Goal: Information Seeking & Learning: Find specific page/section

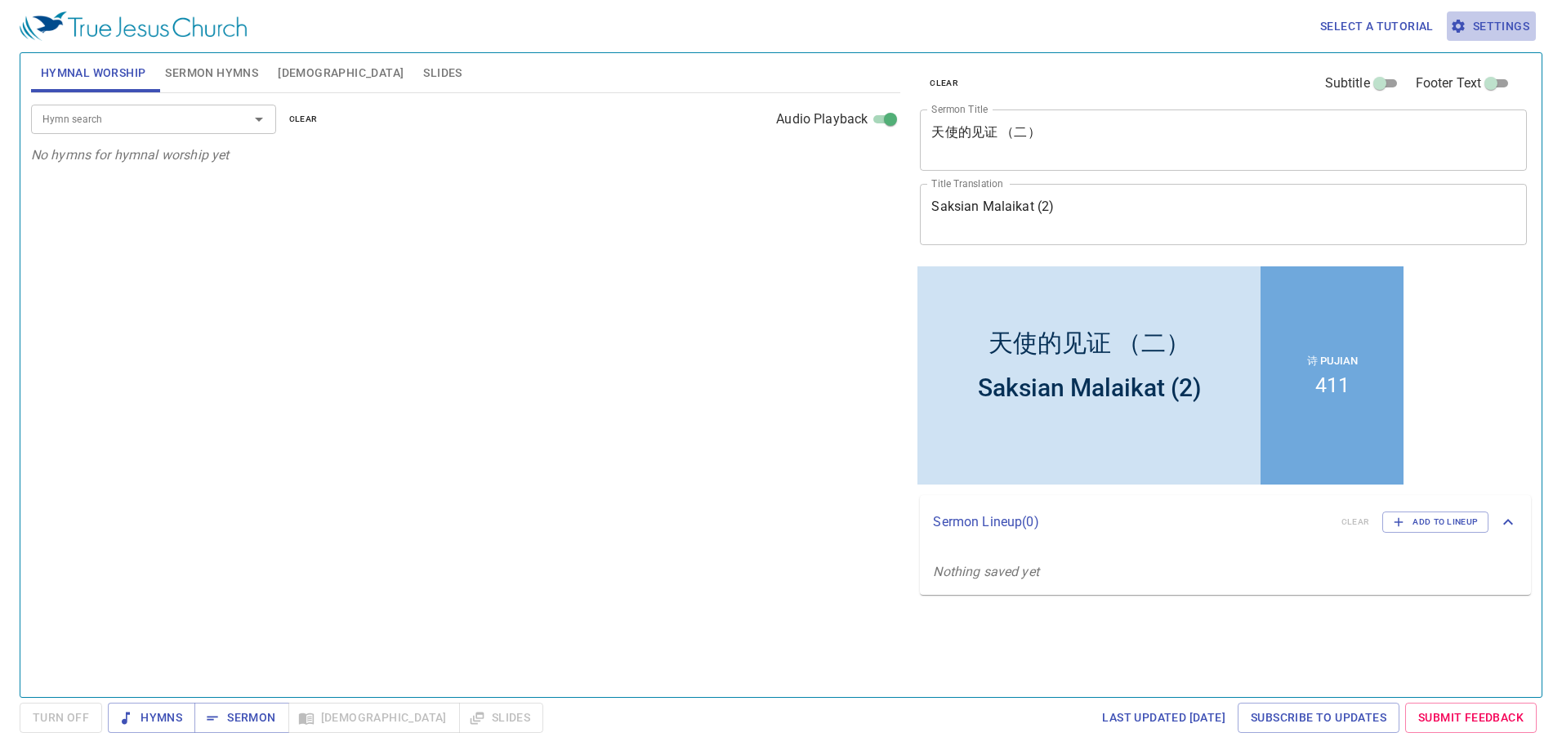
click at [1483, 30] on span "Settings" at bounding box center [1492, 26] width 76 height 20
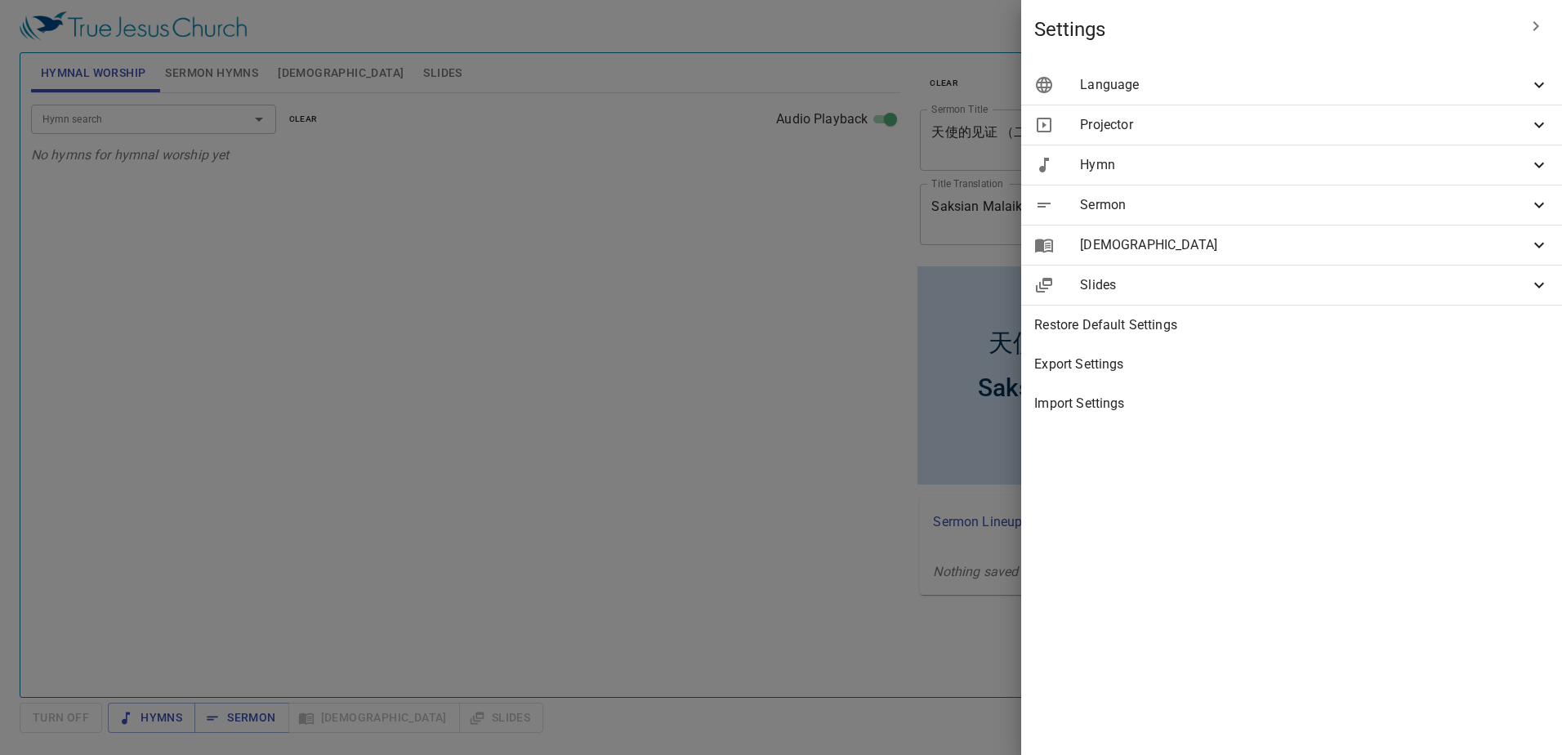
click at [1343, 87] on span "Language" at bounding box center [1304, 85] width 449 height 20
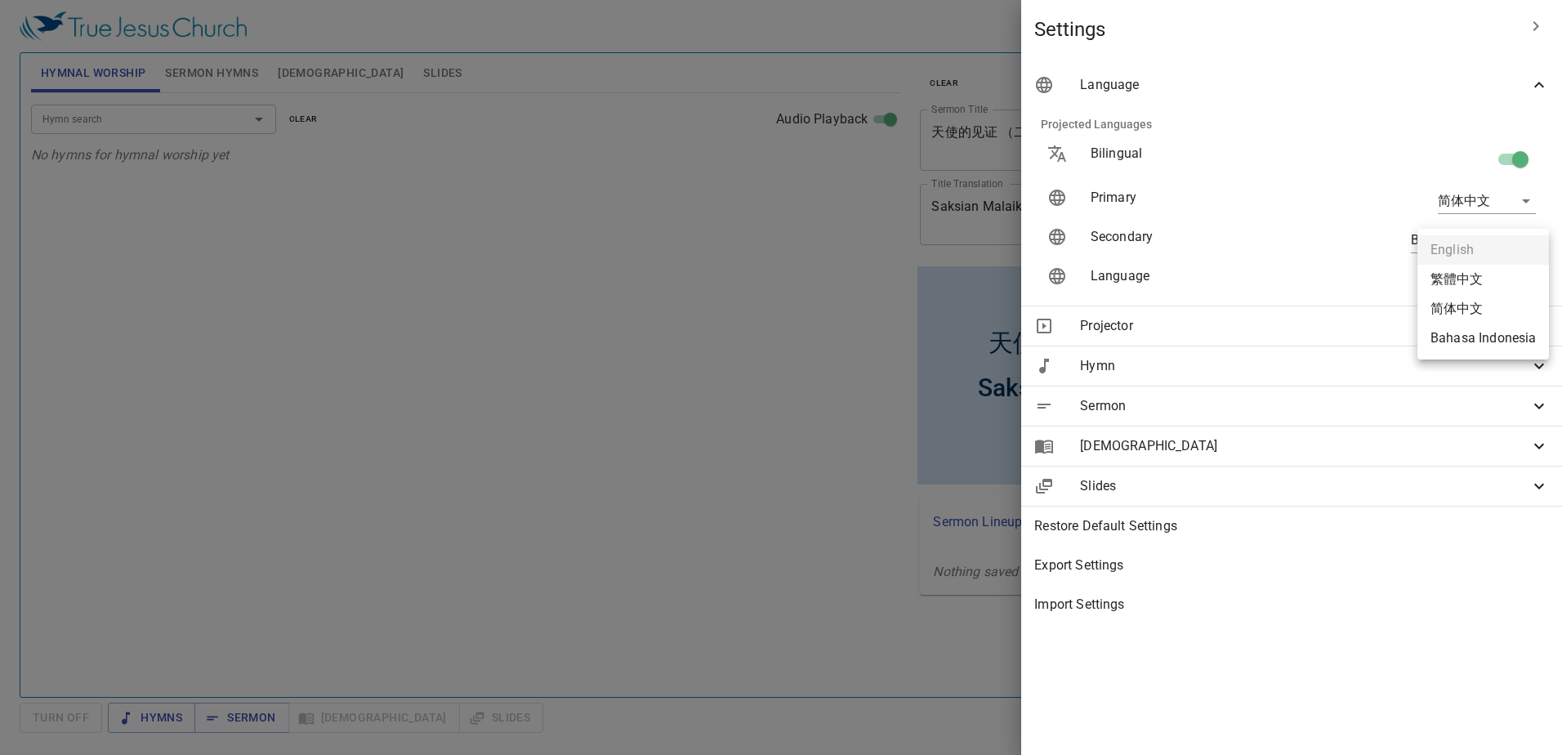
click at [1526, 278] on body "Select a tutorial Settings Hymnal Worship Sermon Hymns Bible Slides Hymn search…" at bounding box center [781, 377] width 1562 height 755
click at [1502, 305] on li "简体中文" at bounding box center [1484, 308] width 132 height 29
type input "zh-simple"
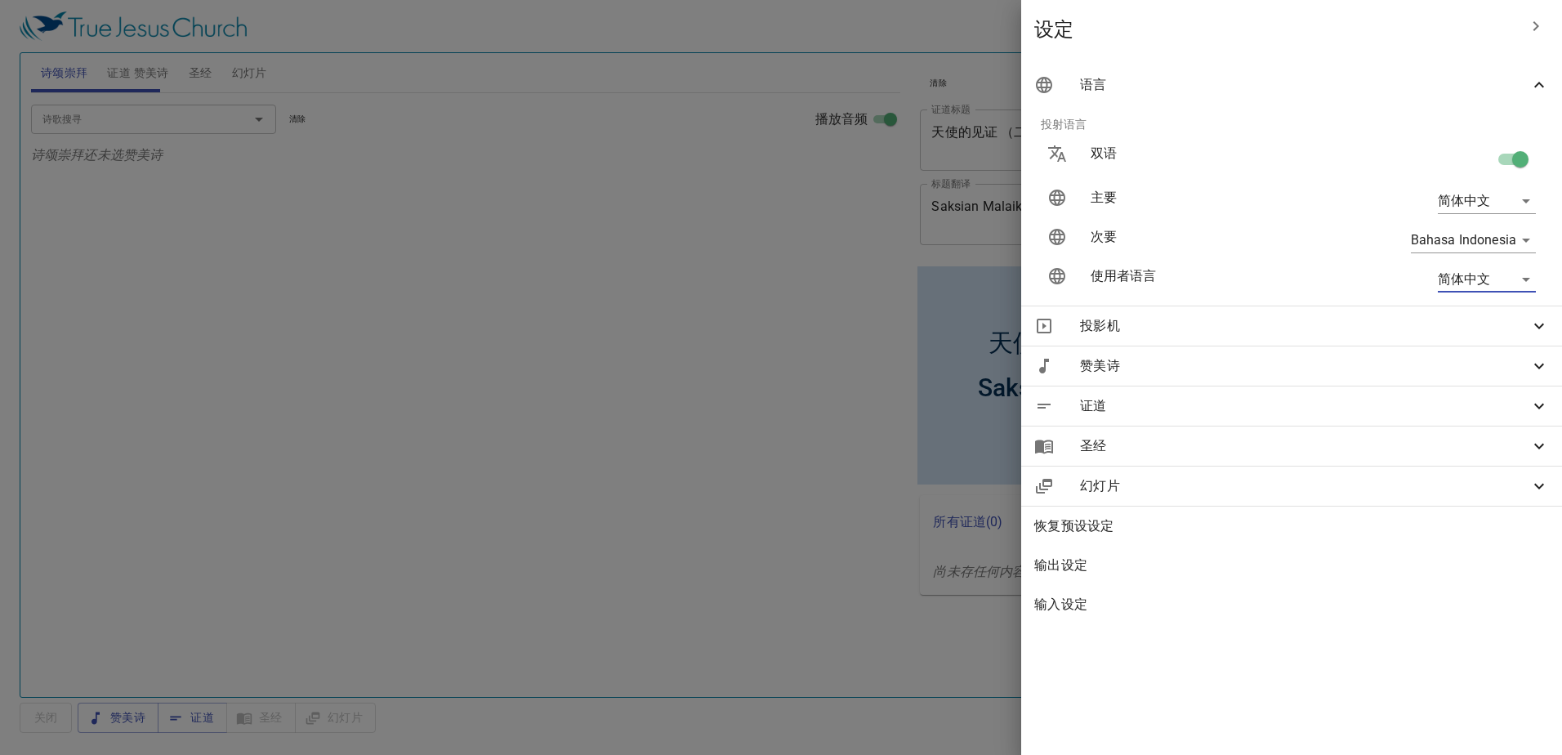
click at [996, 25] on div at bounding box center [781, 377] width 1562 height 755
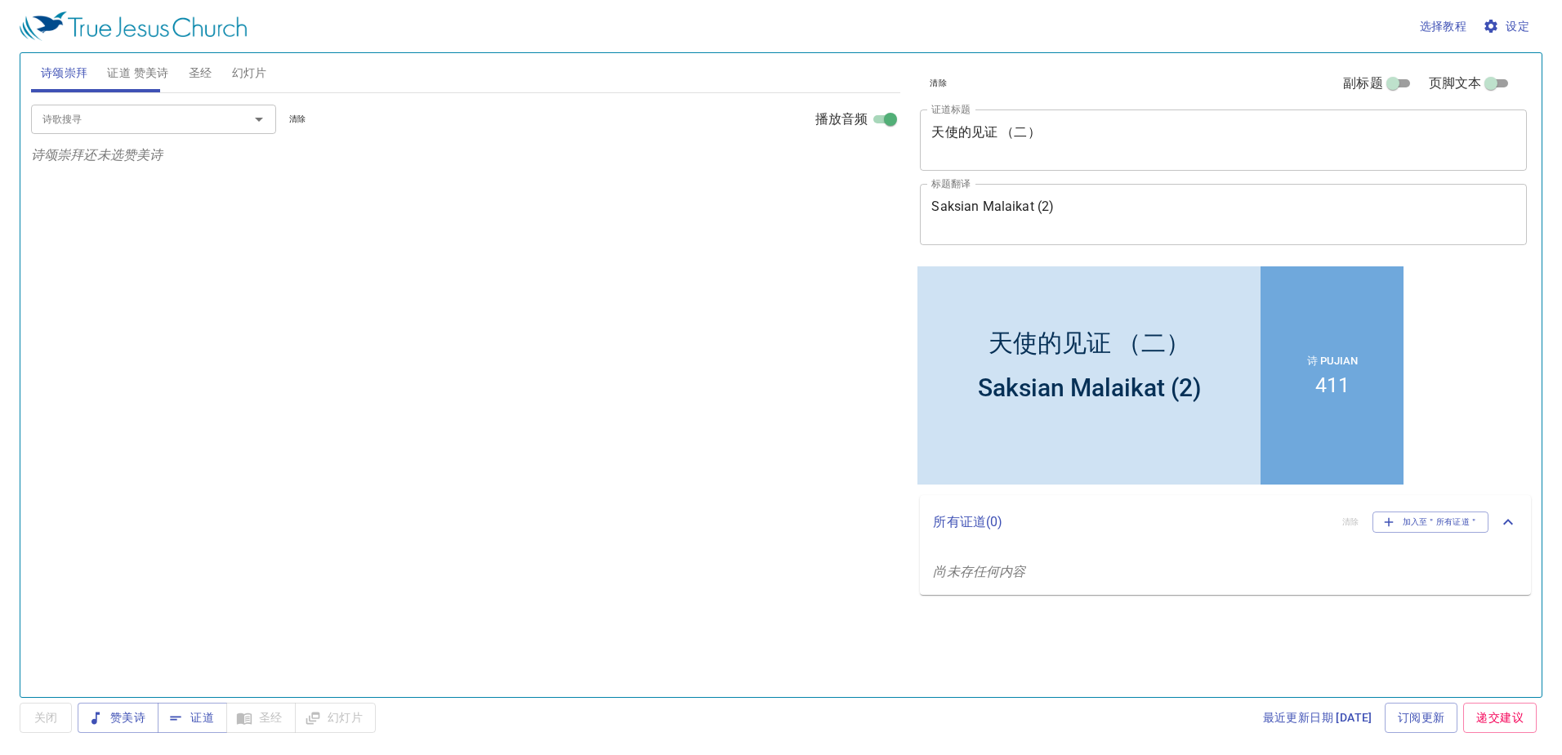
click at [208, 78] on span "圣经" at bounding box center [201, 73] width 24 height 20
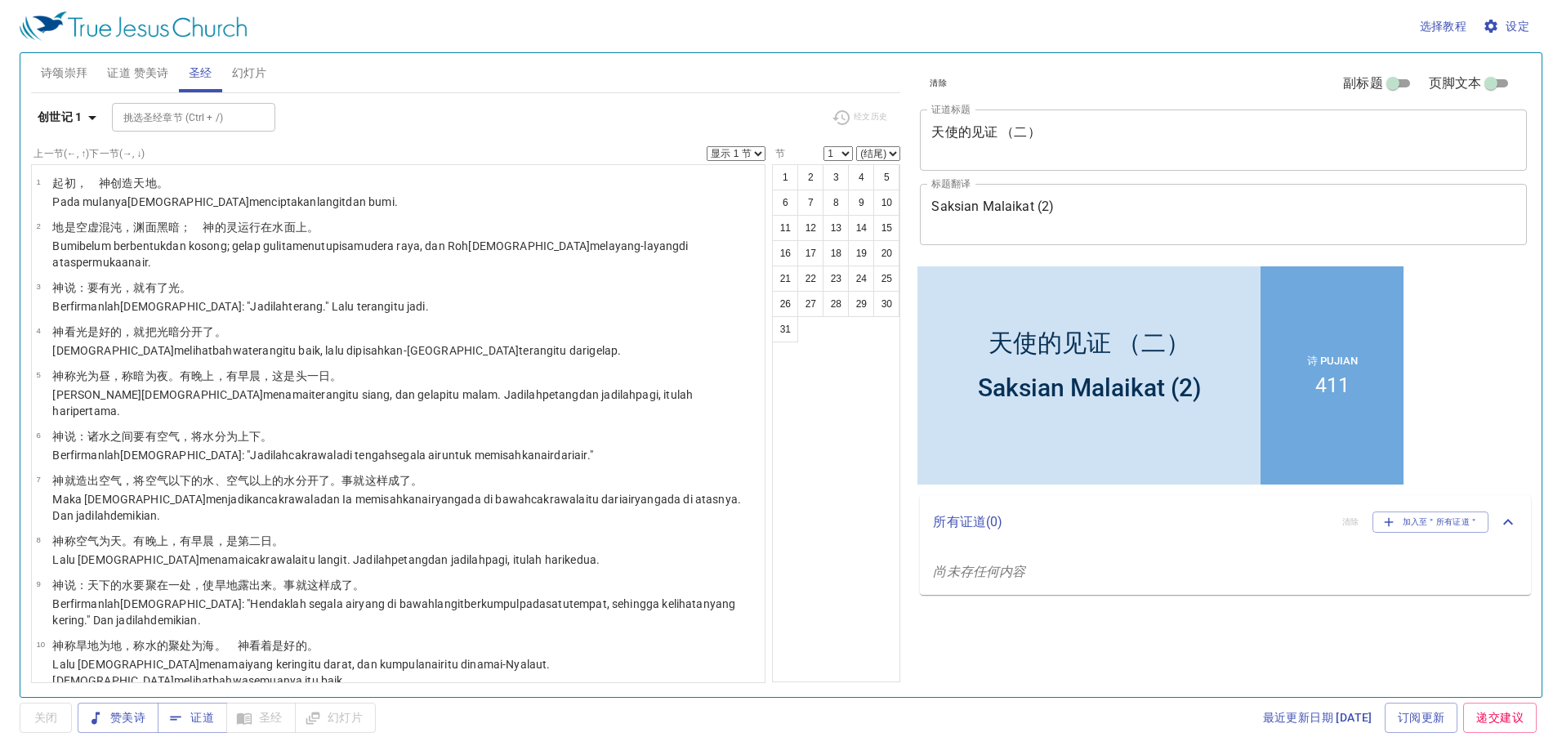
click at [75, 108] on b "创世记 1" at bounding box center [60, 117] width 45 height 20
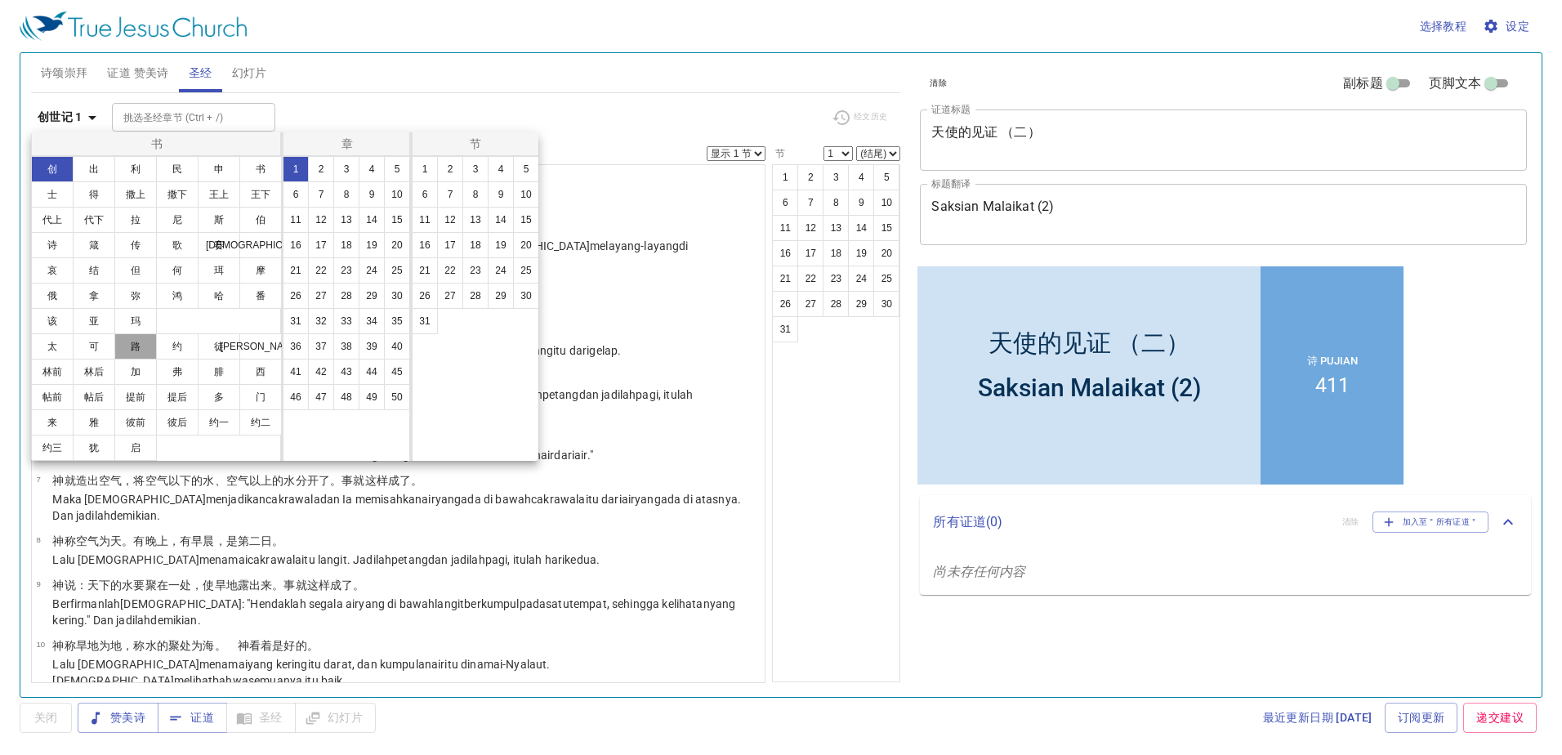
click at [130, 346] on button "路" at bounding box center [135, 346] width 42 height 26
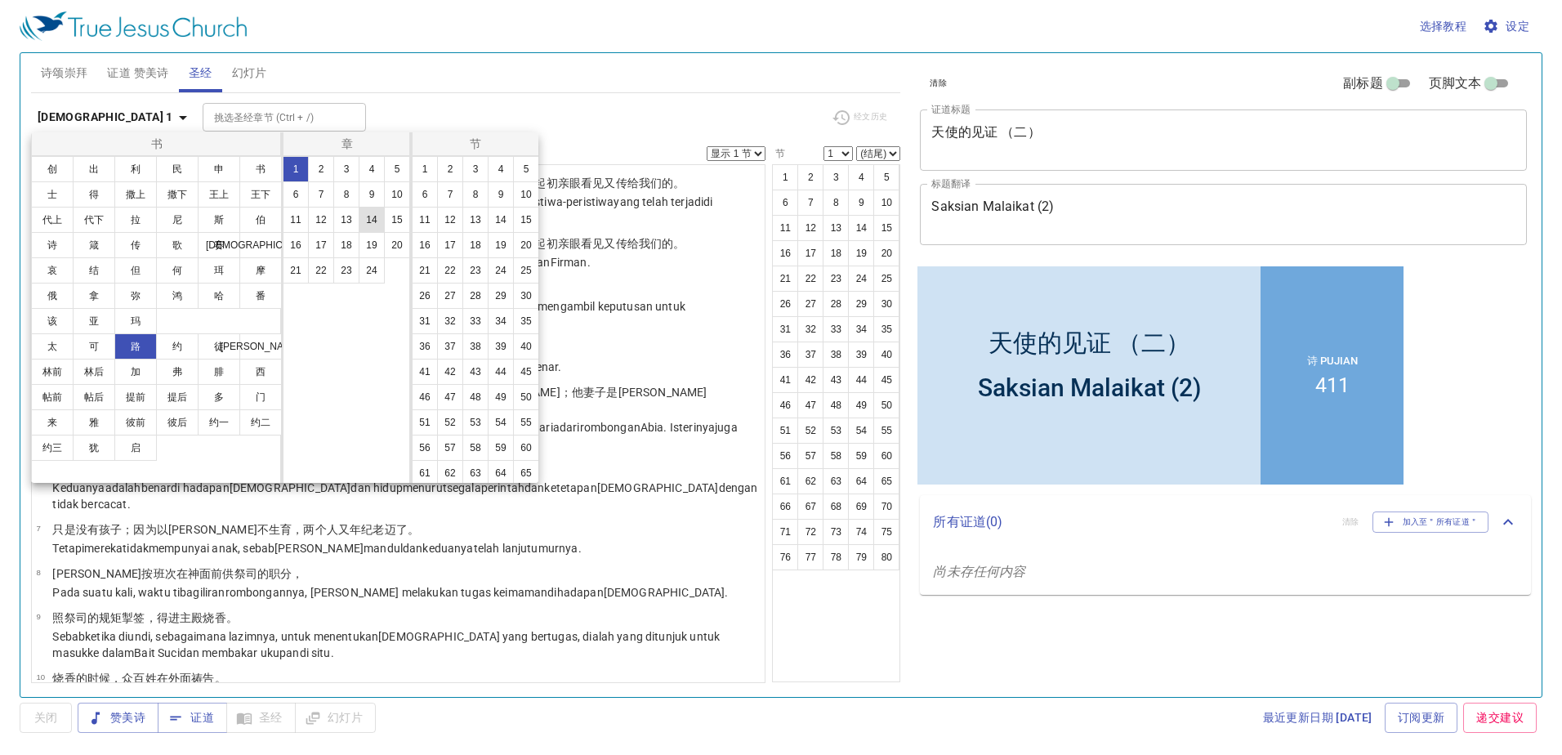
click at [365, 212] on button "14" at bounding box center [372, 220] width 26 height 26
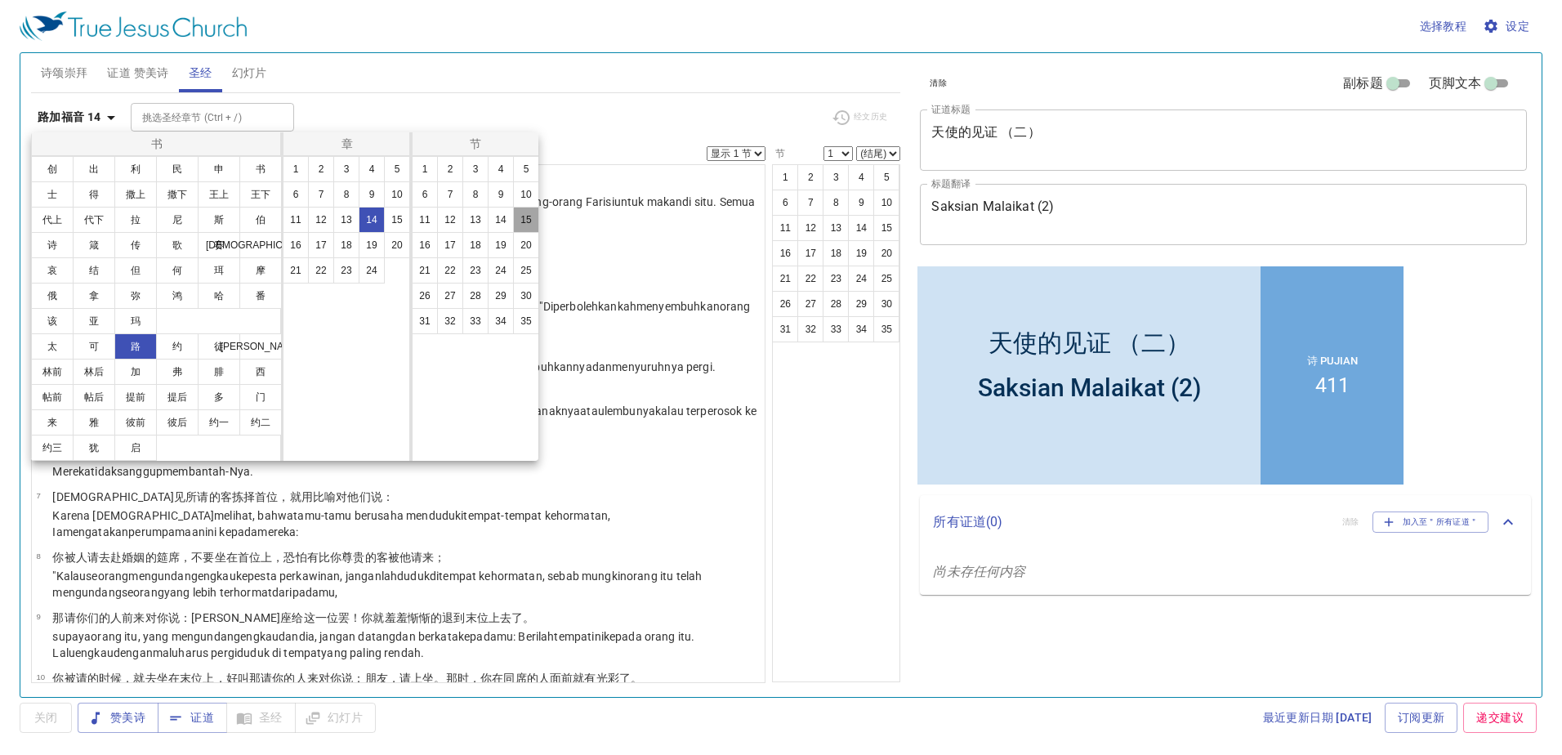
click at [532, 219] on button "15" at bounding box center [526, 220] width 26 height 26
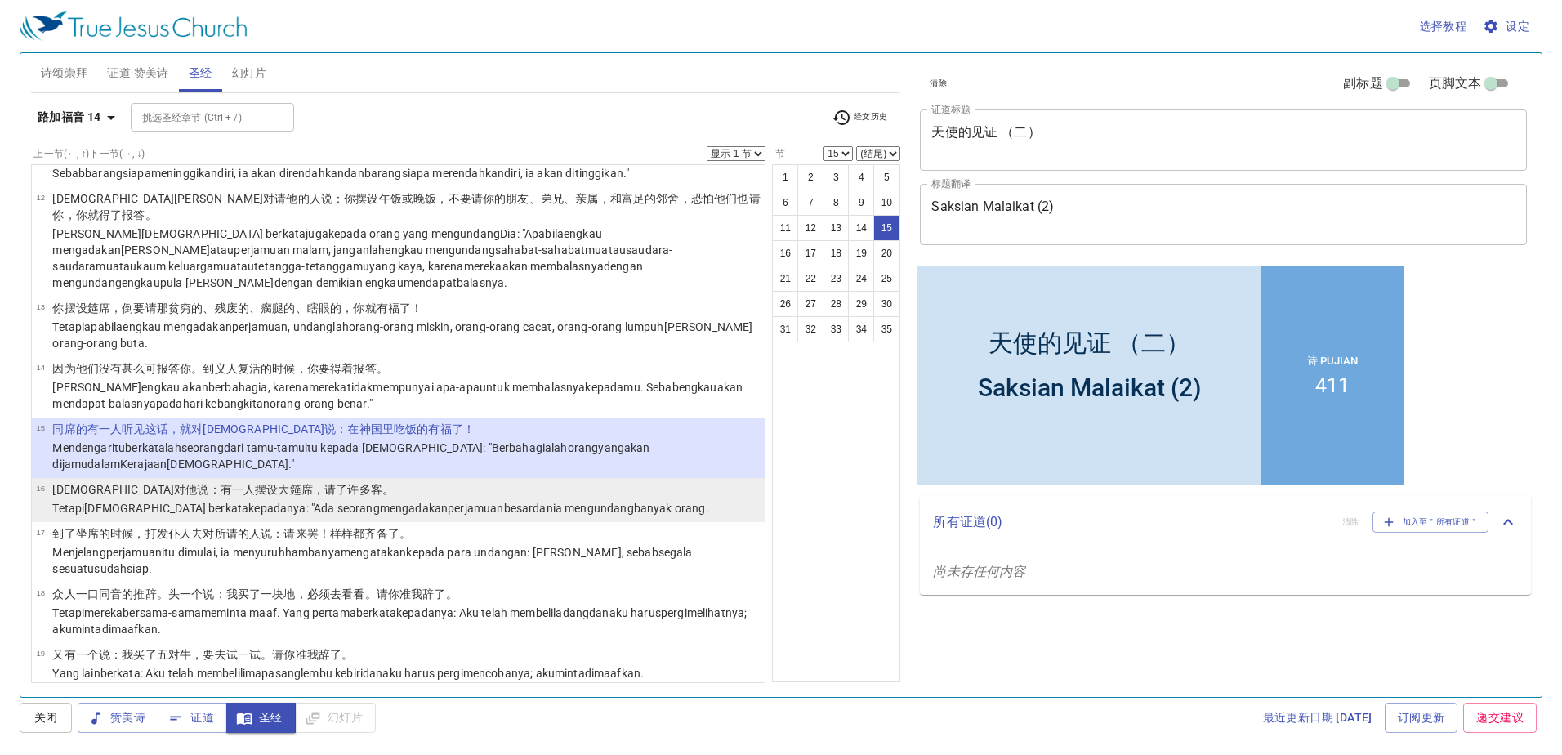
click at [533, 502] on wg3173 "dan ia mengundang banyak orang ." at bounding box center [621, 508] width 176 height 13
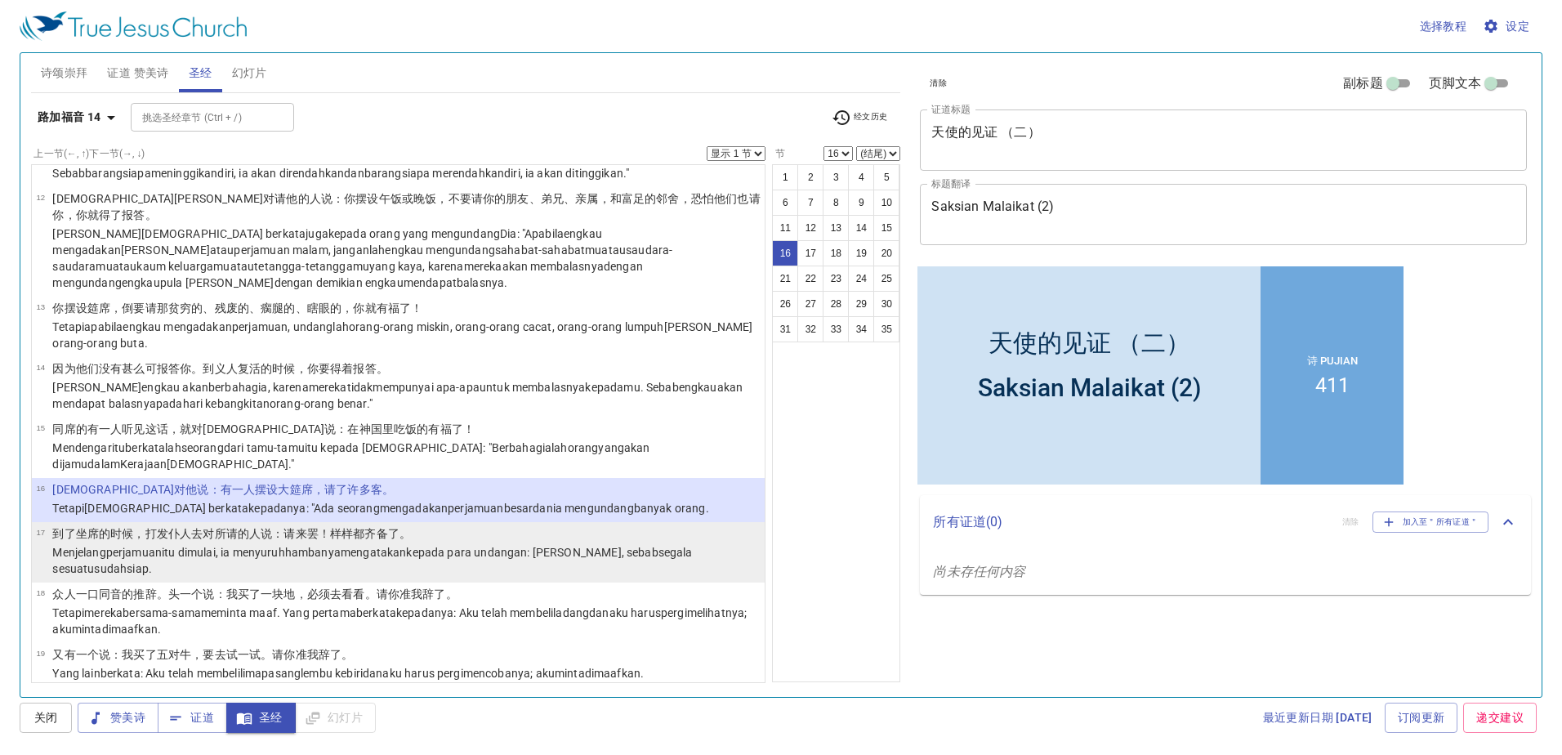
click at [458, 525] on p "到了坐席的 时候 ，打发 仆人 去对所请 的人说 ：请来 罢！样样 都齐备了 。" at bounding box center [406, 533] width 708 height 16
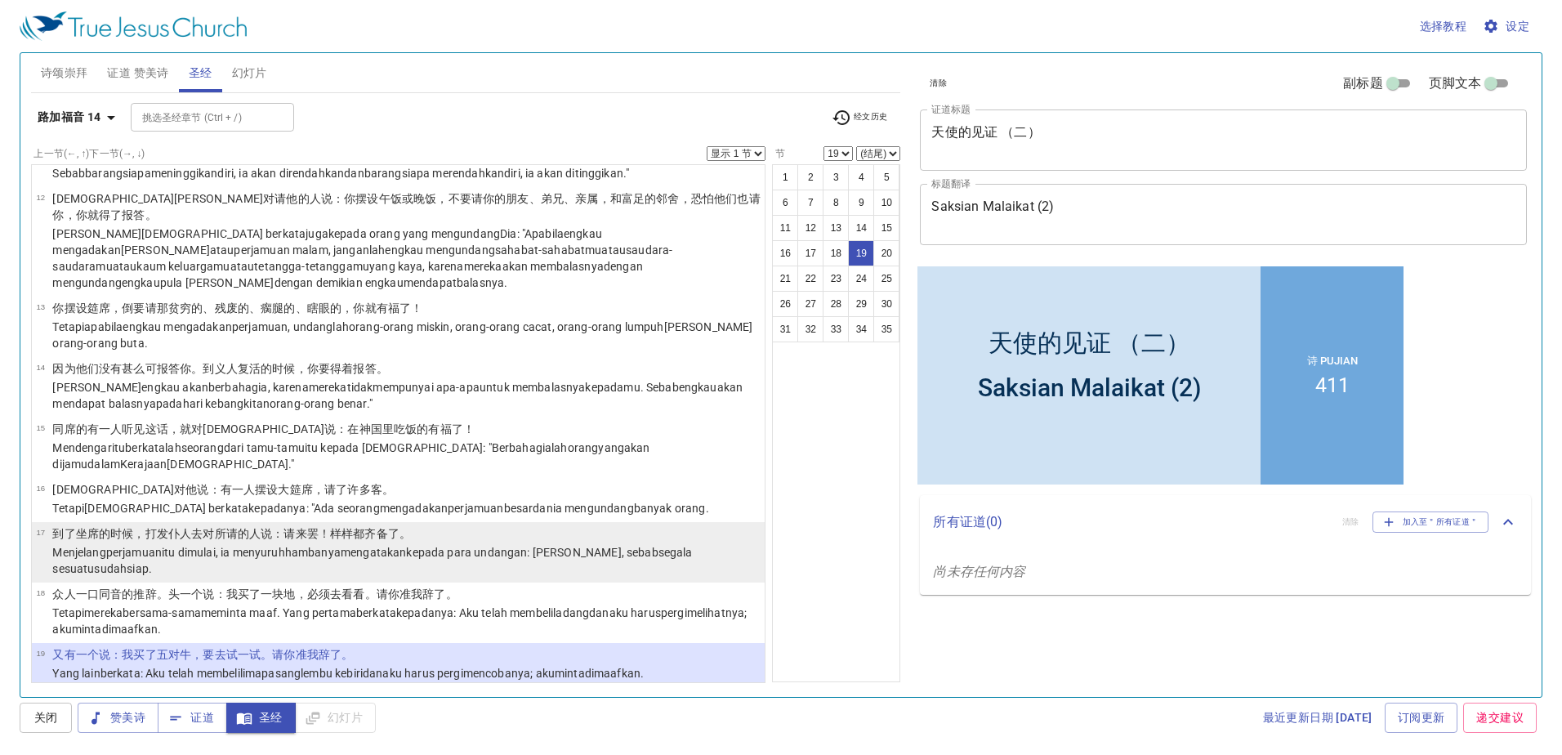
select select "20"
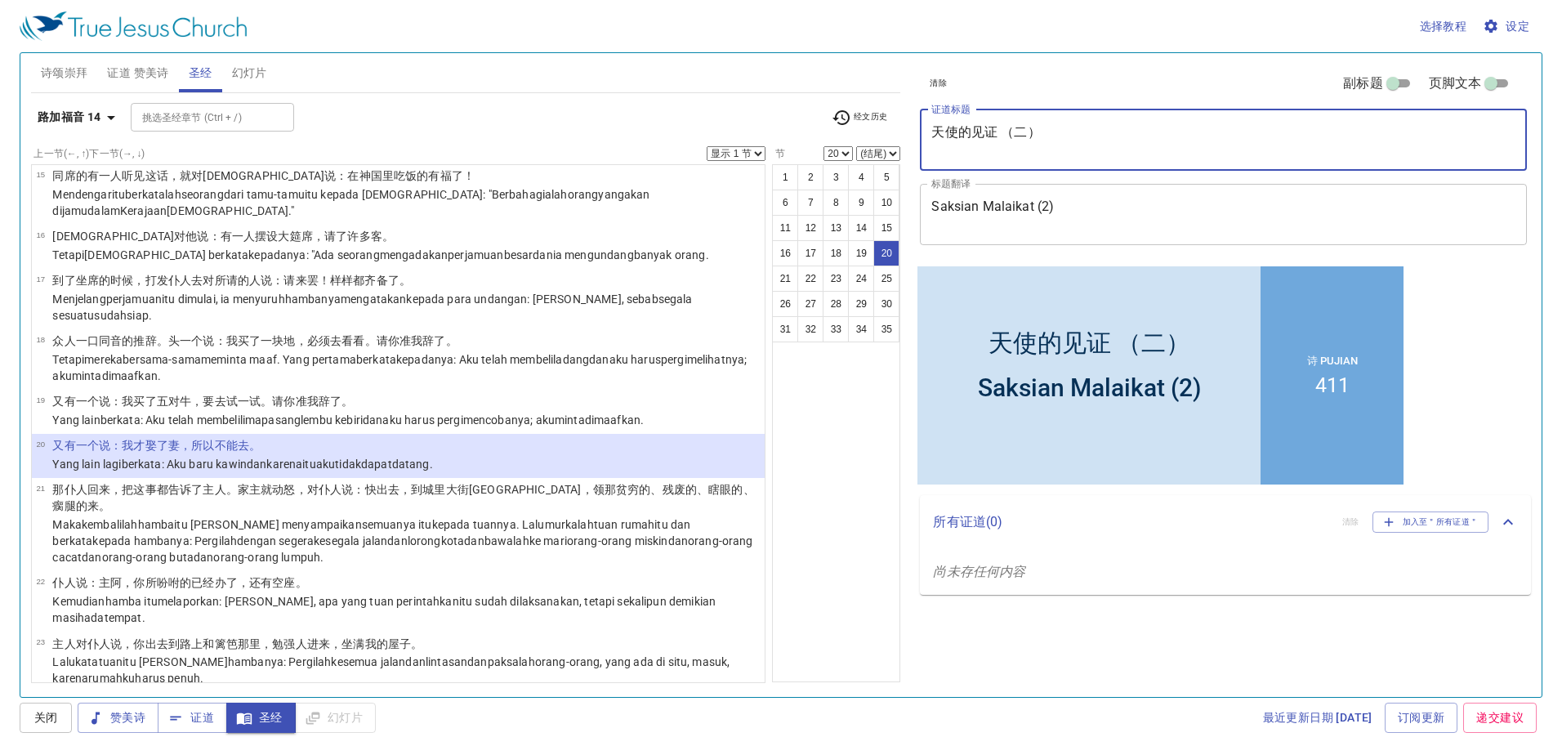
drag, startPoint x: 1053, startPoint y: 130, endPoint x: 874, endPoint y: 114, distance: 178.8
click at [874, 114] on div "诗颂崇拜 证道 赞美诗 圣经 幻灯片 诗歌搜寻 诗歌搜寻 清除 播放音频 诗颂崇拜还未选赞美诗 诗歌搜寻 诗歌搜寻 清除 播放音频 删除 411、美丽的祷告花…" at bounding box center [781, 369] width 1513 height 644
paste textarea "看輕神的恩典 Memandang Rendah Kasih Karunia [DEMOGRAPHIC_DATA]"
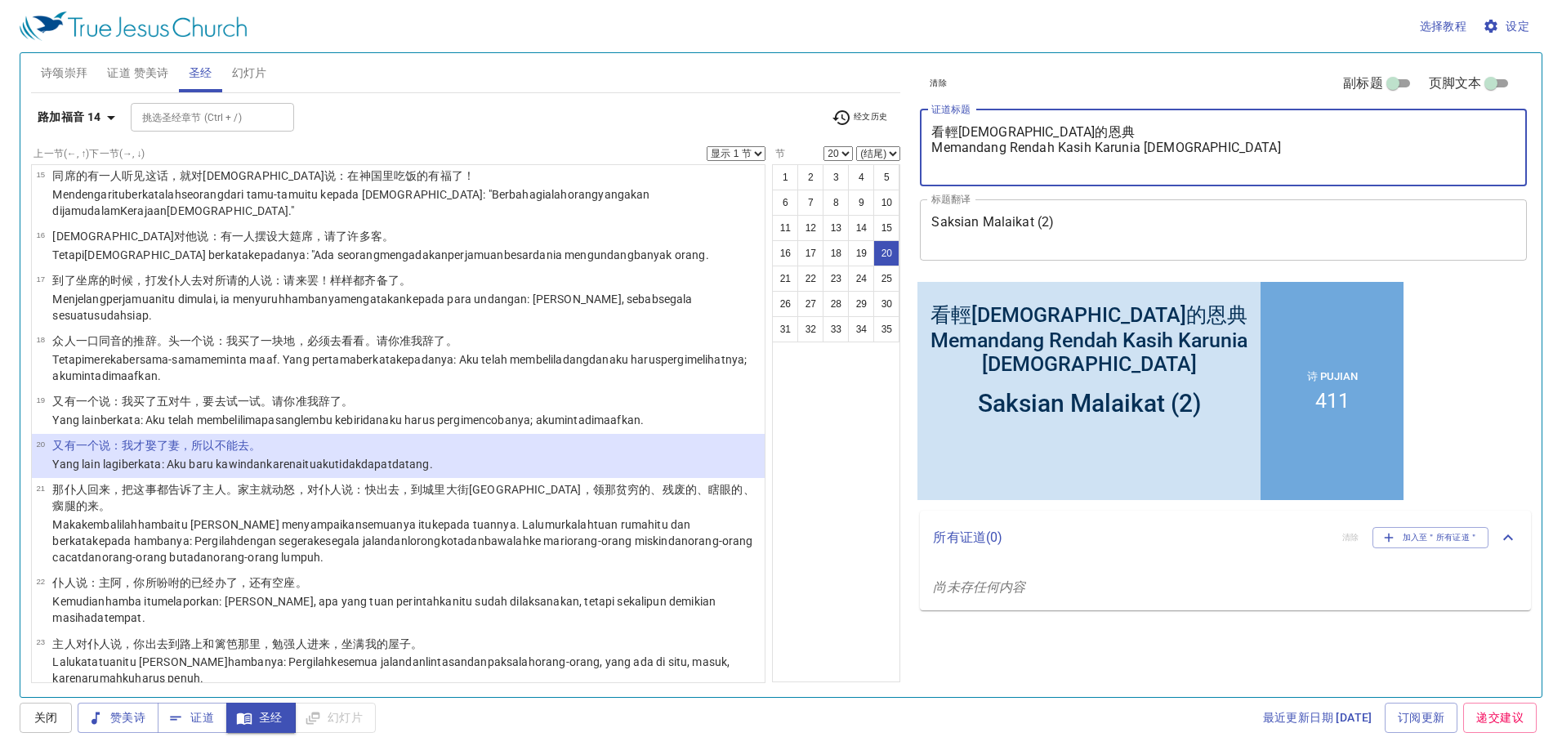
type textarea "看輕神的恩典 Memandang Rendah Kasih Karunia [DEMOGRAPHIC_DATA]"
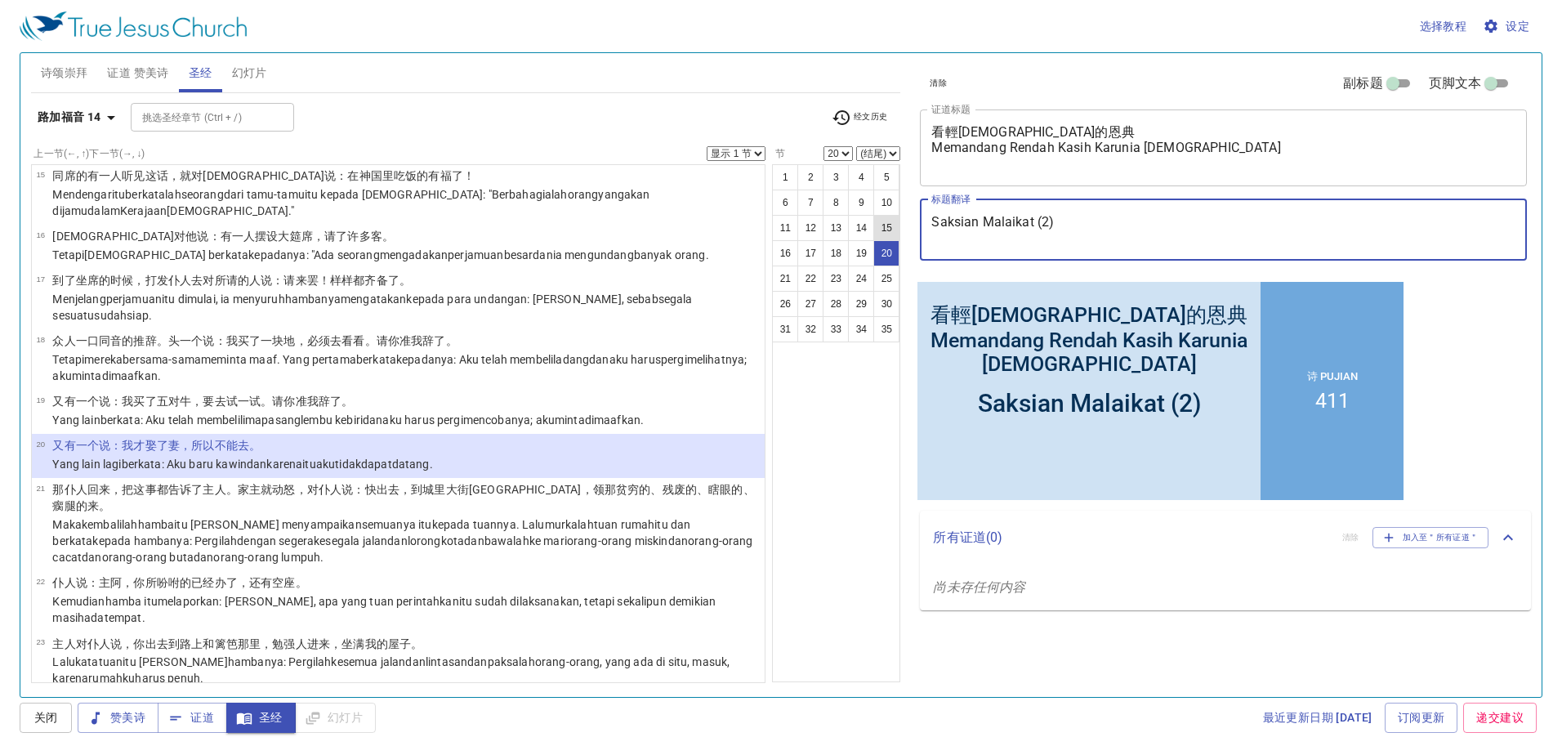
drag, startPoint x: 1075, startPoint y: 223, endPoint x: 886, endPoint y: 220, distance: 189.6
click at [886, 220] on div "诗颂崇拜 证道 赞美诗 圣经 幻灯片 诗歌搜寻 诗歌搜寻 清除 播放音频 诗颂崇拜还未选赞美诗 诗歌搜寻 诗歌搜寻 清除 播放音频 删除 411、美丽的祷告花…" at bounding box center [781, 369] width 1513 height 644
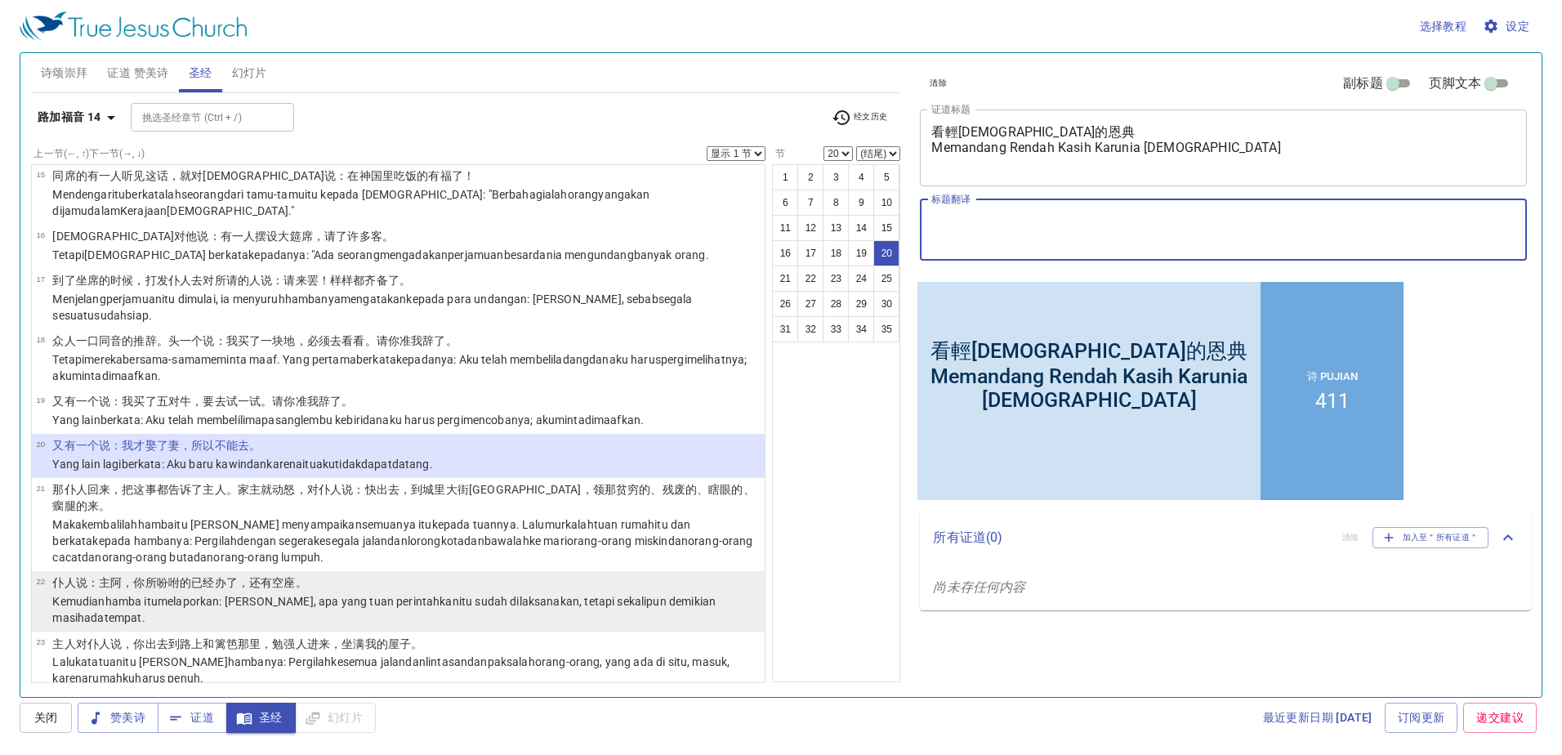
click at [215, 593] on p "Kemudian hamba itu melaporkan : Tuan , apa yang tuan perintahkan itu sudah dila…" at bounding box center [406, 609] width 708 height 33
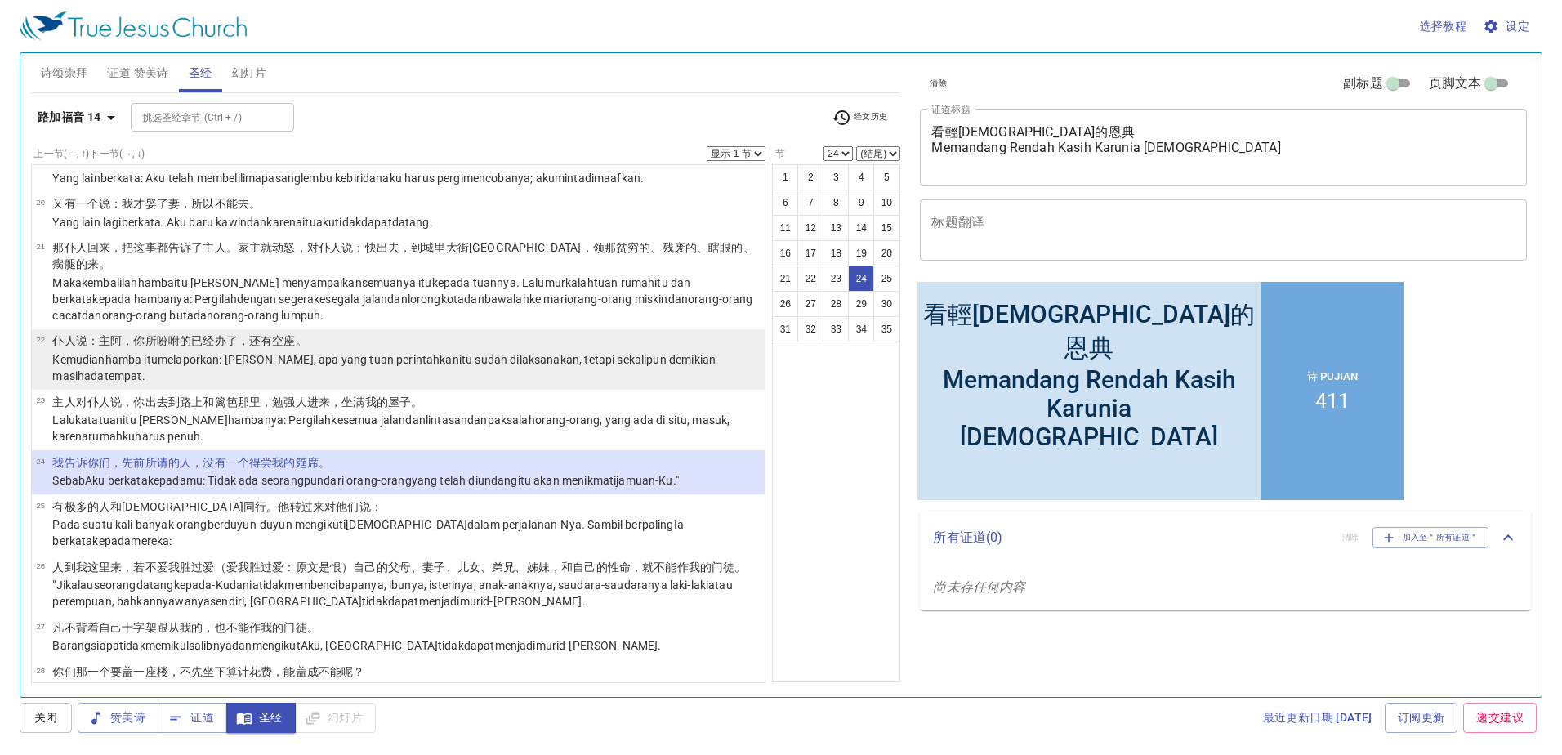
scroll to position [807, 0]
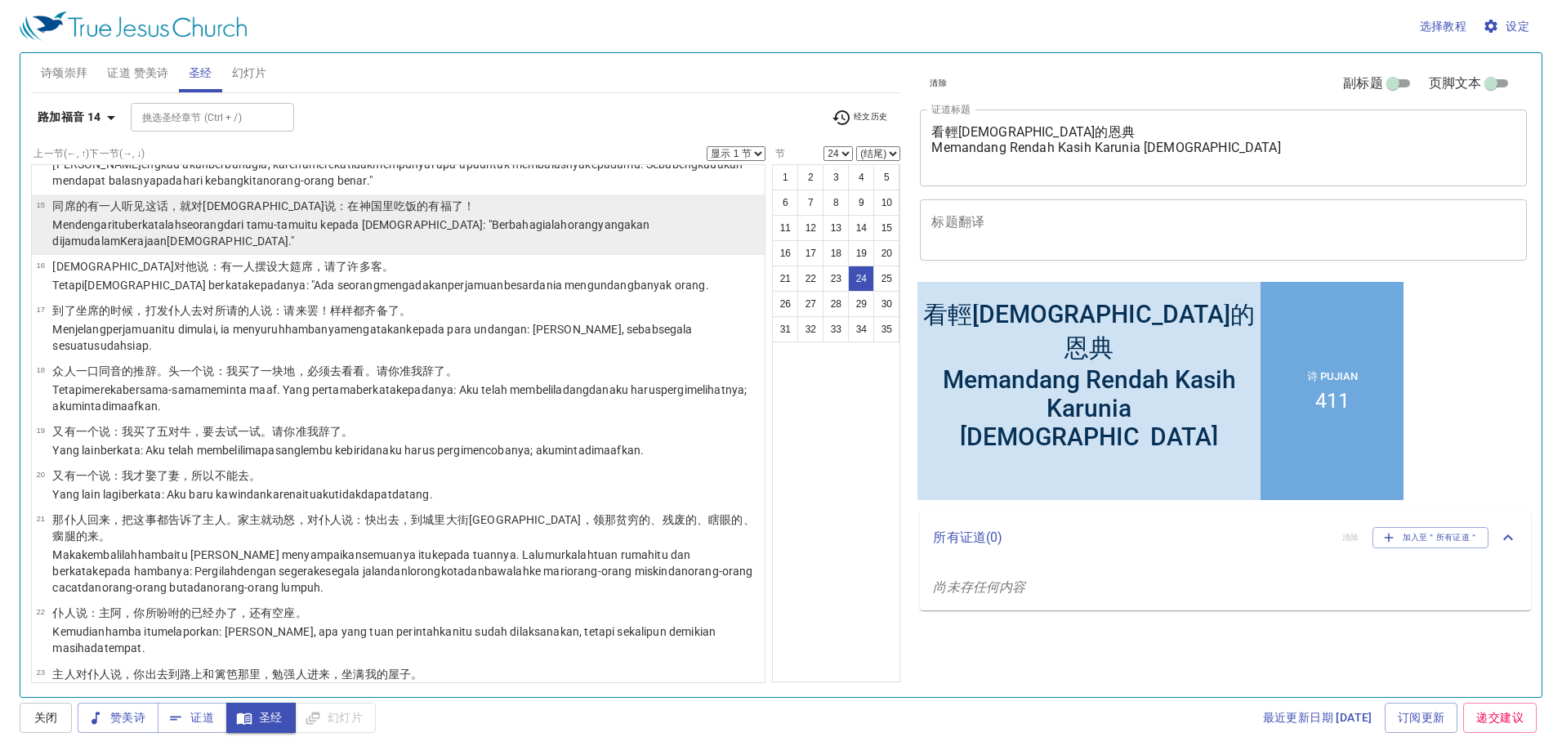
click at [364, 218] on wg4873 "itu kepada Yesus : "Berbahagialah orang yang akan dijamu dalam Kerajaan Allah ."" at bounding box center [350, 232] width 597 height 29
select select "15"
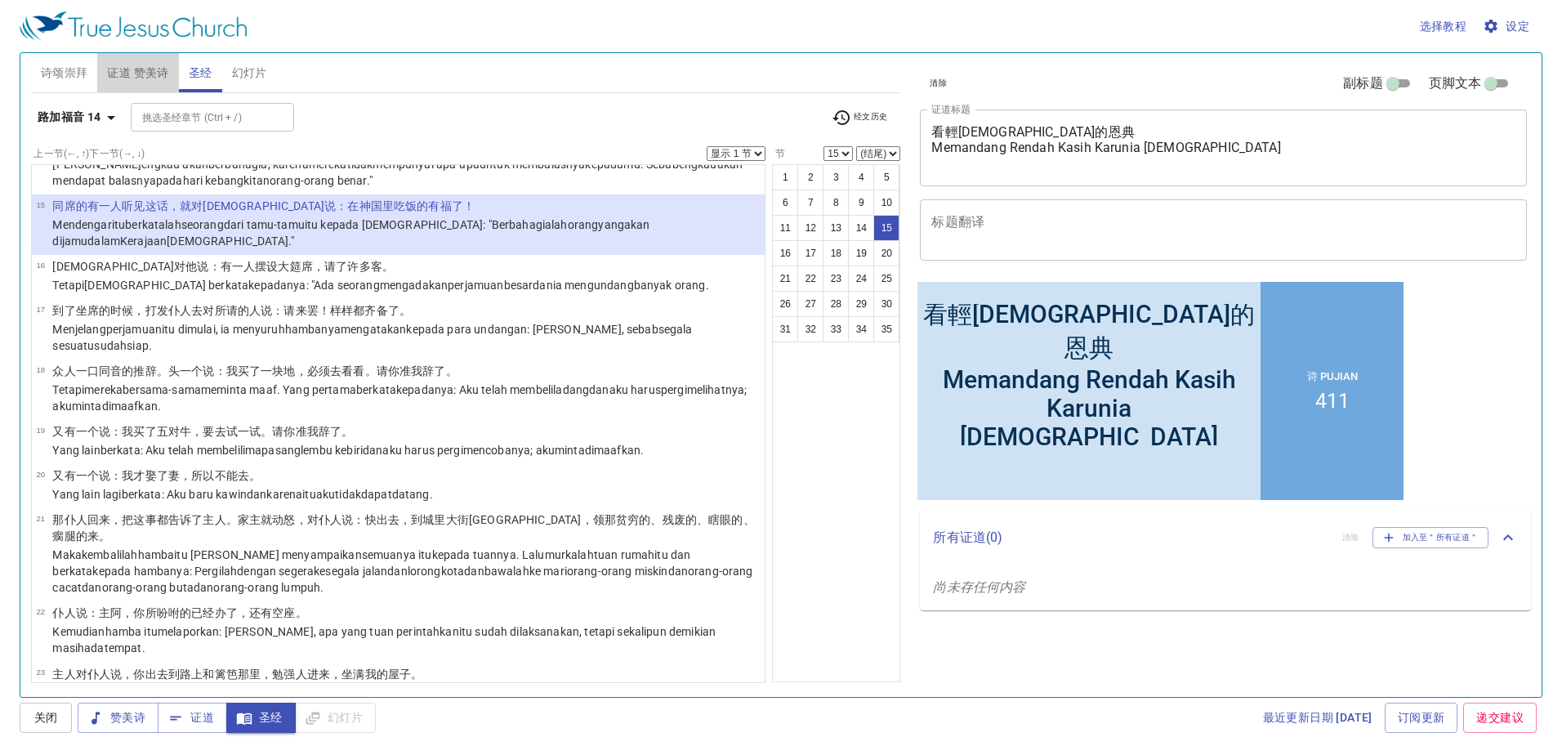
click at [125, 72] on span "证道 赞美诗" at bounding box center [137, 73] width 61 height 20
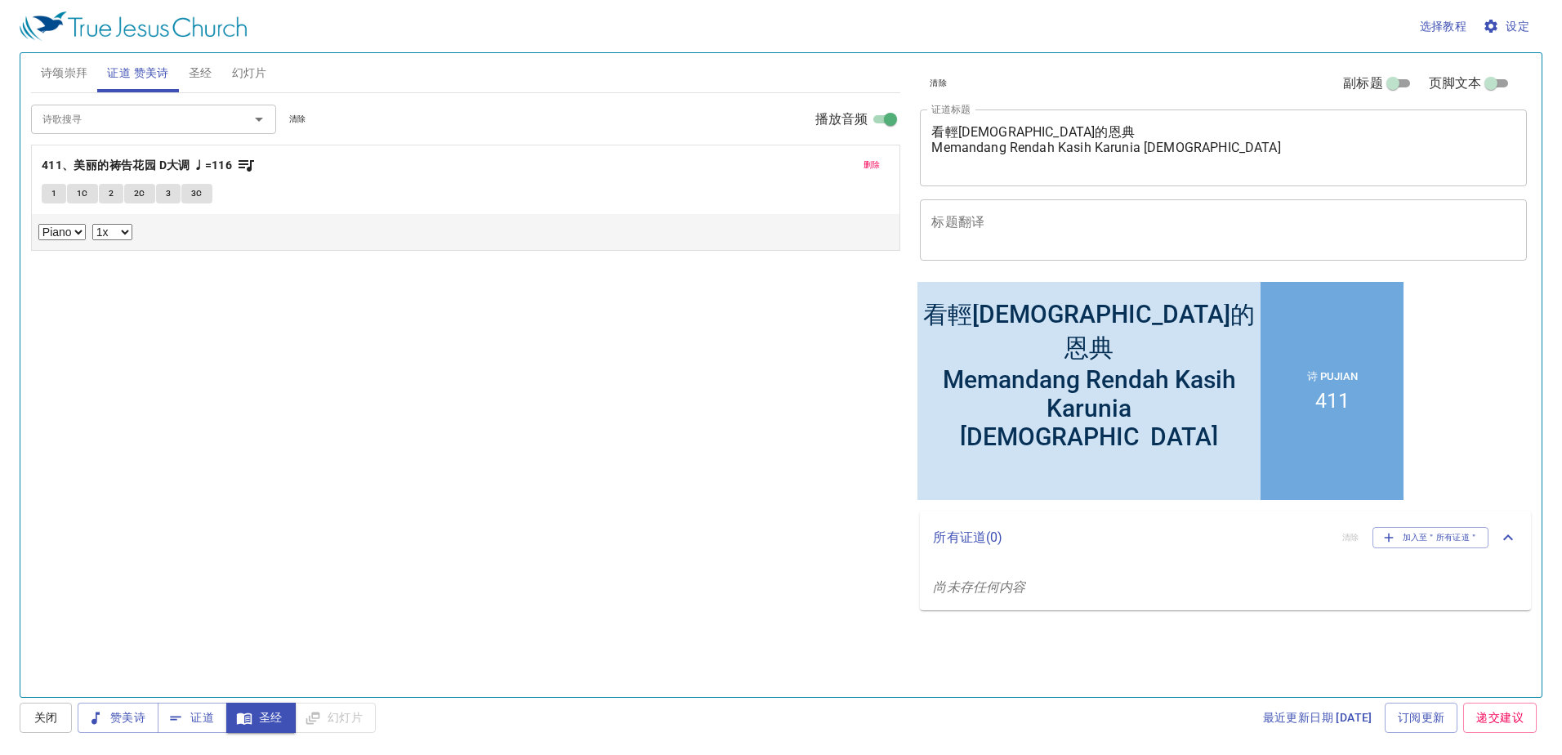
click at [865, 165] on span "删除" at bounding box center [872, 165] width 17 height 15
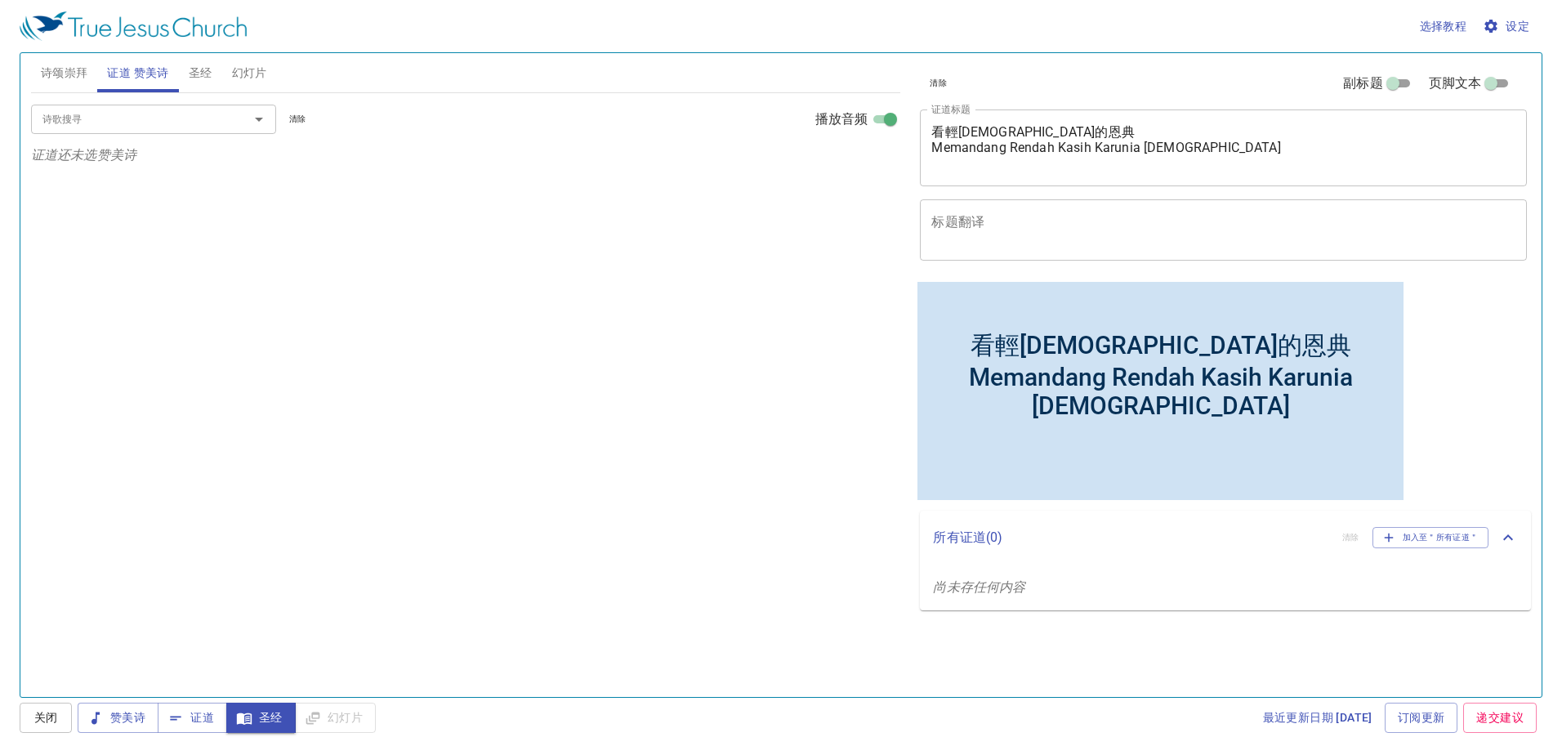
click at [190, 77] on span "圣经" at bounding box center [201, 73] width 24 height 20
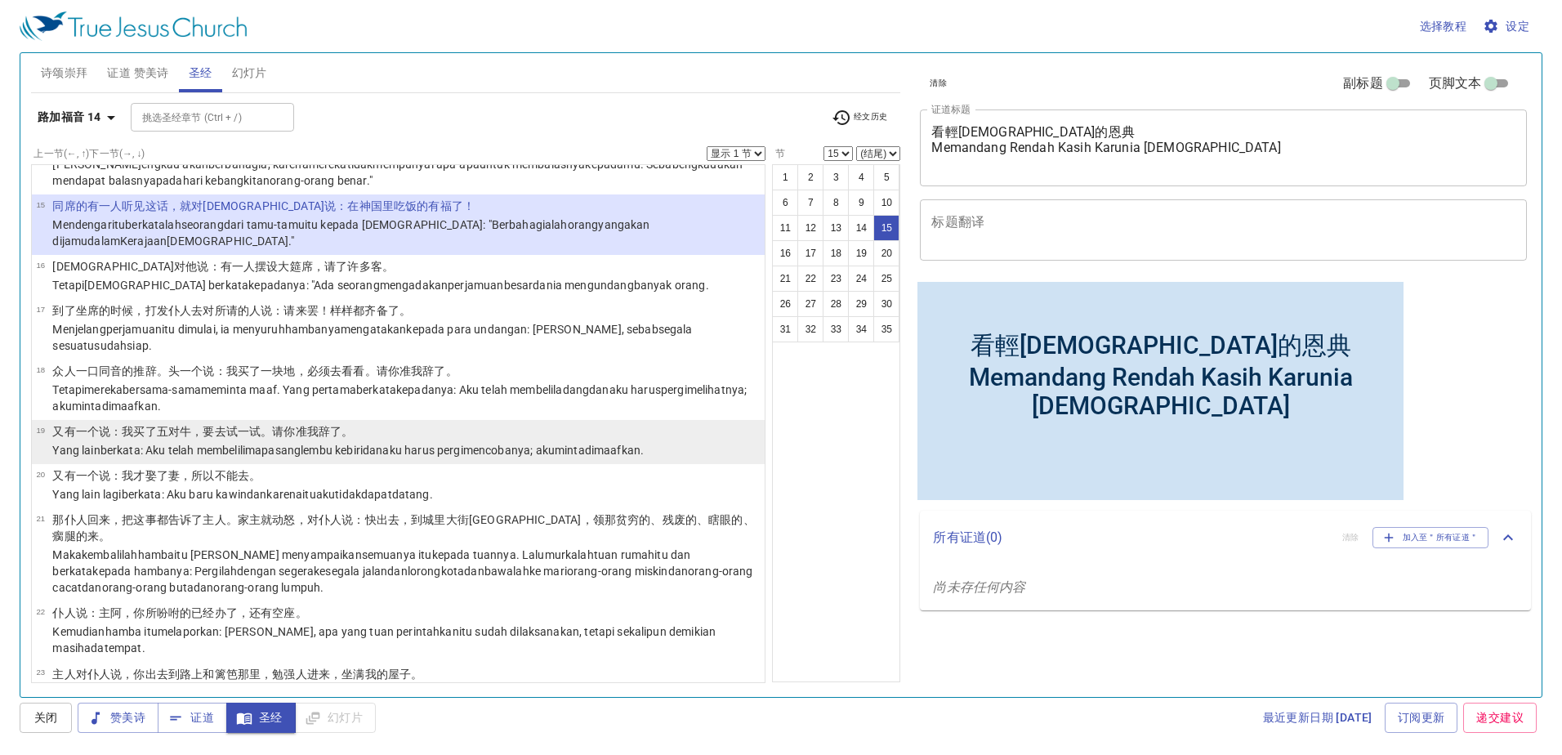
select select "16"
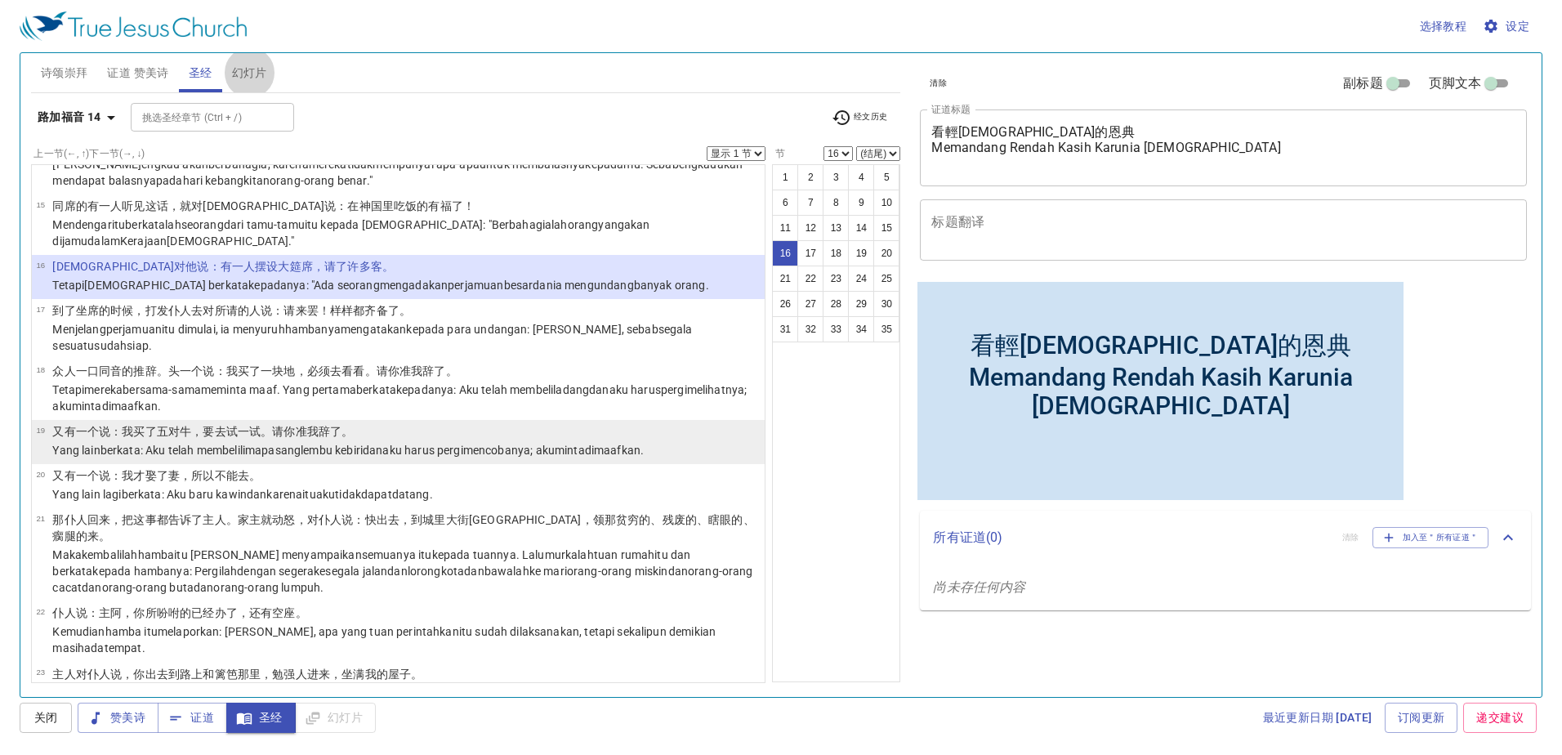
select select "17"
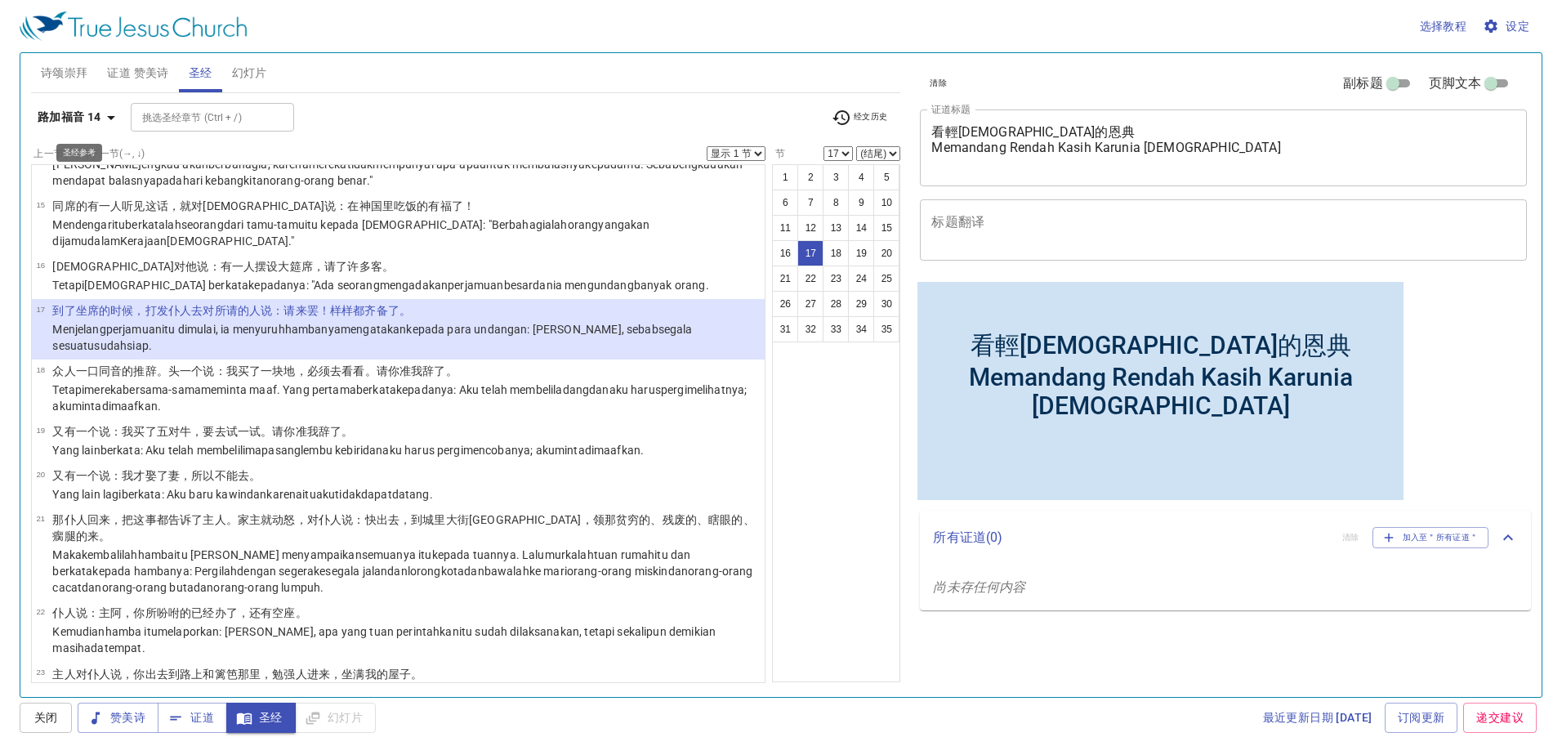
click at [92, 118] on b "路加福音 14" at bounding box center [70, 117] width 64 height 20
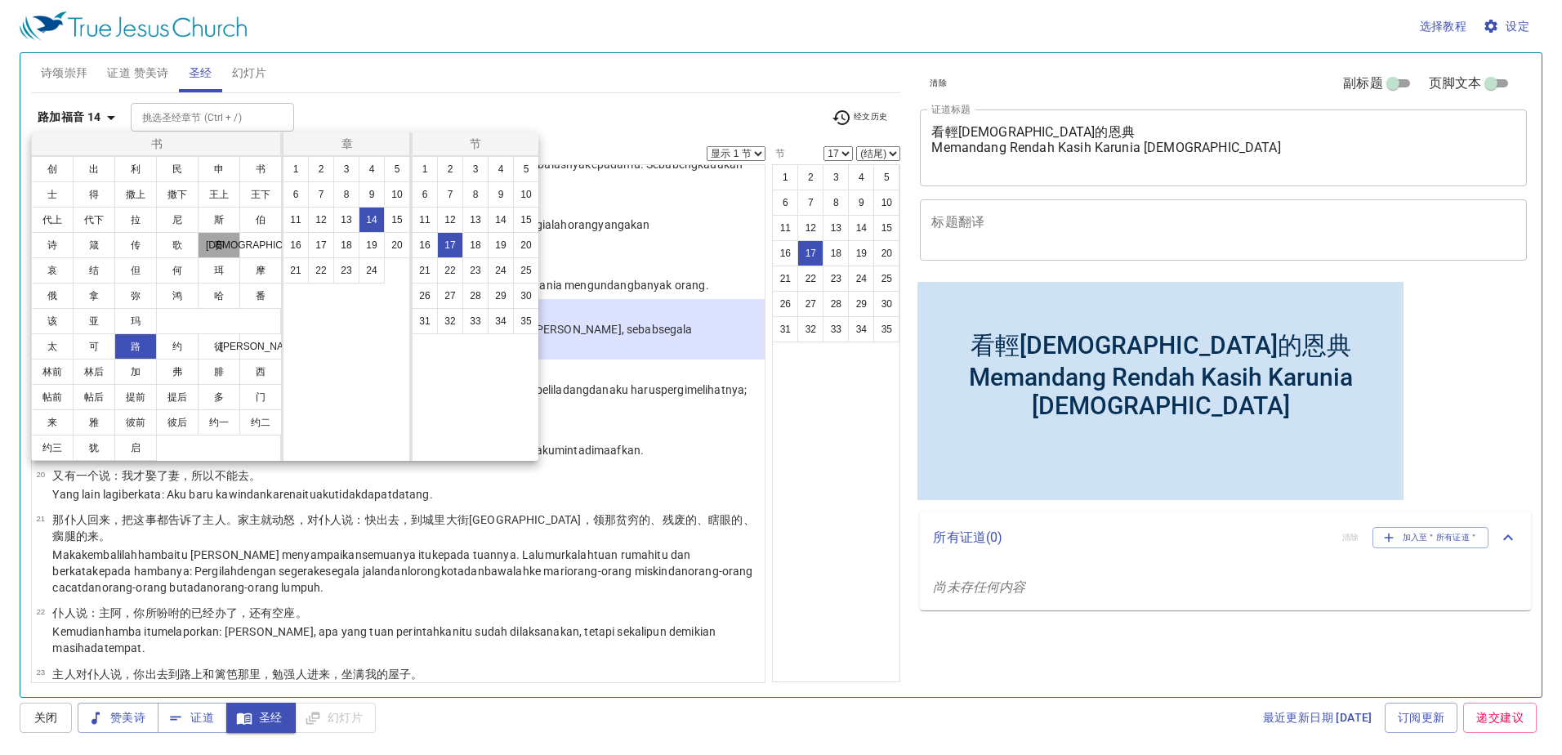
click at [229, 249] on button "赛" at bounding box center [219, 245] width 42 height 26
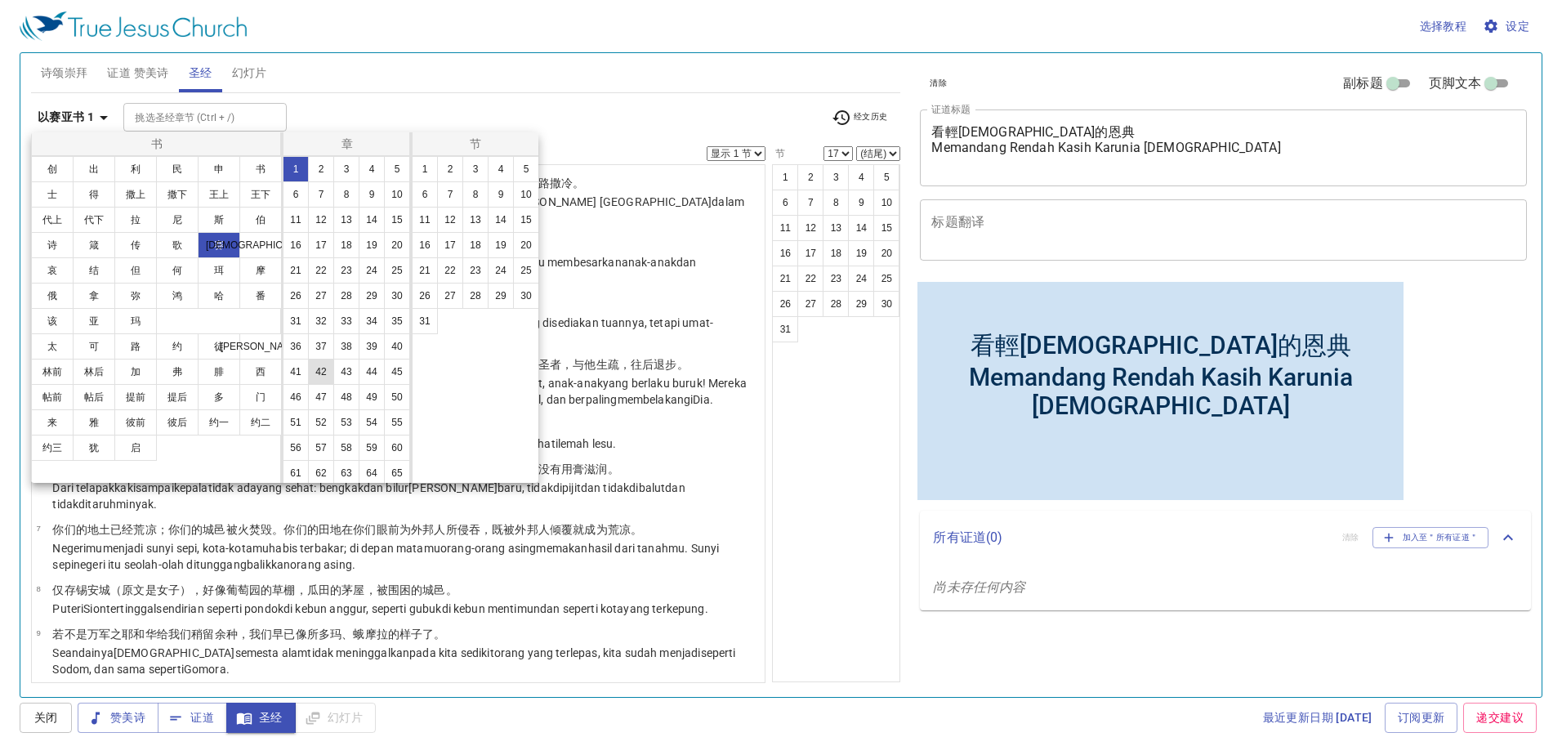
scroll to position [105, 0]
click at [384, 397] on button "55" at bounding box center [397, 394] width 26 height 26
select select "1"
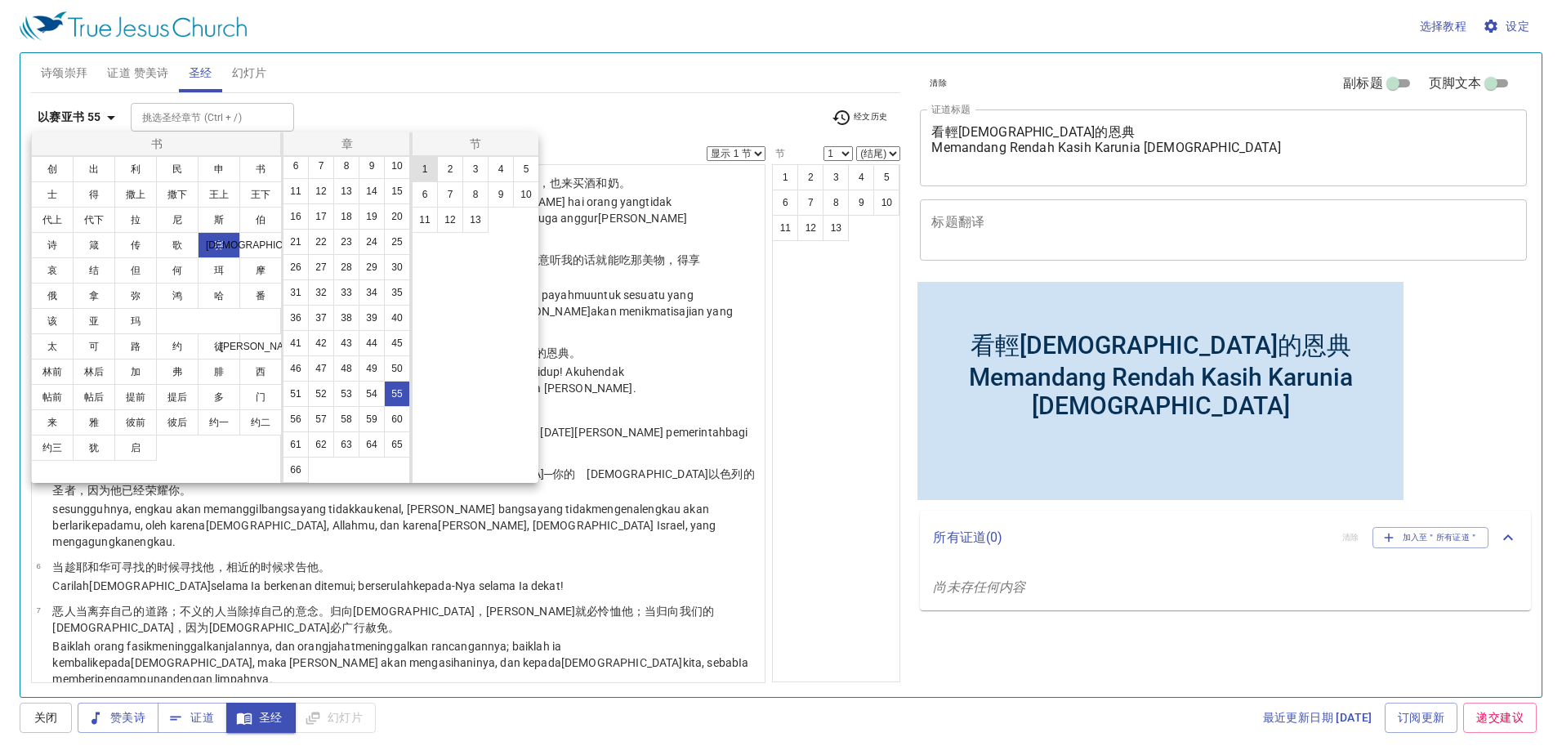
click at [436, 168] on button "1" at bounding box center [425, 169] width 26 height 26
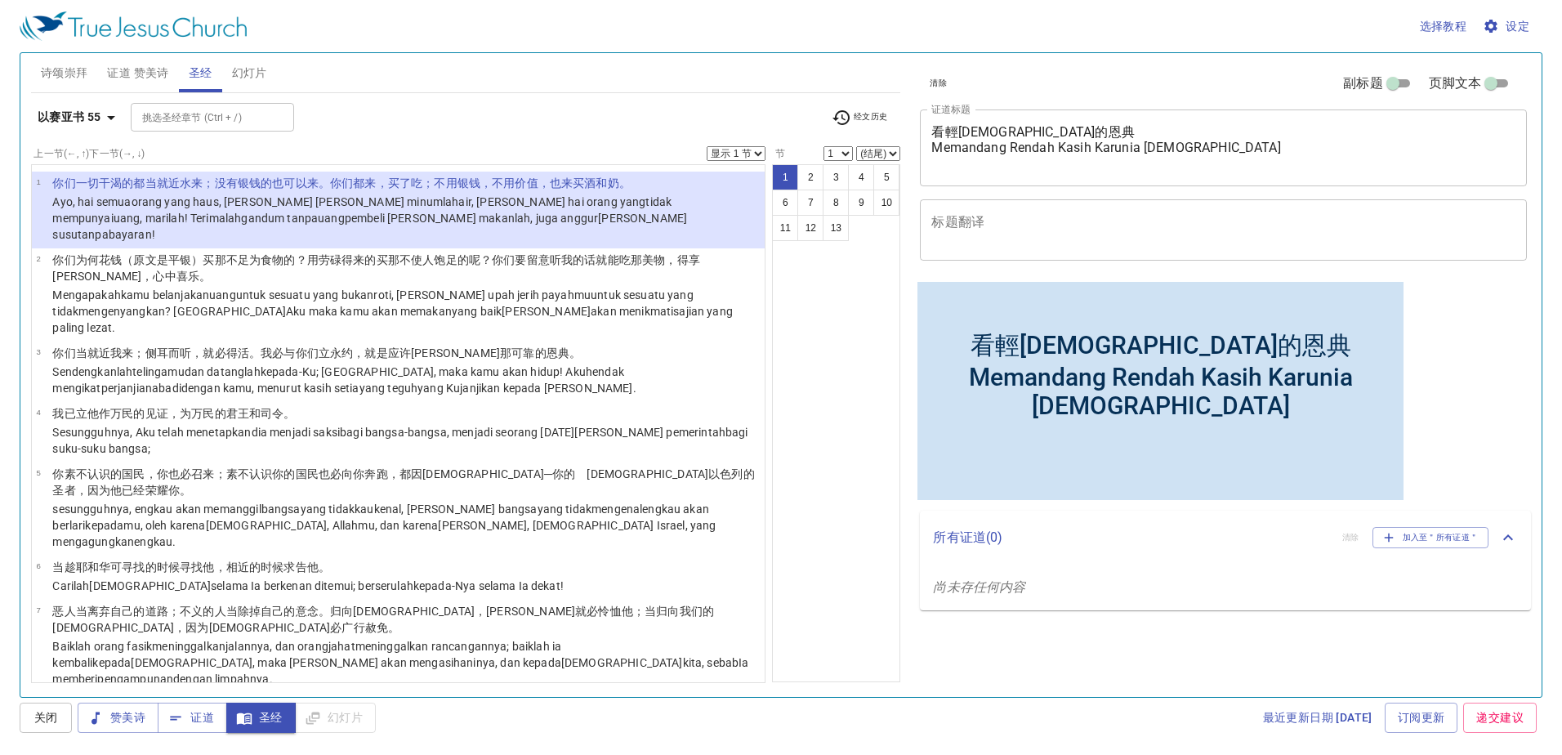
click at [753, 150] on select "显示 1 节 显示 2 节 显示 3 节 显示 4 节 显示 5 节" at bounding box center [736, 153] width 59 height 15
click at [707, 146] on select "显示 1 节 显示 2 节 显示 3 节 显示 4 节 显示 5 节" at bounding box center [736, 153] width 59 height 15
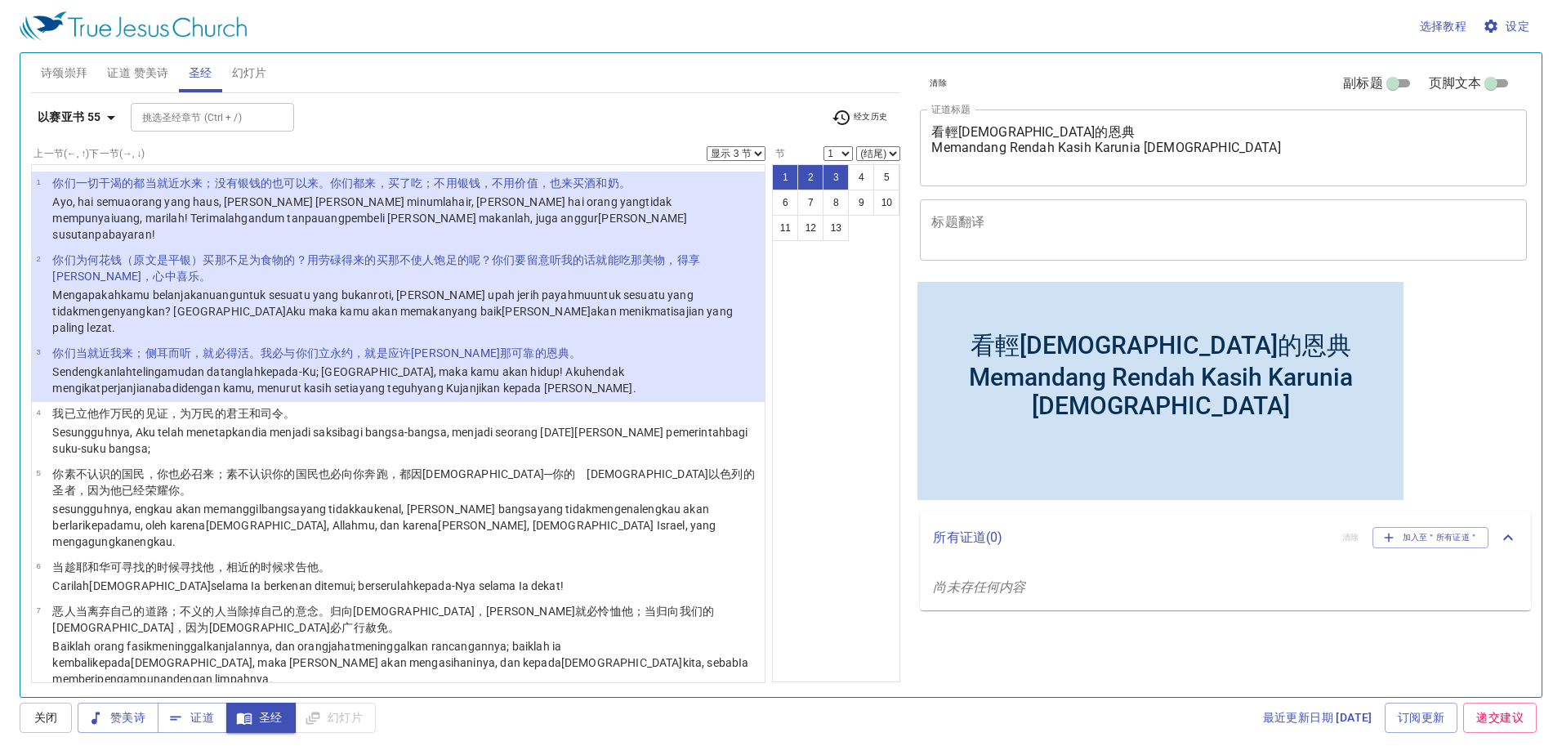
click at [760, 154] on select "显示 1 节 显示 2 节 显示 3 节 显示 4 节 显示 5 节" at bounding box center [736, 153] width 59 height 15
select select "1"
click at [707, 146] on select "显示 1 节 显示 2 节 显示 3 节 显示 4 节 显示 5 节" at bounding box center [736, 153] width 59 height 15
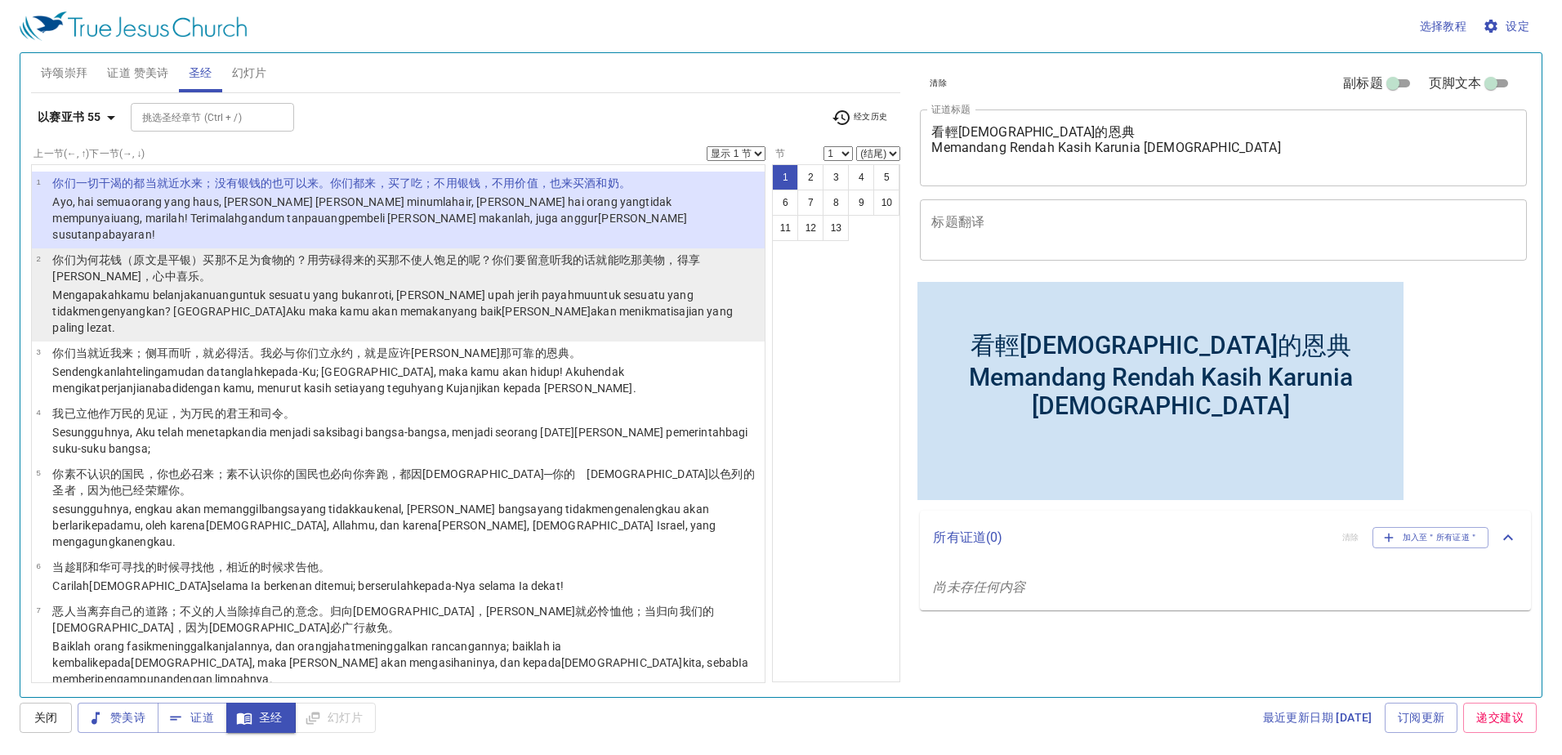
click at [160, 253] on wh8254 "钱（原文是平银 ）买那不足为食物 的？用劳碌 得来的买那不 使人饱足 的呢？你们要留意听 我的话就能吃 那美物 ，得享肥甘 ，心中 喜乐 。" at bounding box center [375, 267] width 647 height 29
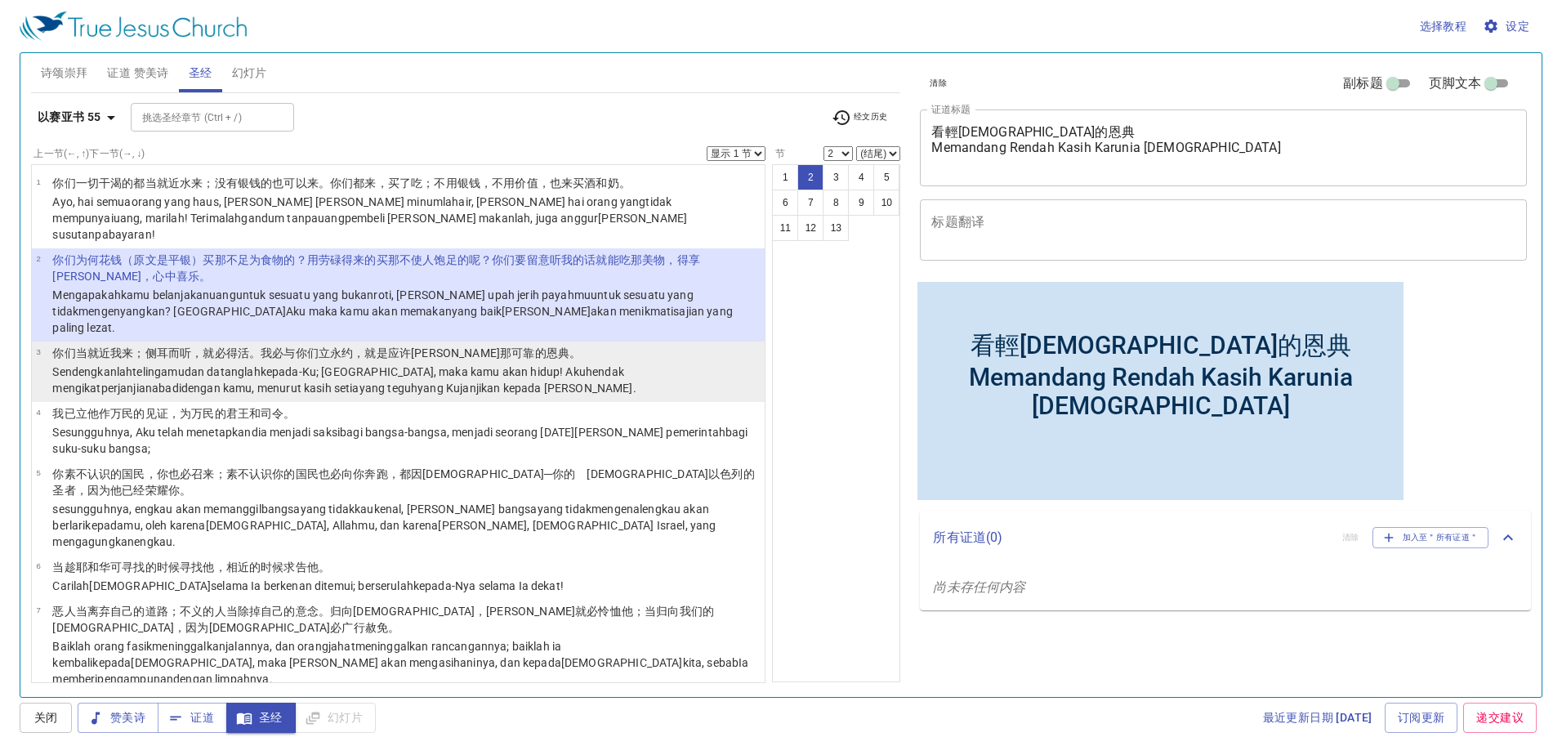
click at [487, 364] on p "Sendengkanlah telingamu dan datanglah kepada-Ku ; dengarkanlah , maka kamu akan…" at bounding box center [406, 380] width 708 height 33
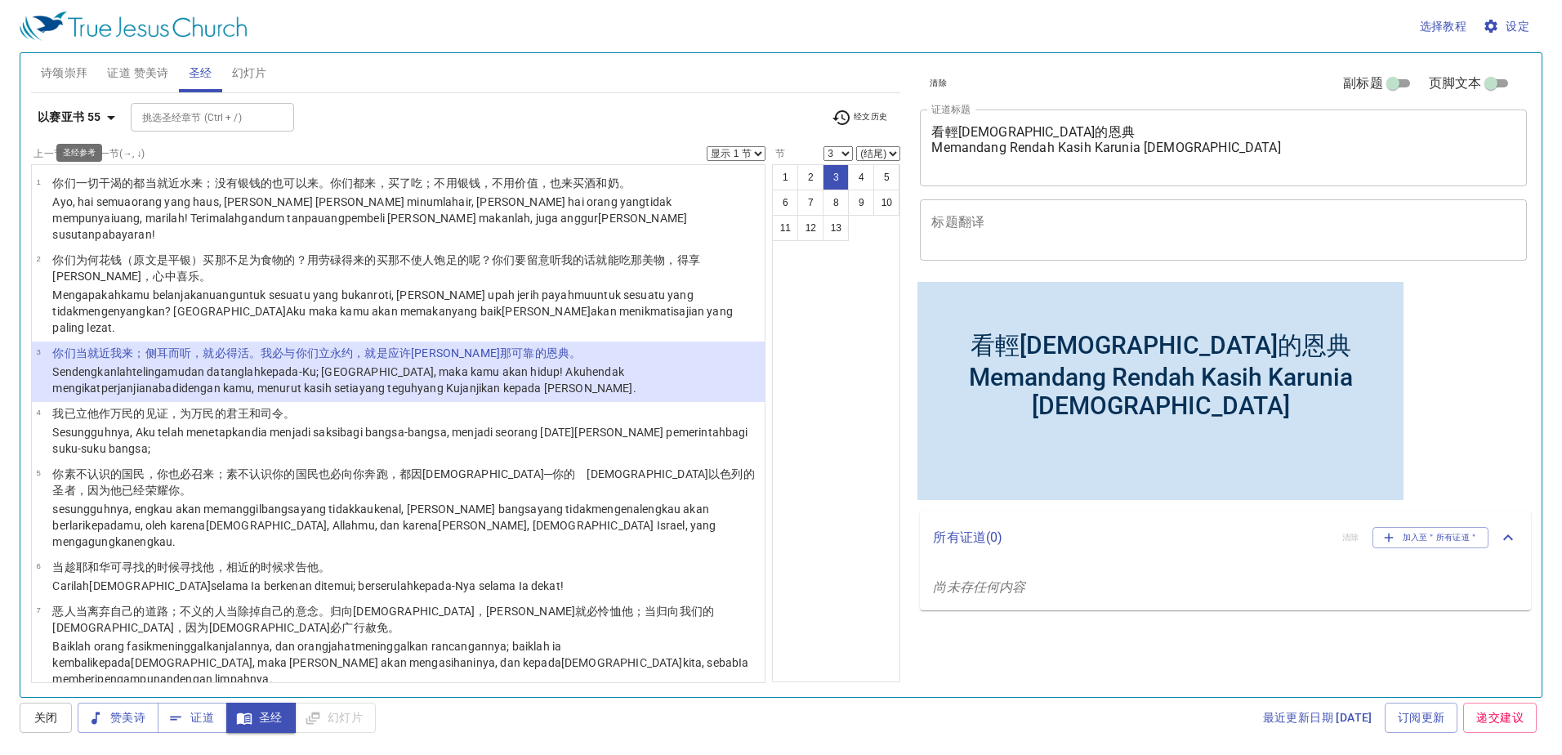
click at [58, 118] on b "以赛亚书 55" at bounding box center [70, 117] width 64 height 20
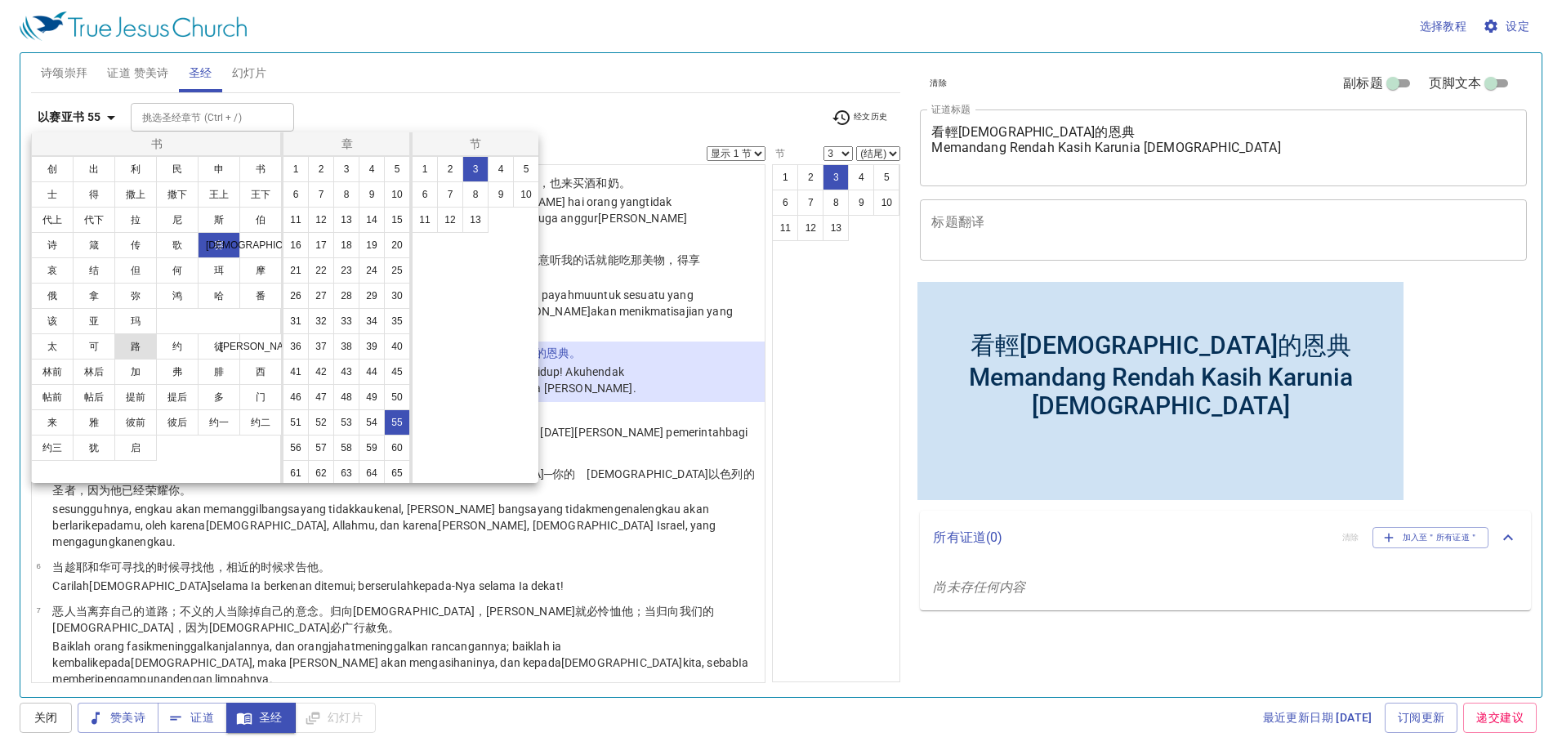
click at [138, 349] on button "路" at bounding box center [135, 346] width 42 height 26
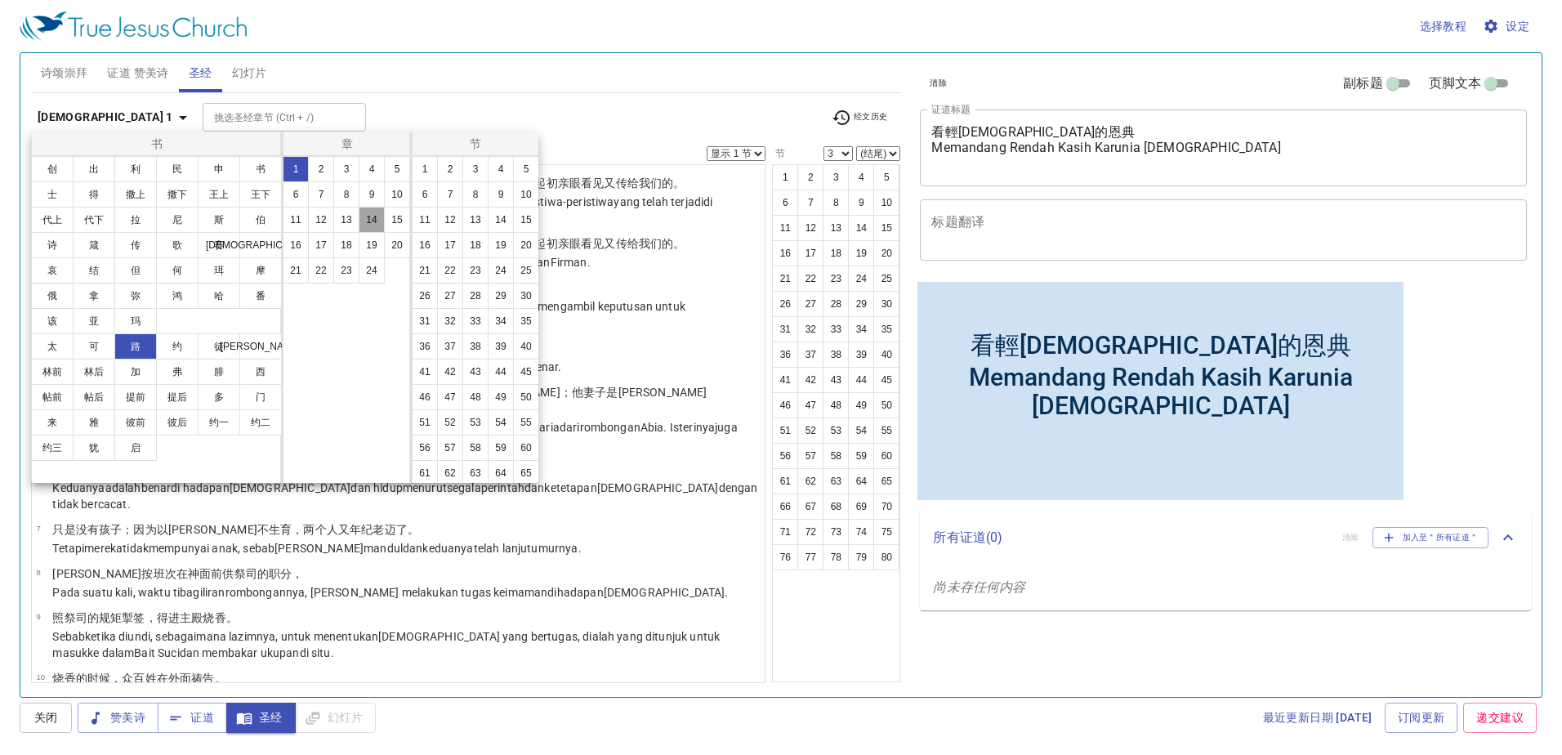
click at [363, 217] on button "14" at bounding box center [372, 220] width 26 height 26
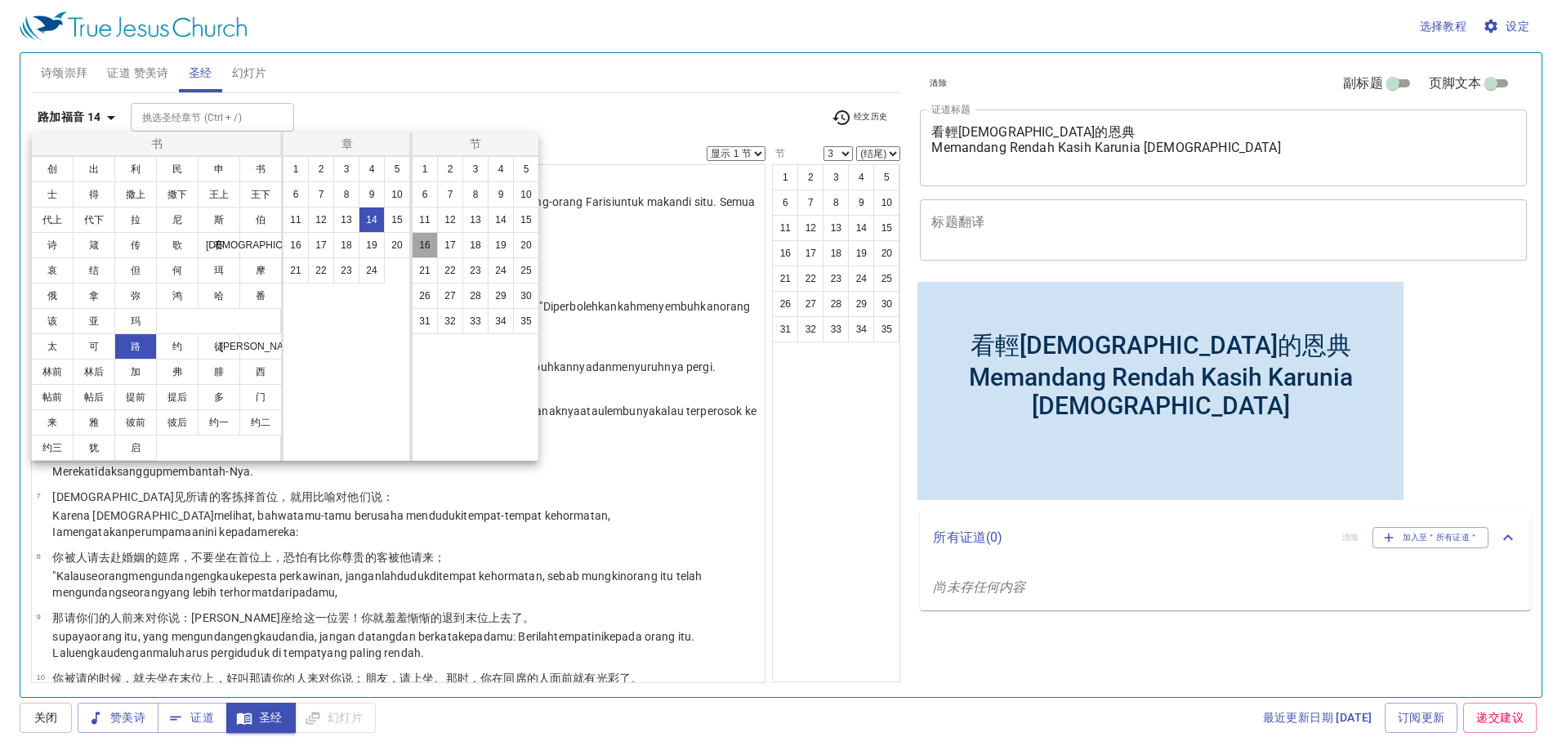
click at [431, 240] on button "16" at bounding box center [425, 245] width 26 height 26
select select "16"
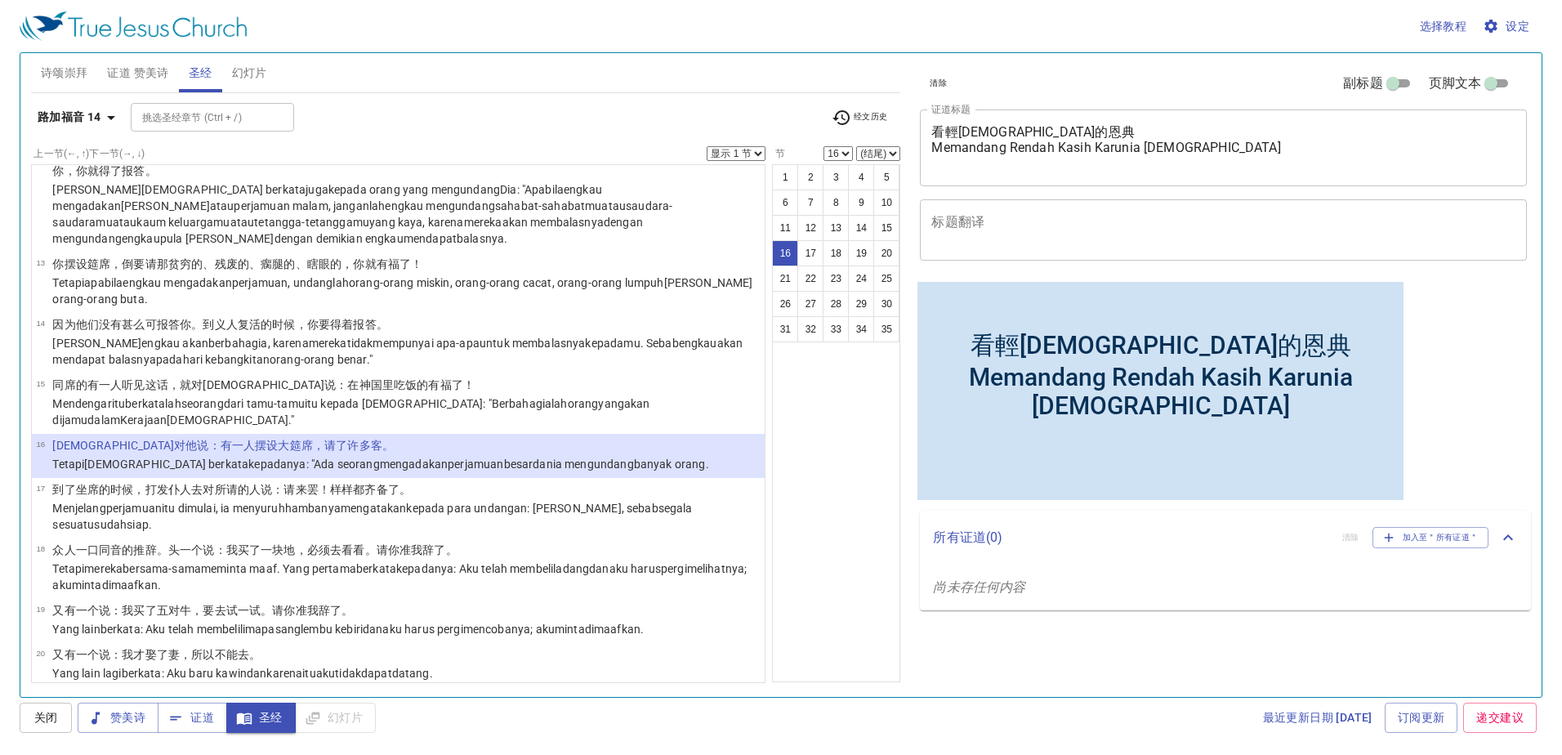
click at [740, 158] on select "显示 1 节 显示 2 节 显示 3 节 显示 4 节 显示 5 节" at bounding box center [736, 153] width 59 height 15
click at [707, 146] on select "显示 1 节 显示 2 节 显示 3 节 显示 4 节 显示 5 节" at bounding box center [736, 153] width 59 height 15
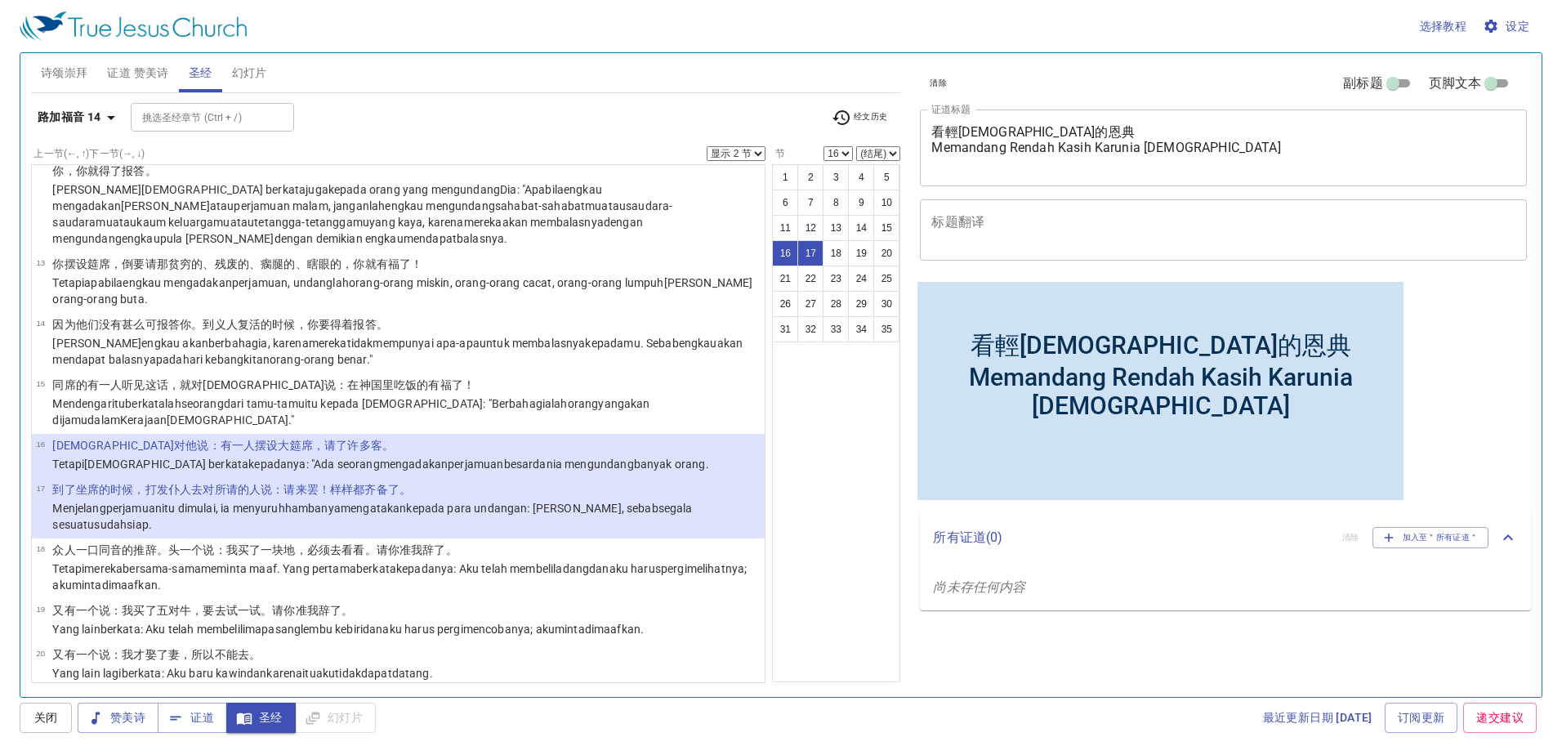
click at [743, 150] on select "显示 1 节 显示 2 节 显示 3 节 显示 4 节 显示 5 节" at bounding box center [736, 153] width 59 height 15
select select "1"
click at [707, 146] on select "显示 1 节 显示 2 节 显示 3 节 显示 4 节 显示 5 节" at bounding box center [736, 153] width 59 height 15
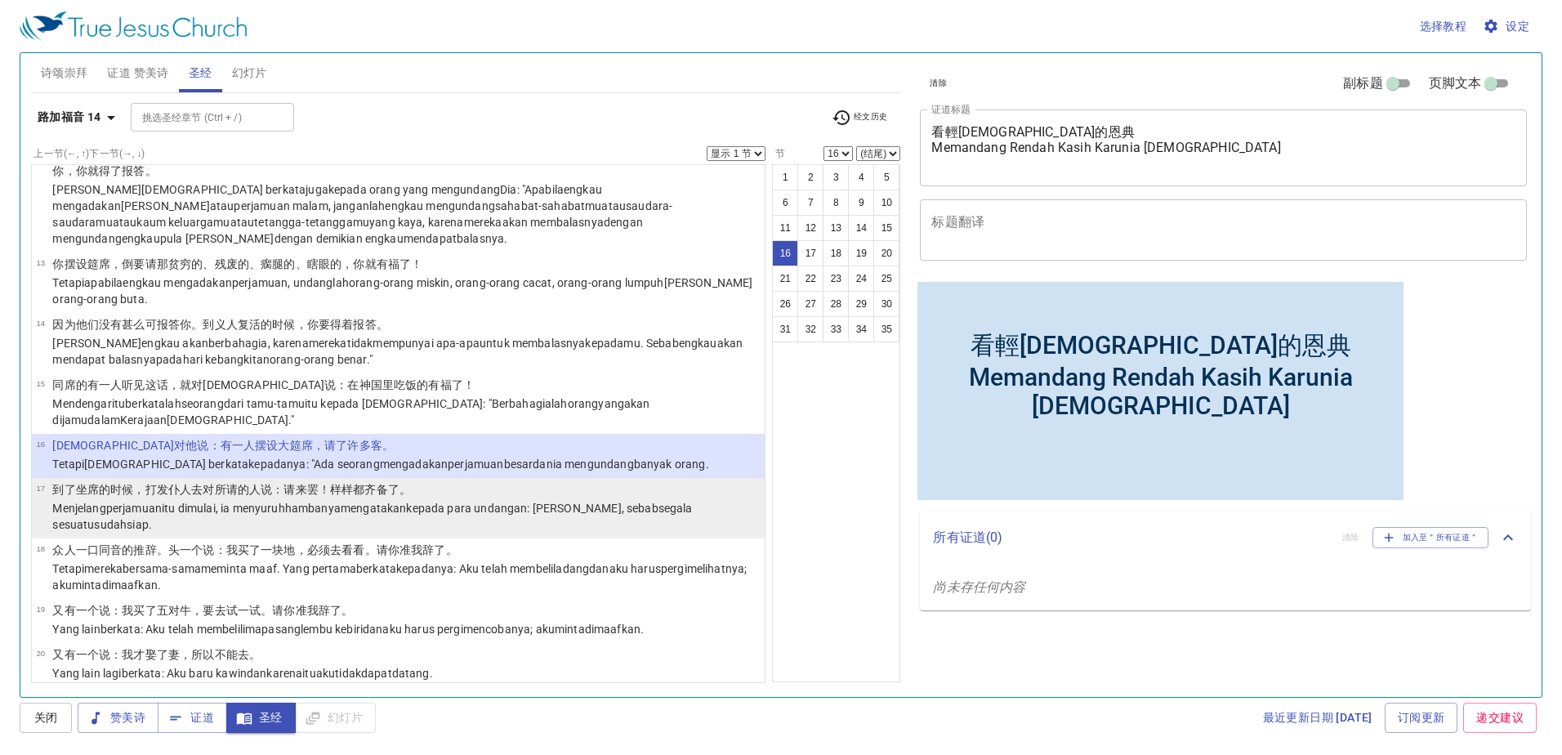
click at [601, 502] on wg2064 ", sebab segala sesuatu sudah siap ." at bounding box center [372, 516] width 640 height 29
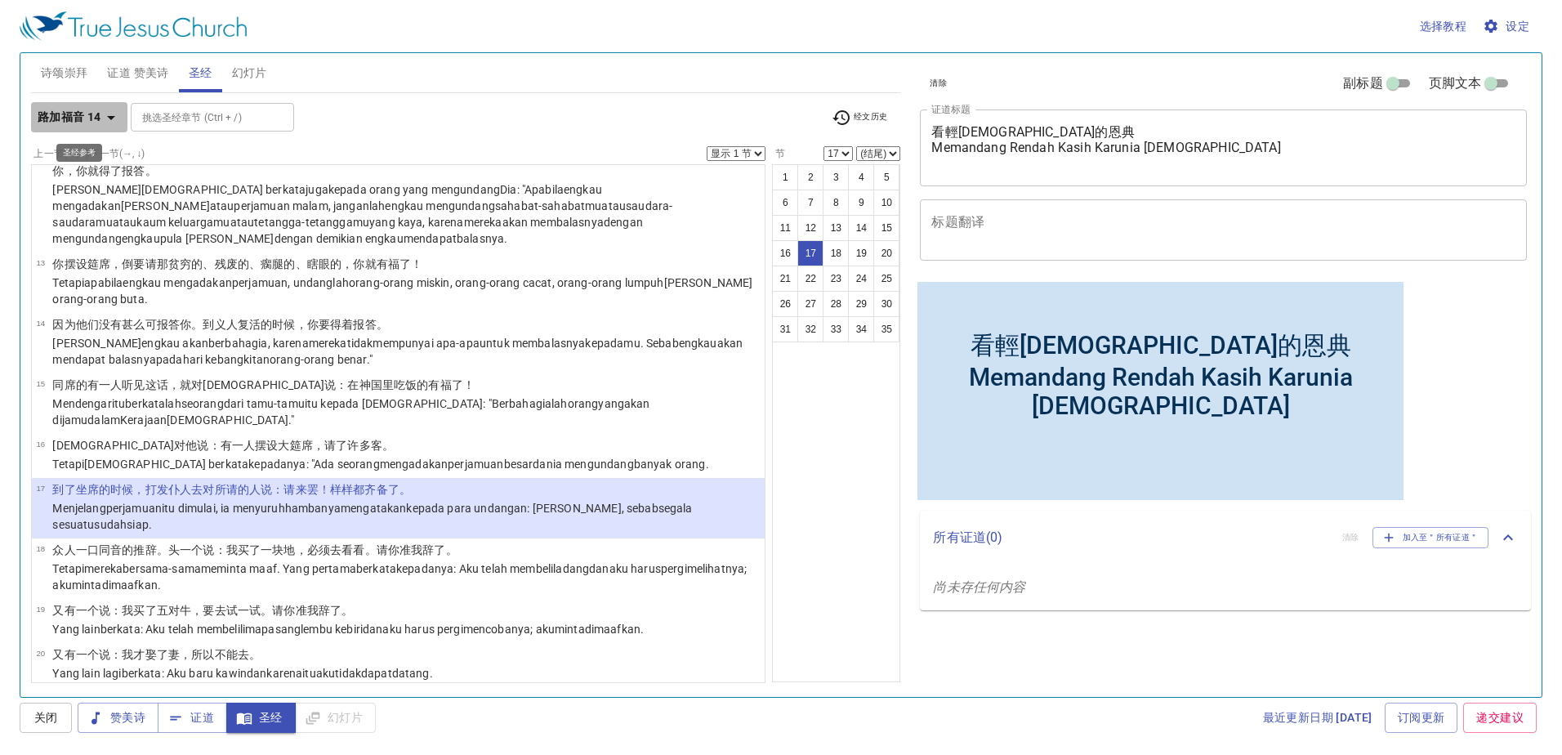
click at [38, 119] on b "路加福音 14" at bounding box center [70, 117] width 64 height 20
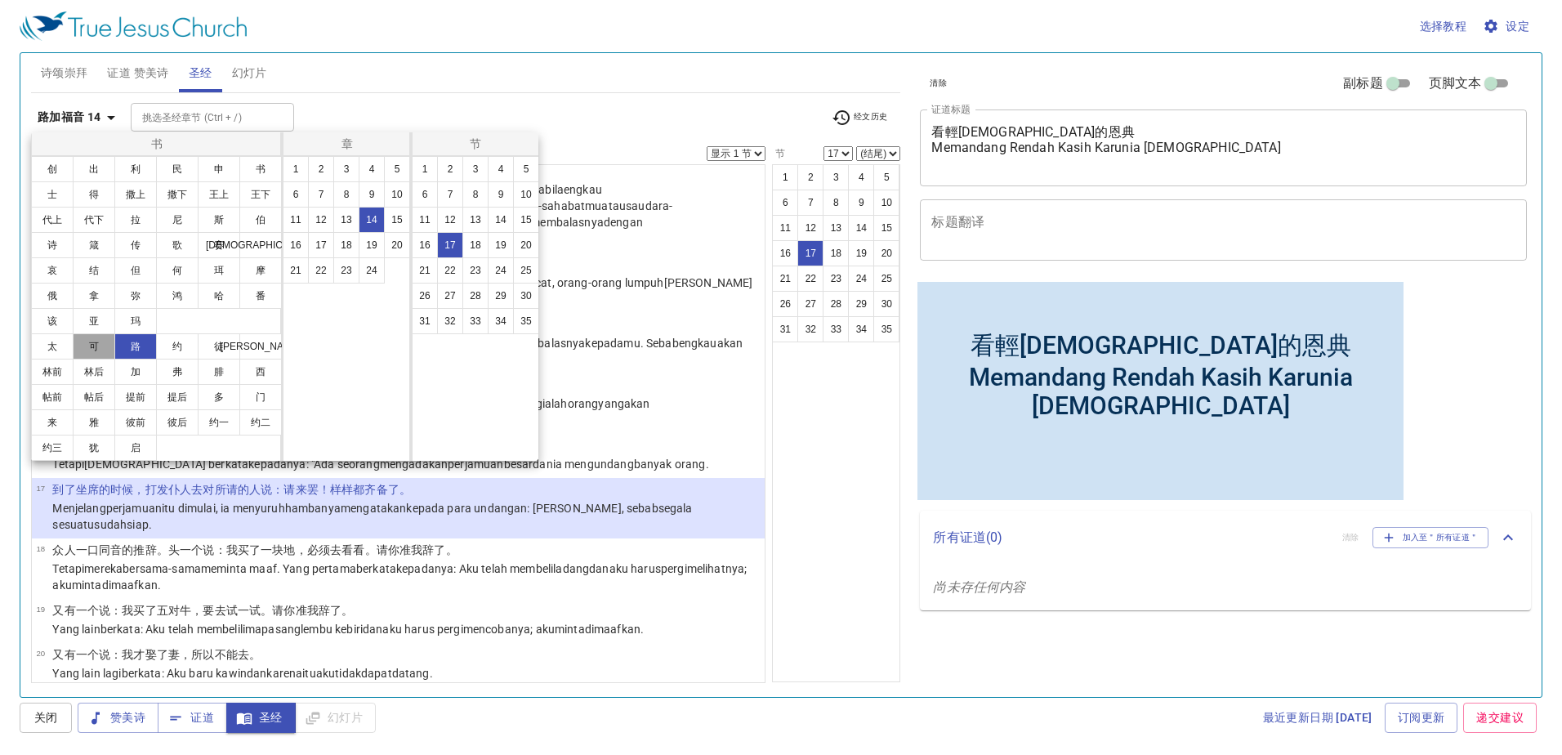
click at [96, 346] on button "可" at bounding box center [94, 346] width 42 height 26
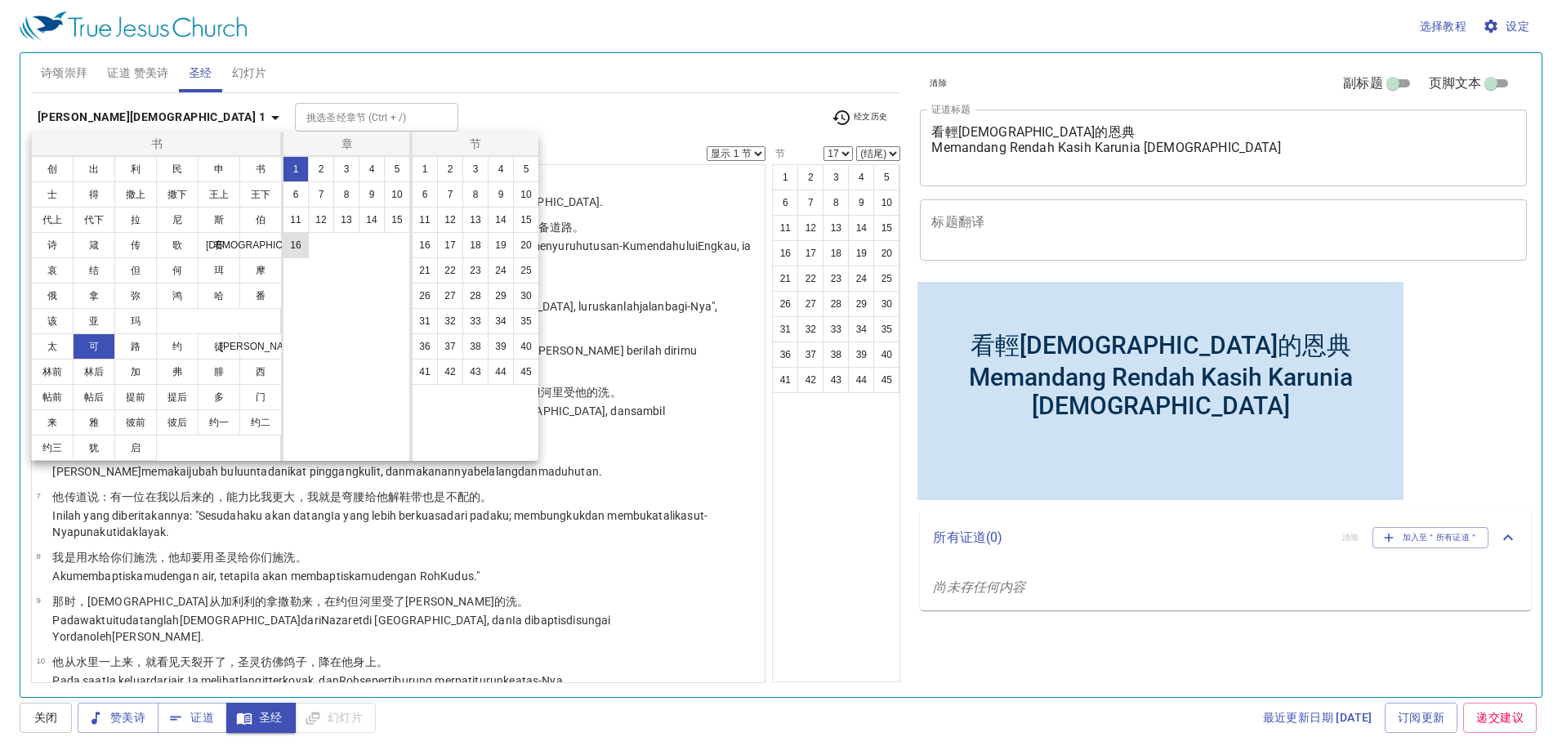
click at [299, 246] on button "16" at bounding box center [296, 245] width 26 height 26
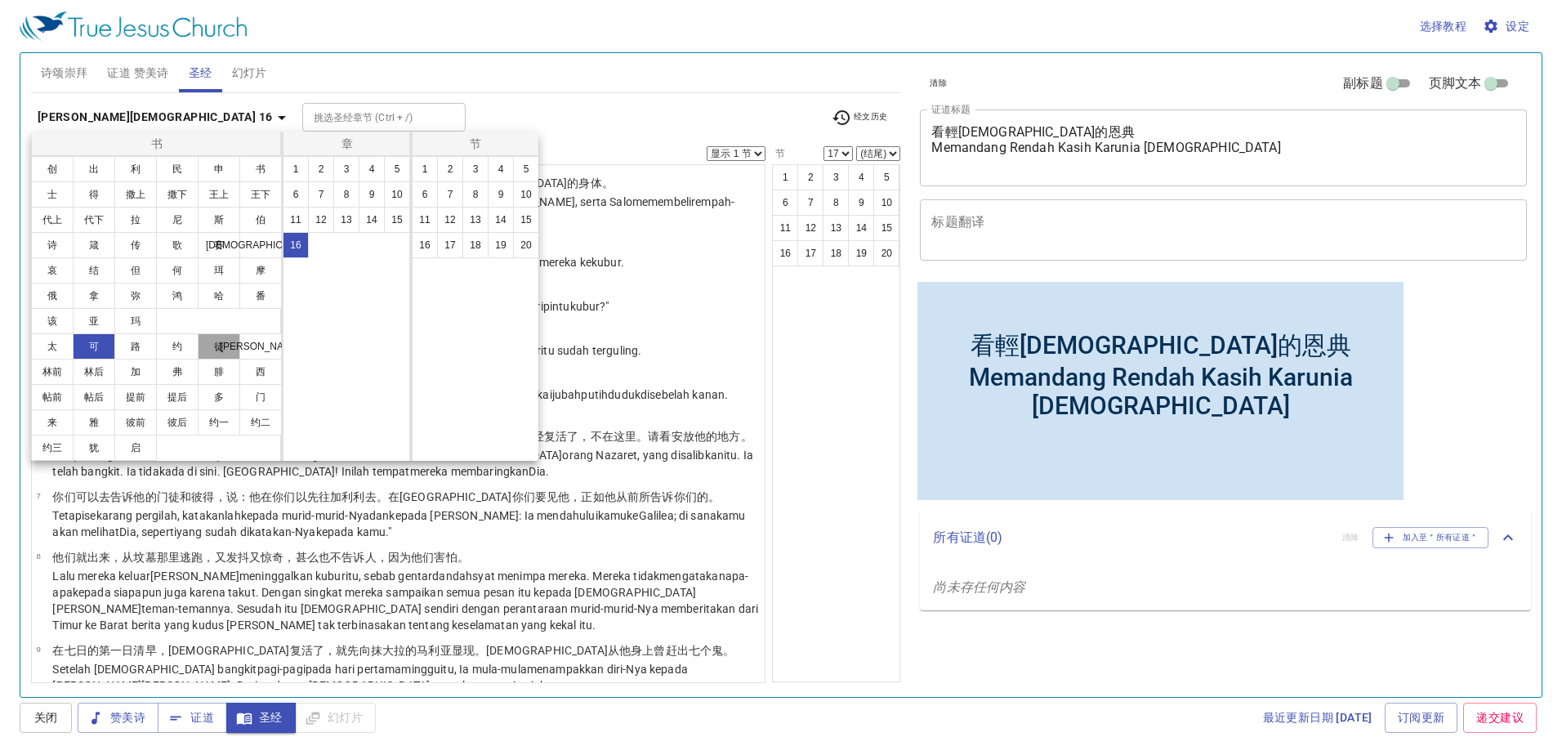
click at [205, 345] on button "徒" at bounding box center [219, 346] width 42 height 26
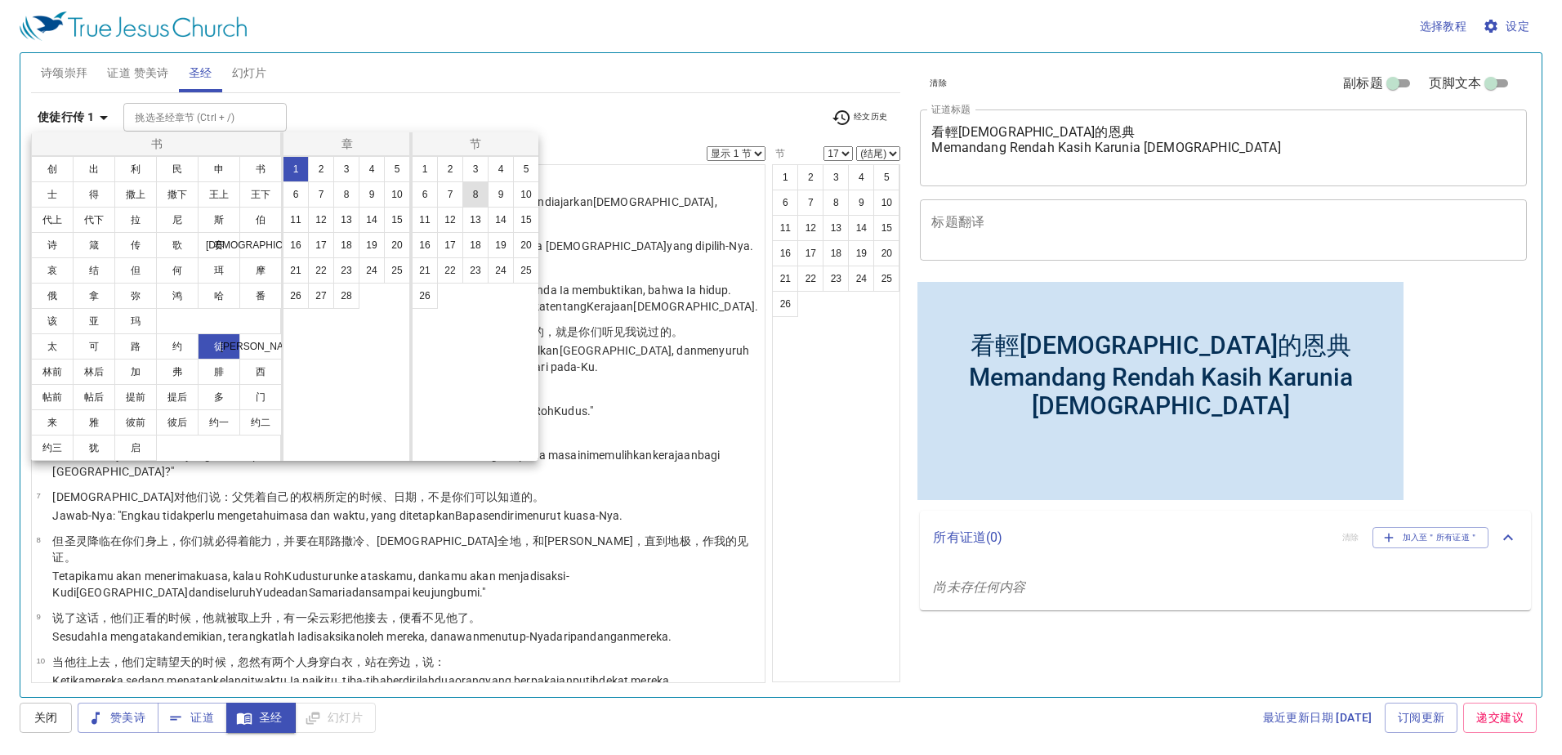
click at [481, 197] on button "8" at bounding box center [476, 194] width 26 height 26
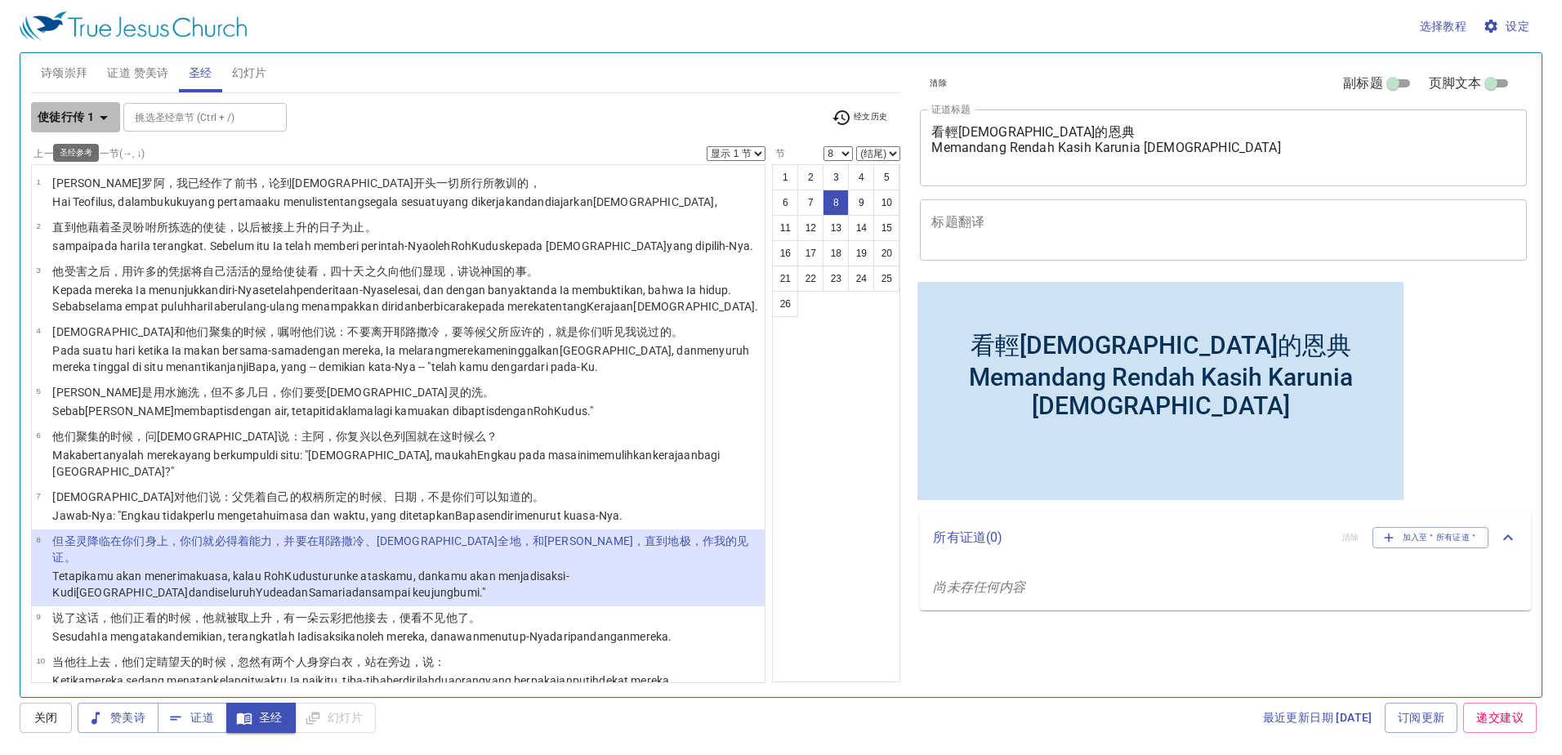
click at [56, 117] on b "使徒行传 1" at bounding box center [66, 117] width 56 height 20
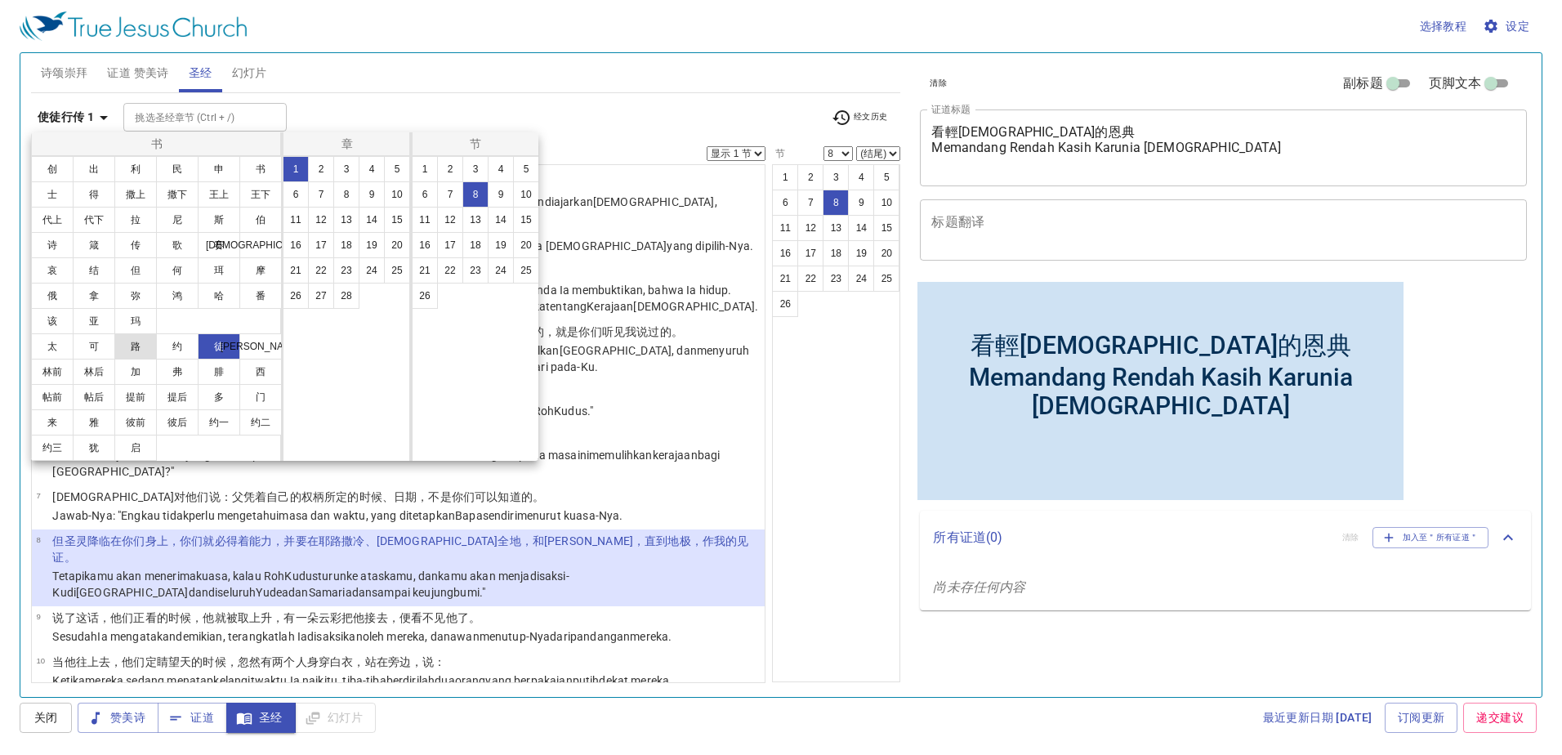
click at [150, 349] on button "路" at bounding box center [135, 346] width 42 height 26
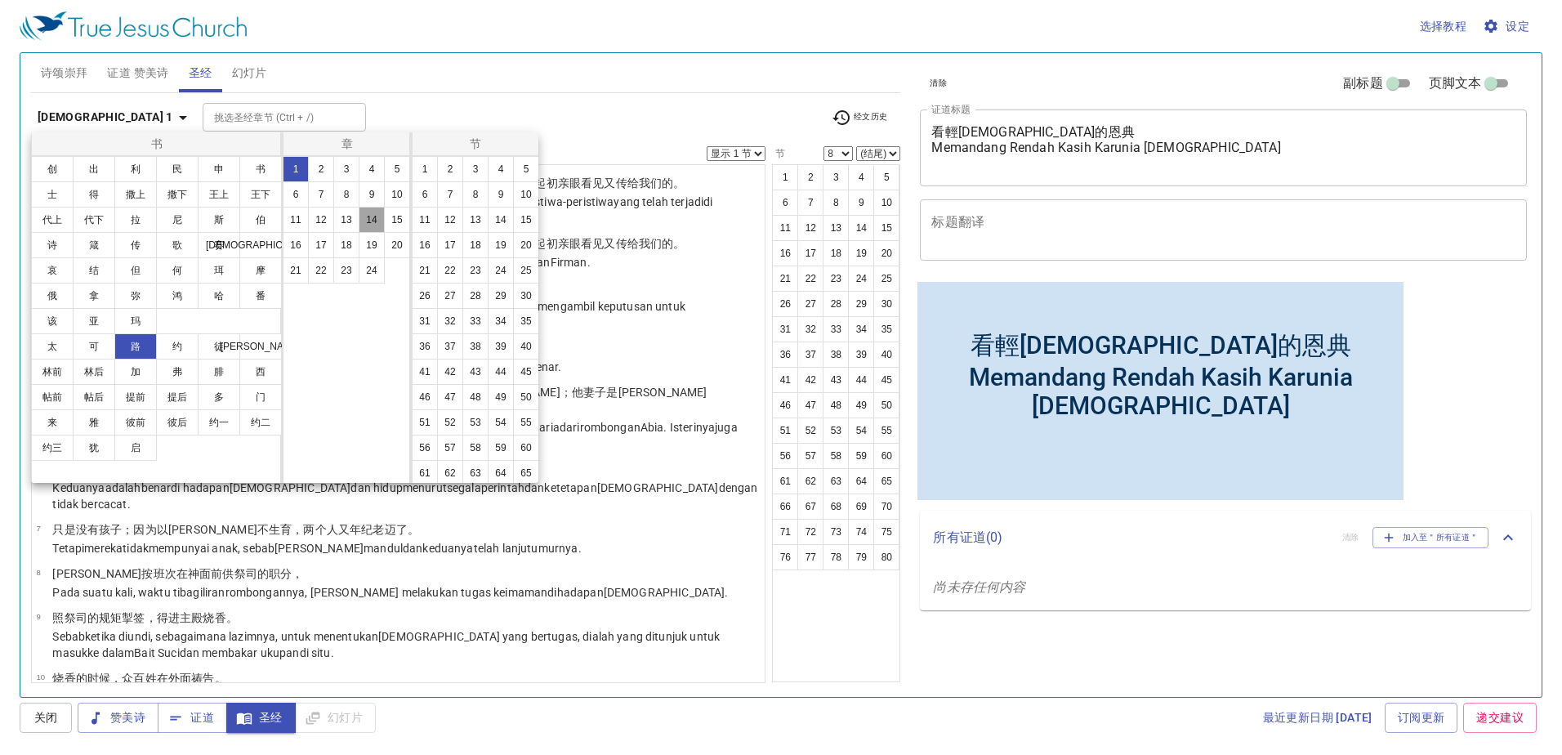
click at [370, 222] on button "14" at bounding box center [372, 220] width 26 height 26
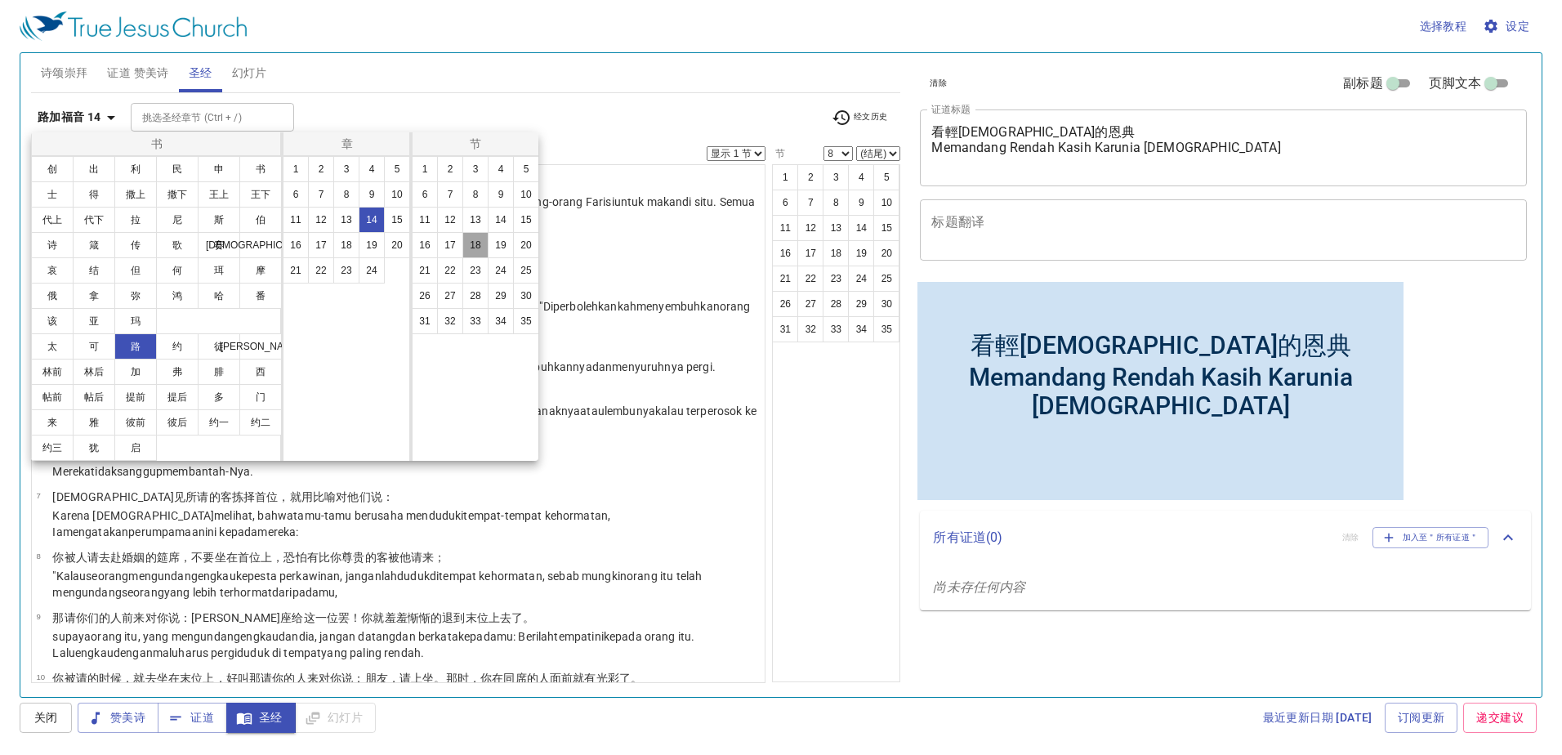
click at [472, 241] on button "18" at bounding box center [476, 245] width 26 height 26
select select "18"
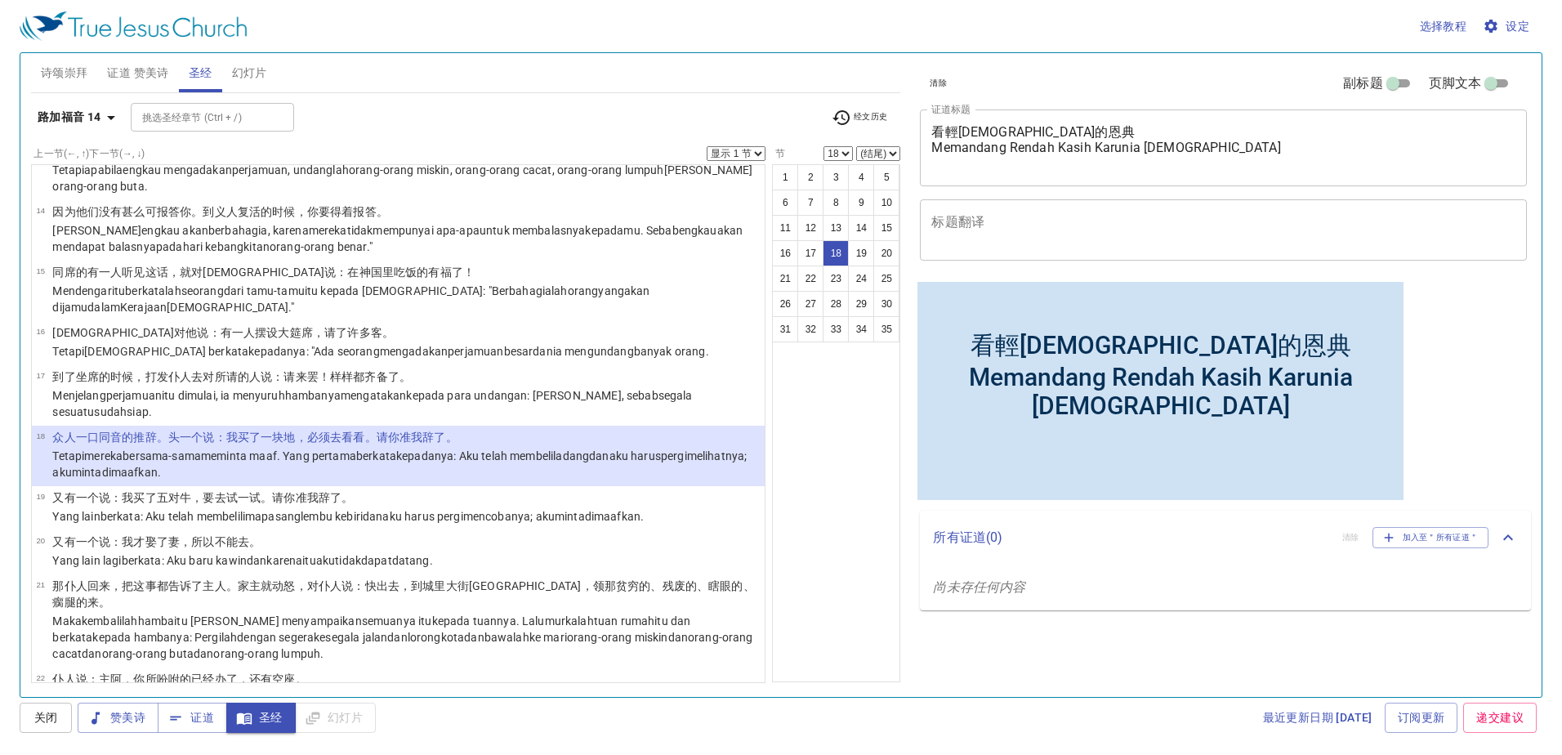
click at [882, 153] on select "(结尾) 19 20 21 22 23 24 25 26 27 28 29 30 31 32 33 34 35" at bounding box center [878, 153] width 44 height 15
select select "20"
click at [856, 146] on select "(结尾) 19 20 21 22 23 24 25 26 27 28 29 30 31 32 33 34 35" at bounding box center [878, 153] width 44 height 15
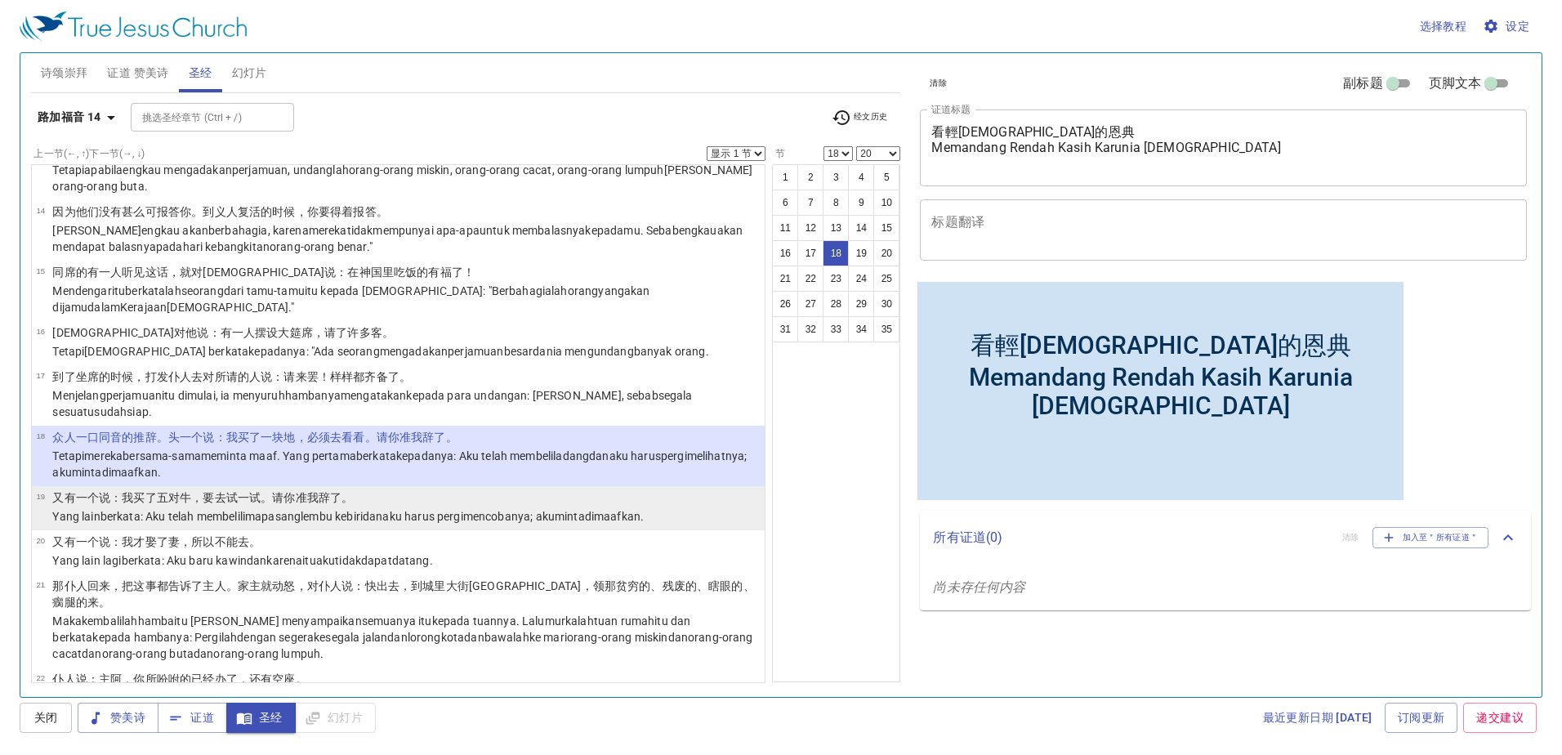
click at [208, 491] on wg1016 "，要去 试一试 。请 你 准 我 辞了 。" at bounding box center [272, 497] width 162 height 13
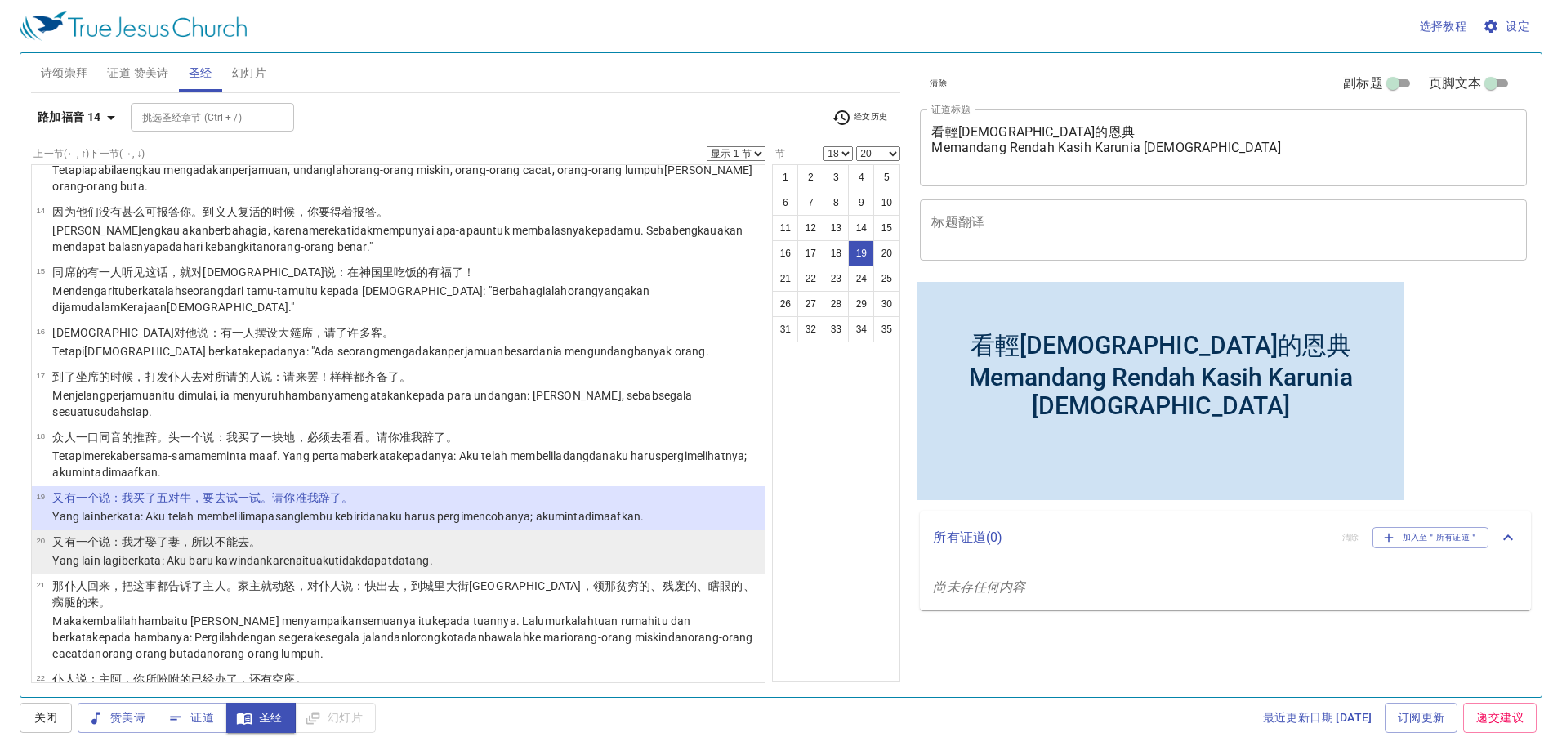
click at [318, 534] on p "又 有一个 说 ：我才娶了 妻 ，所以 不能 去 。" at bounding box center [242, 542] width 380 height 16
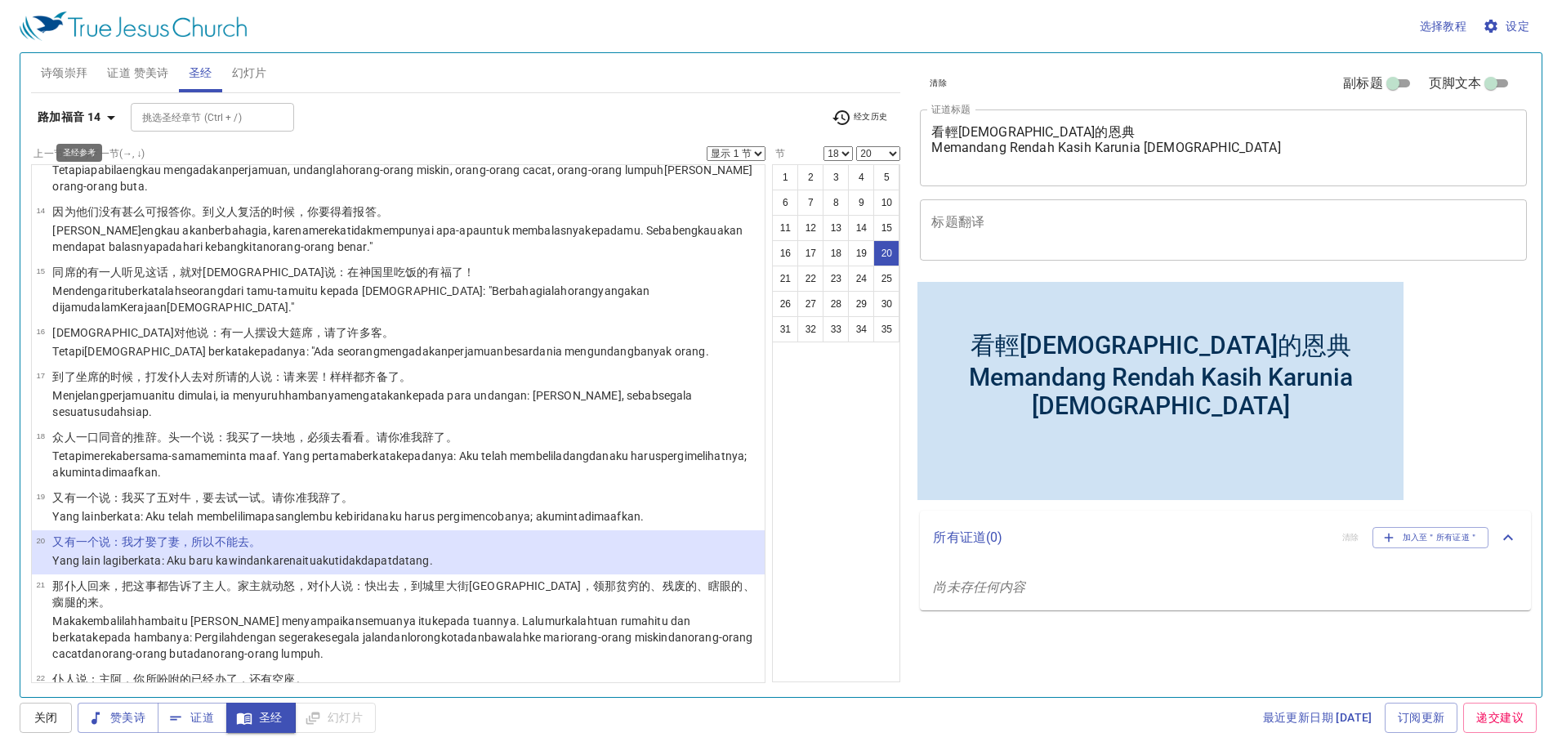
click at [103, 123] on icon "button" at bounding box center [111, 118] width 20 height 20
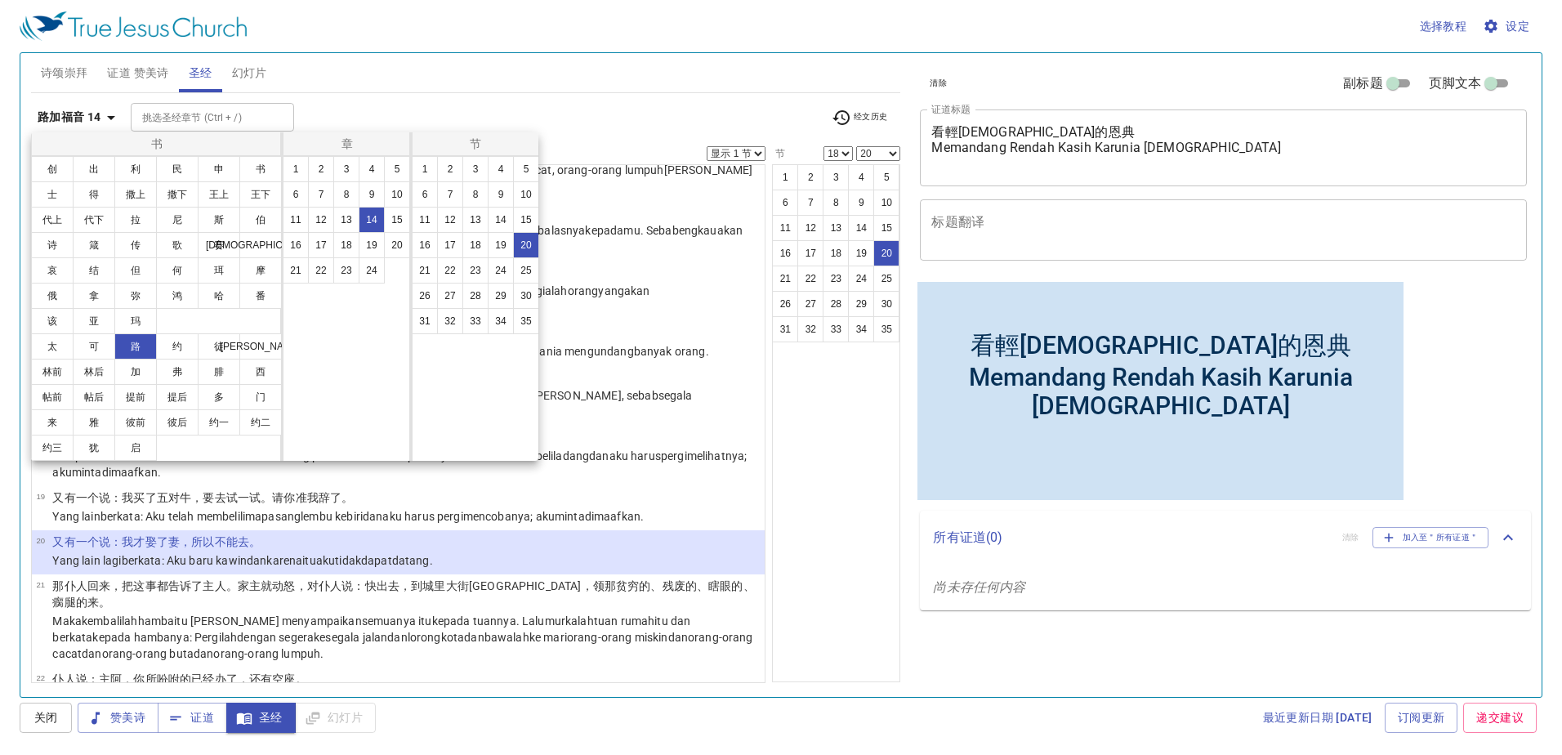
click at [311, 96] on div at bounding box center [781, 377] width 1562 height 755
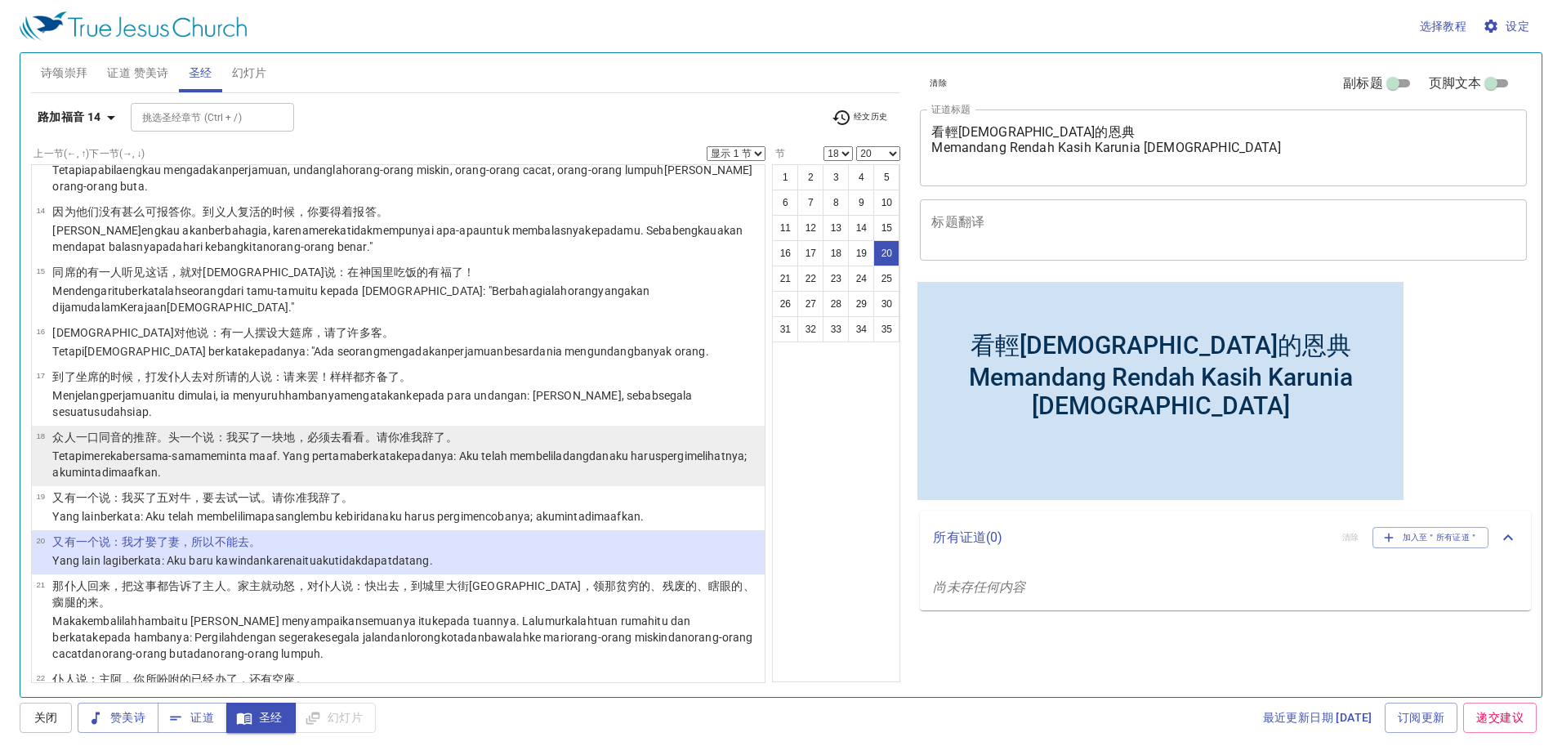
click at [208, 448] on p "Tetapi mereka bersama-sama meminta maaf . Yang pertama berkata kepadanya : Aku …" at bounding box center [406, 464] width 708 height 33
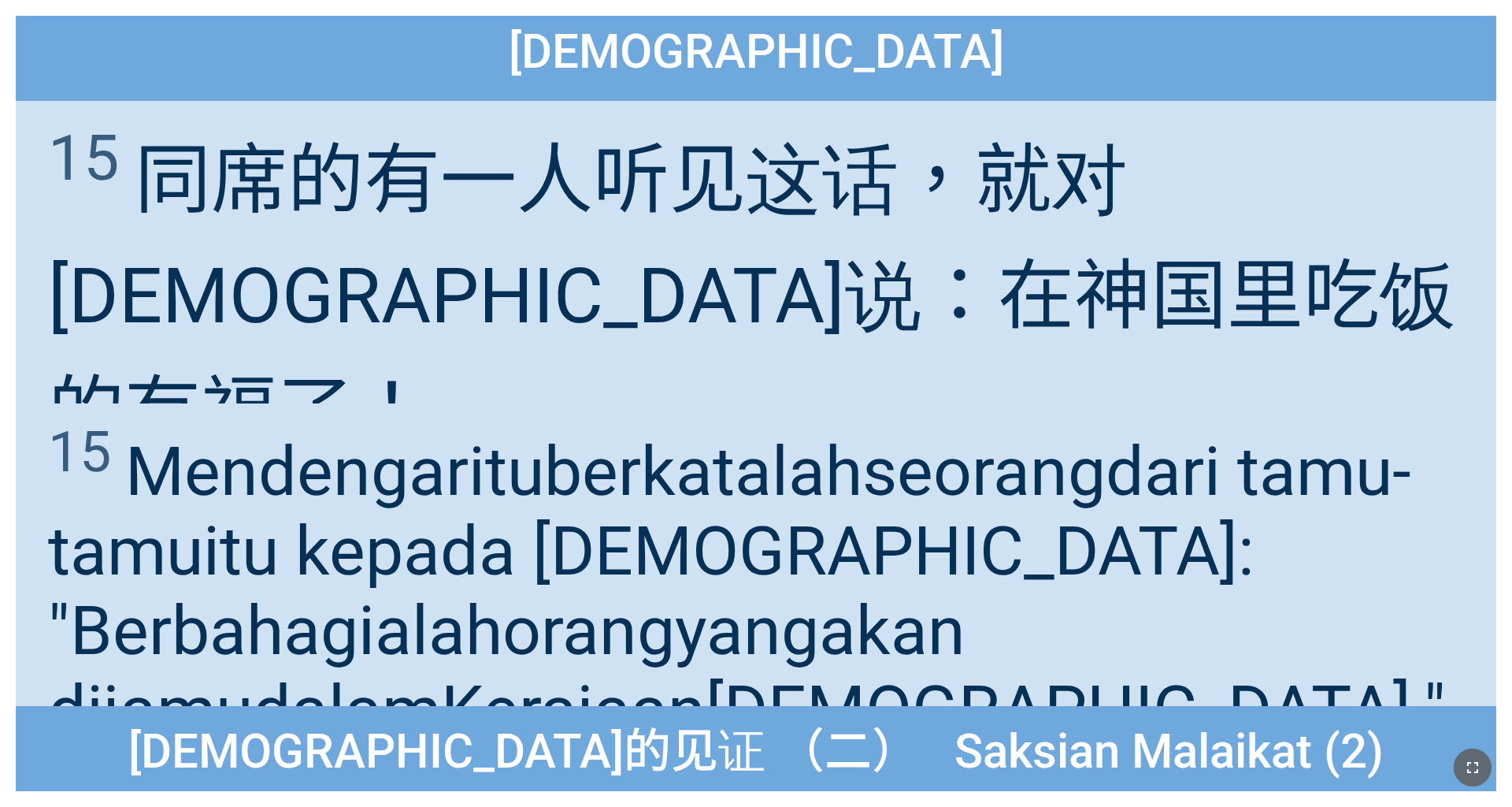
click at [629, 503] on icon "button" at bounding box center [1472, 767] width 19 height 19
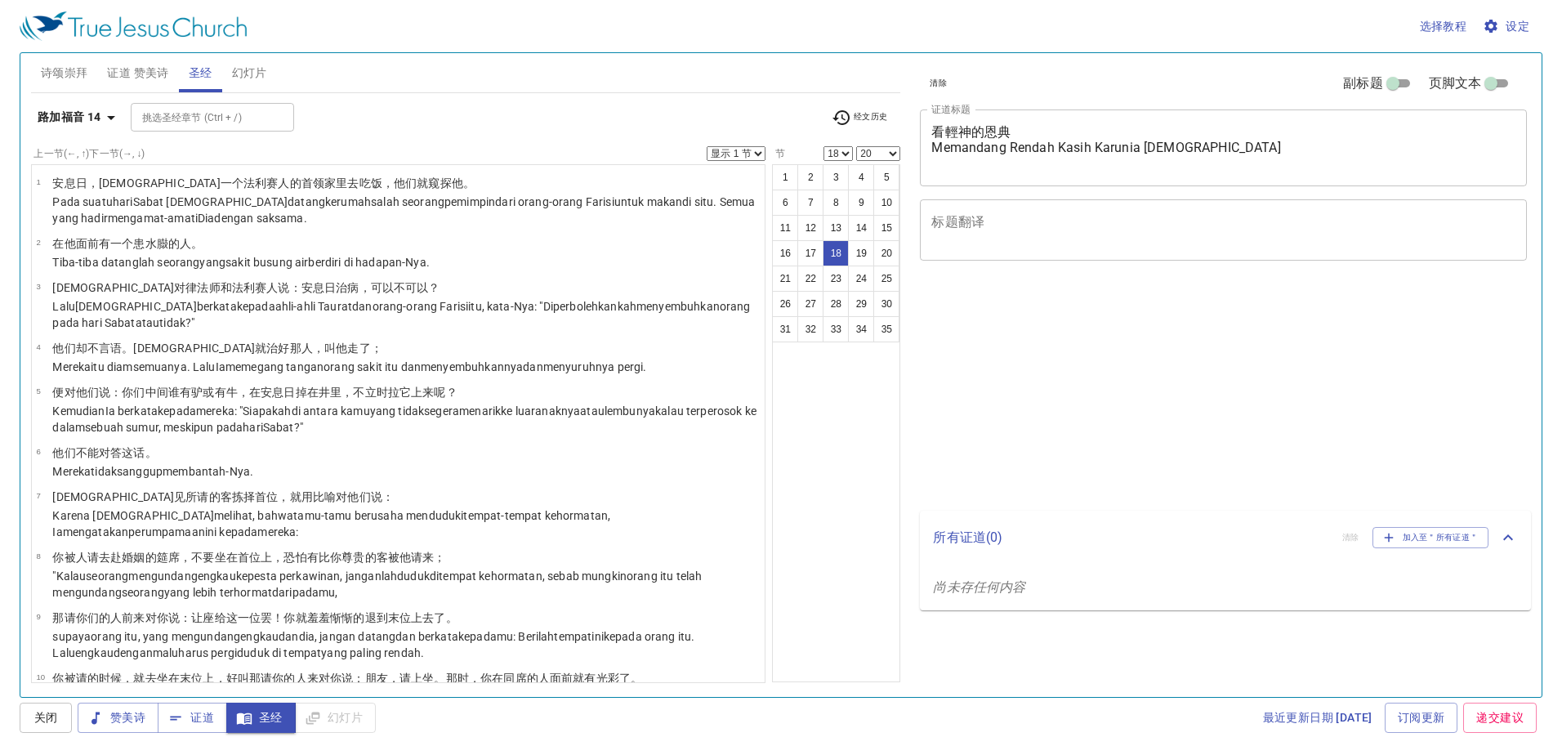
select select "18"
select select "20"
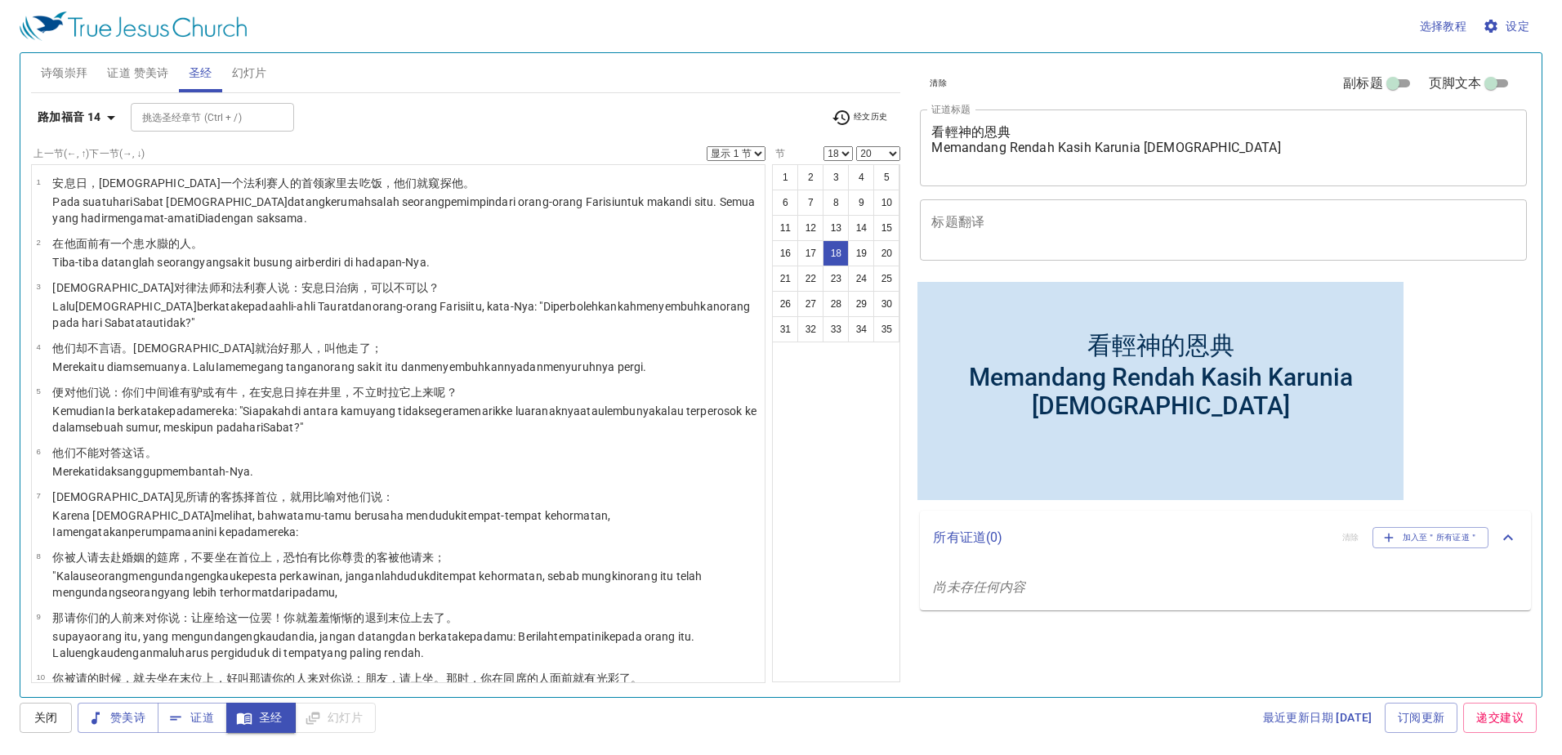
scroll to position [741, 0]
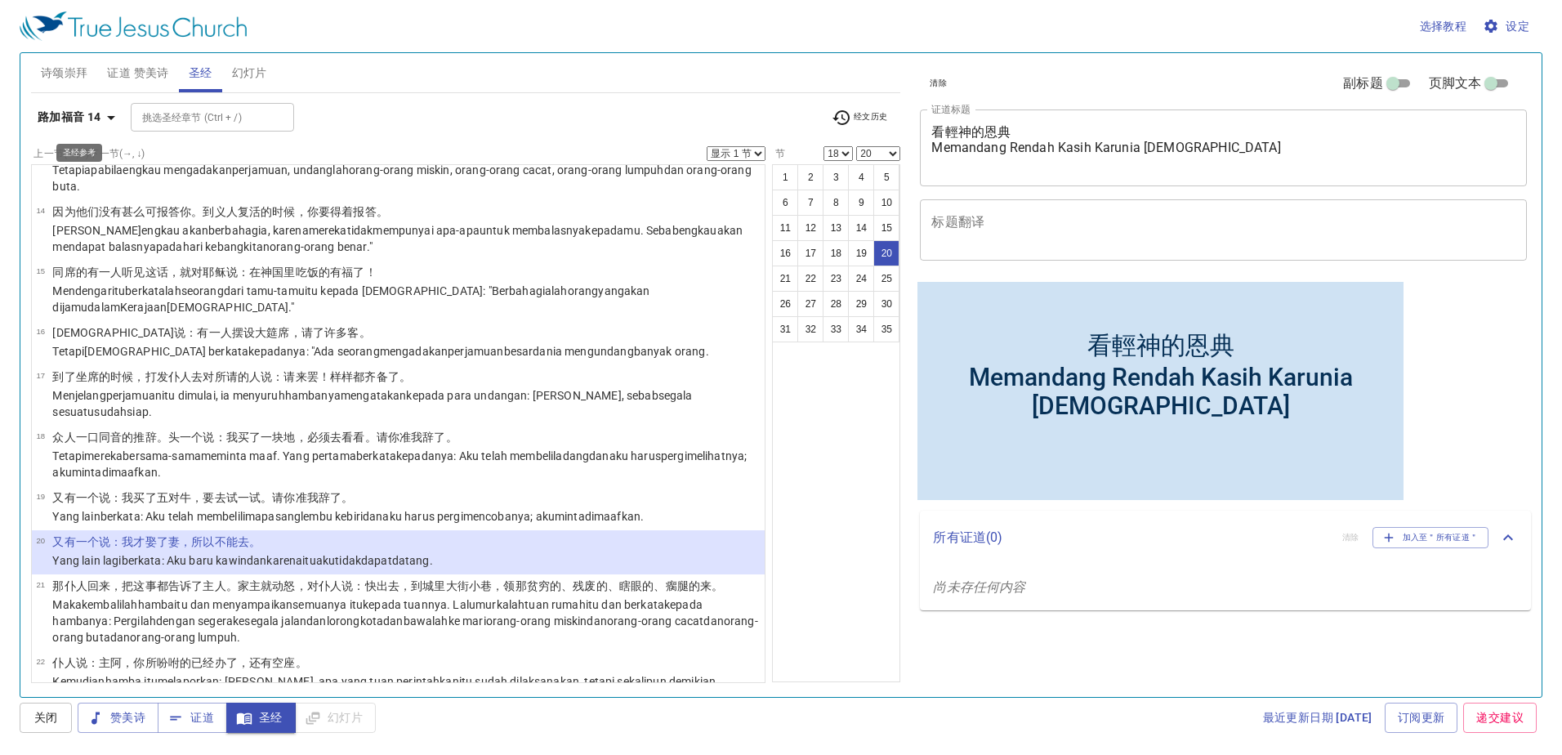
click at [86, 115] on b "路加福音 14" at bounding box center [70, 117] width 64 height 20
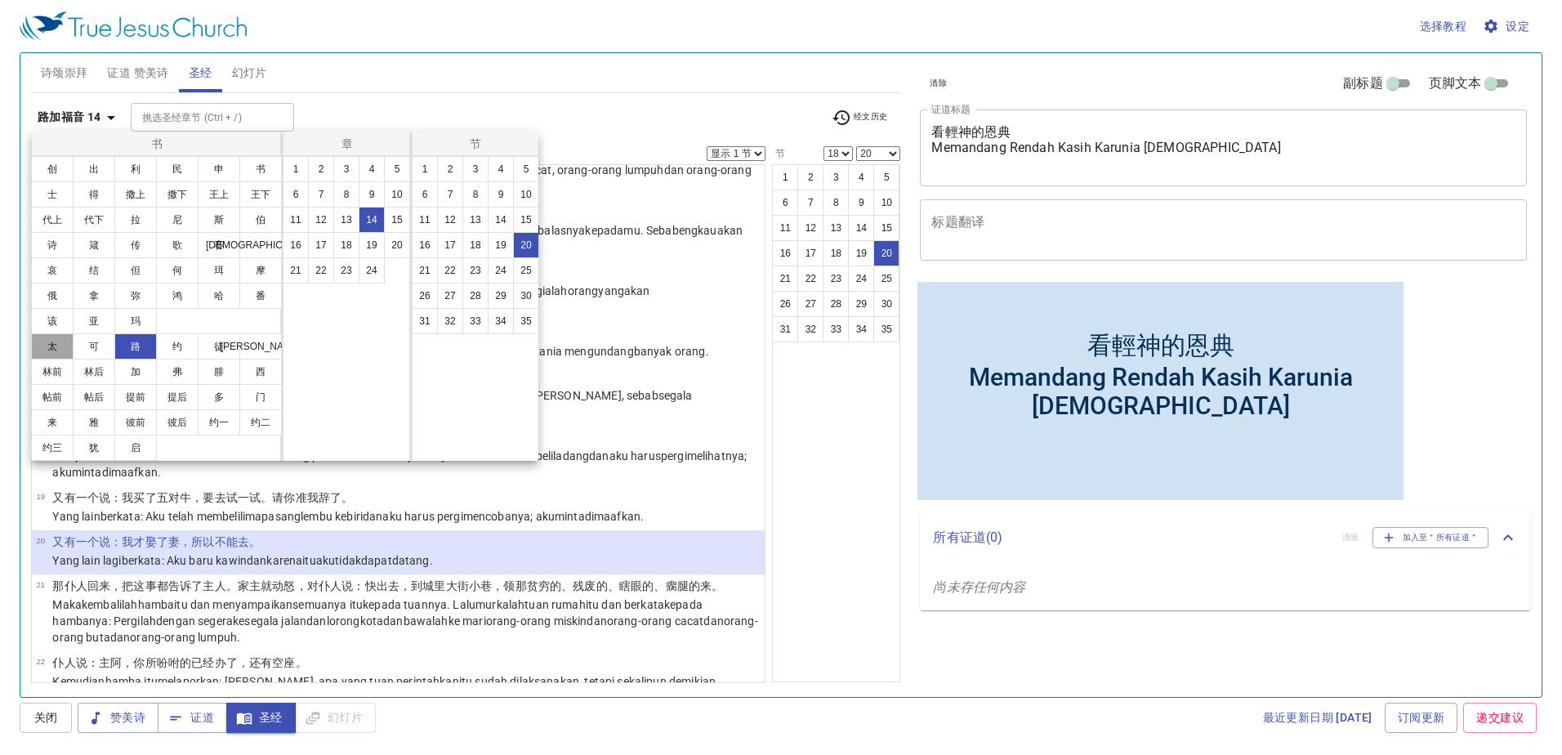
click at [51, 348] on button "太" at bounding box center [52, 346] width 42 height 26
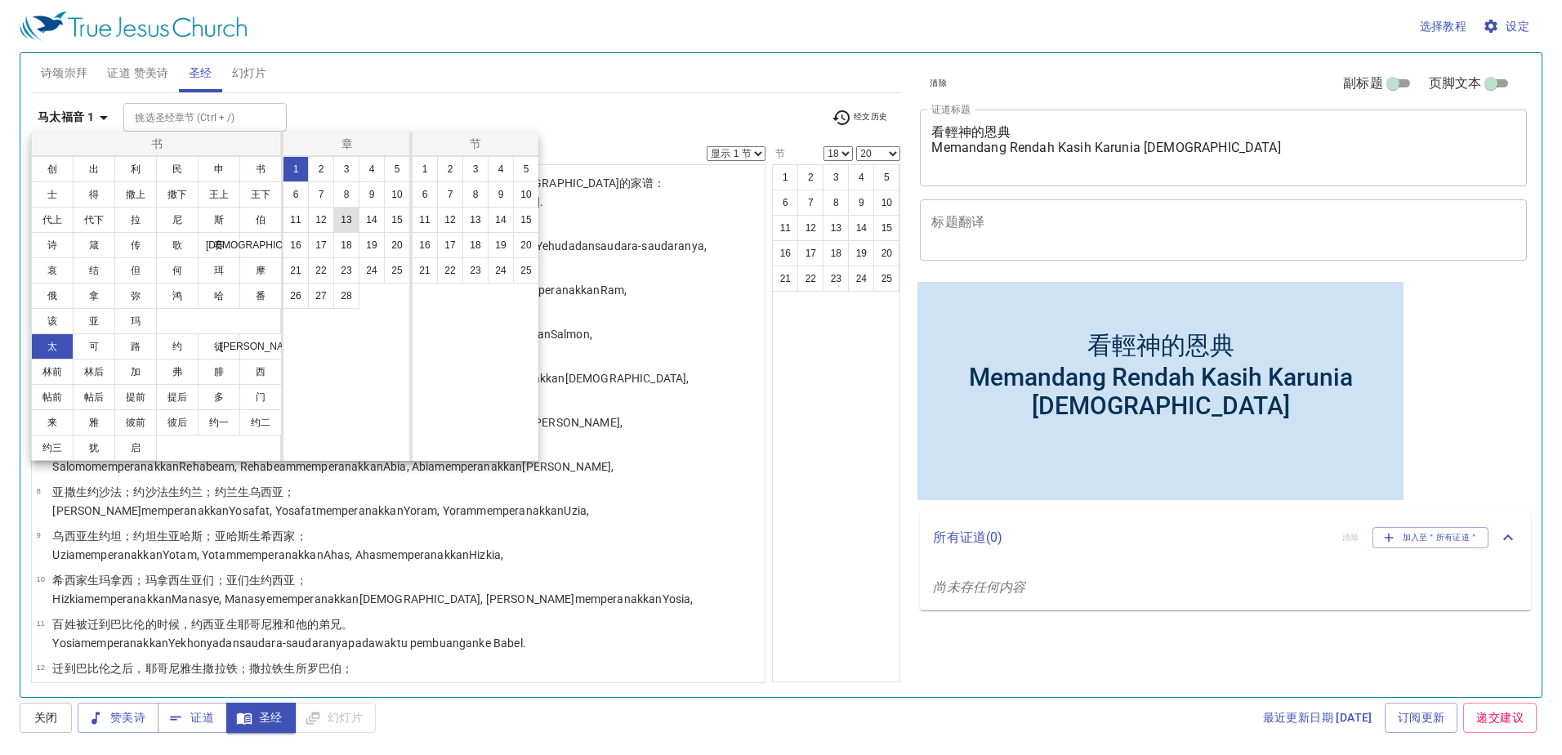
click at [351, 217] on button "13" at bounding box center [346, 220] width 26 height 26
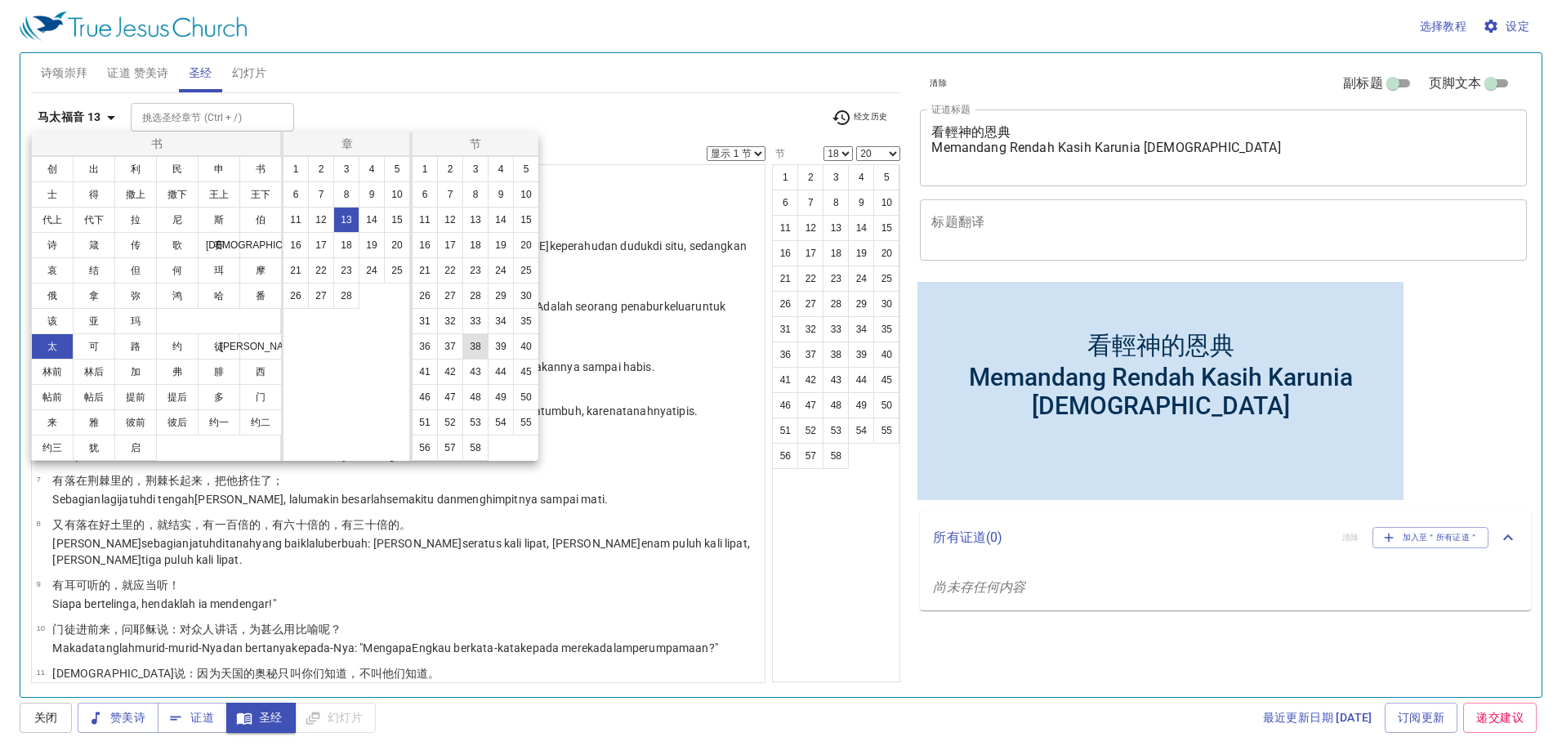
click at [481, 342] on button "38" at bounding box center [476, 346] width 26 height 26
select select "38"
select select
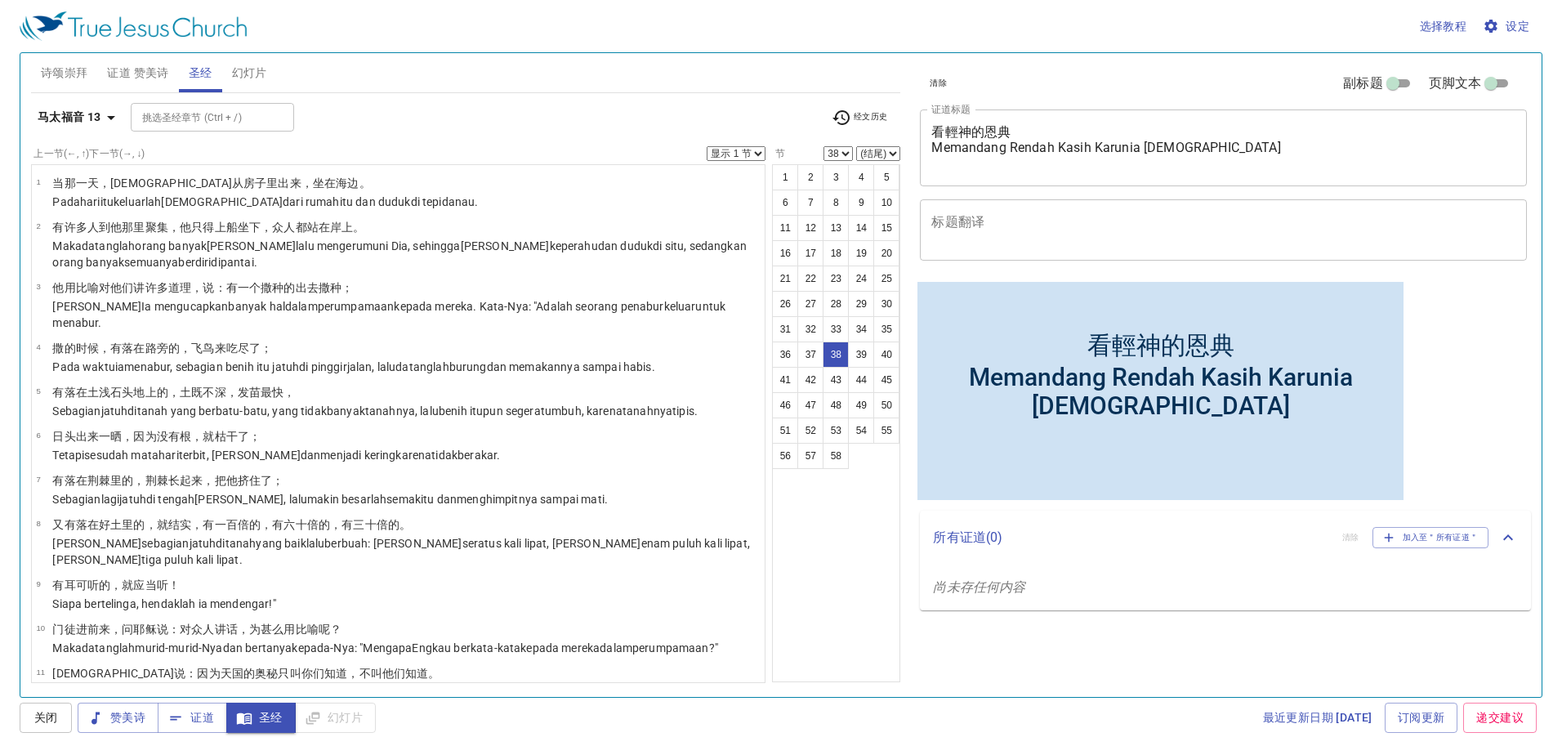
scroll to position [1746, 0]
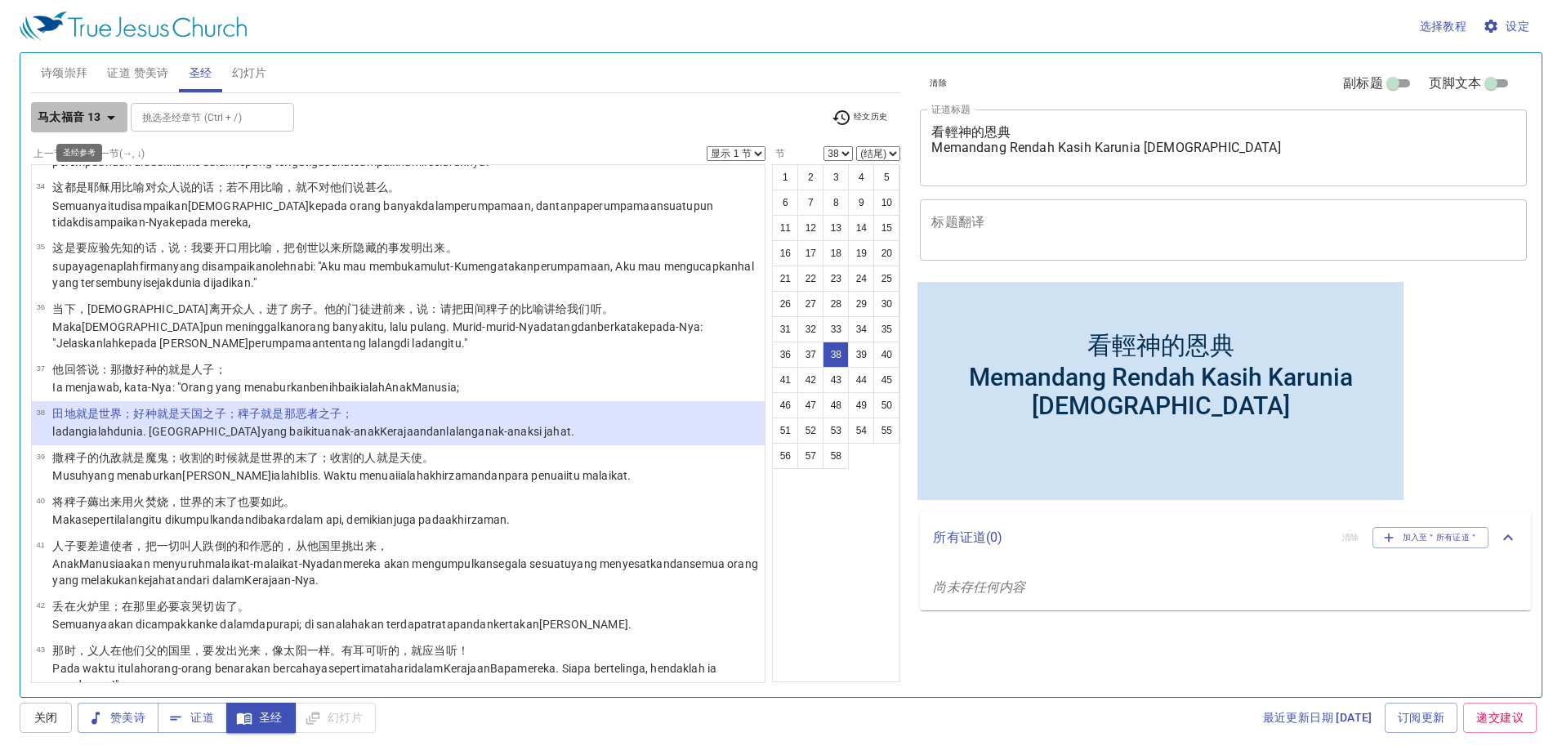
click at [72, 127] on b "马太福音 13" at bounding box center [70, 117] width 64 height 20
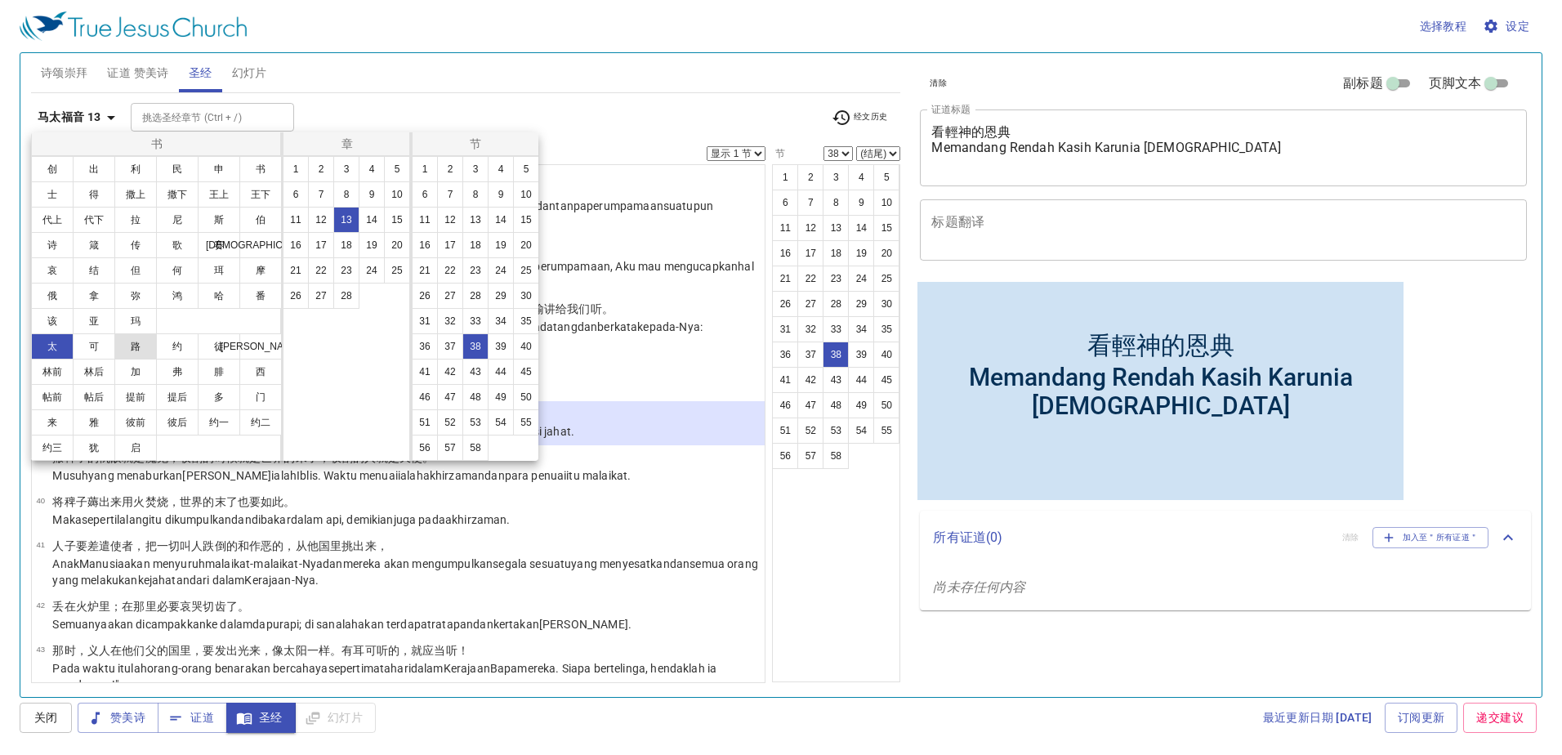
click at [143, 351] on button "路" at bounding box center [135, 346] width 42 height 26
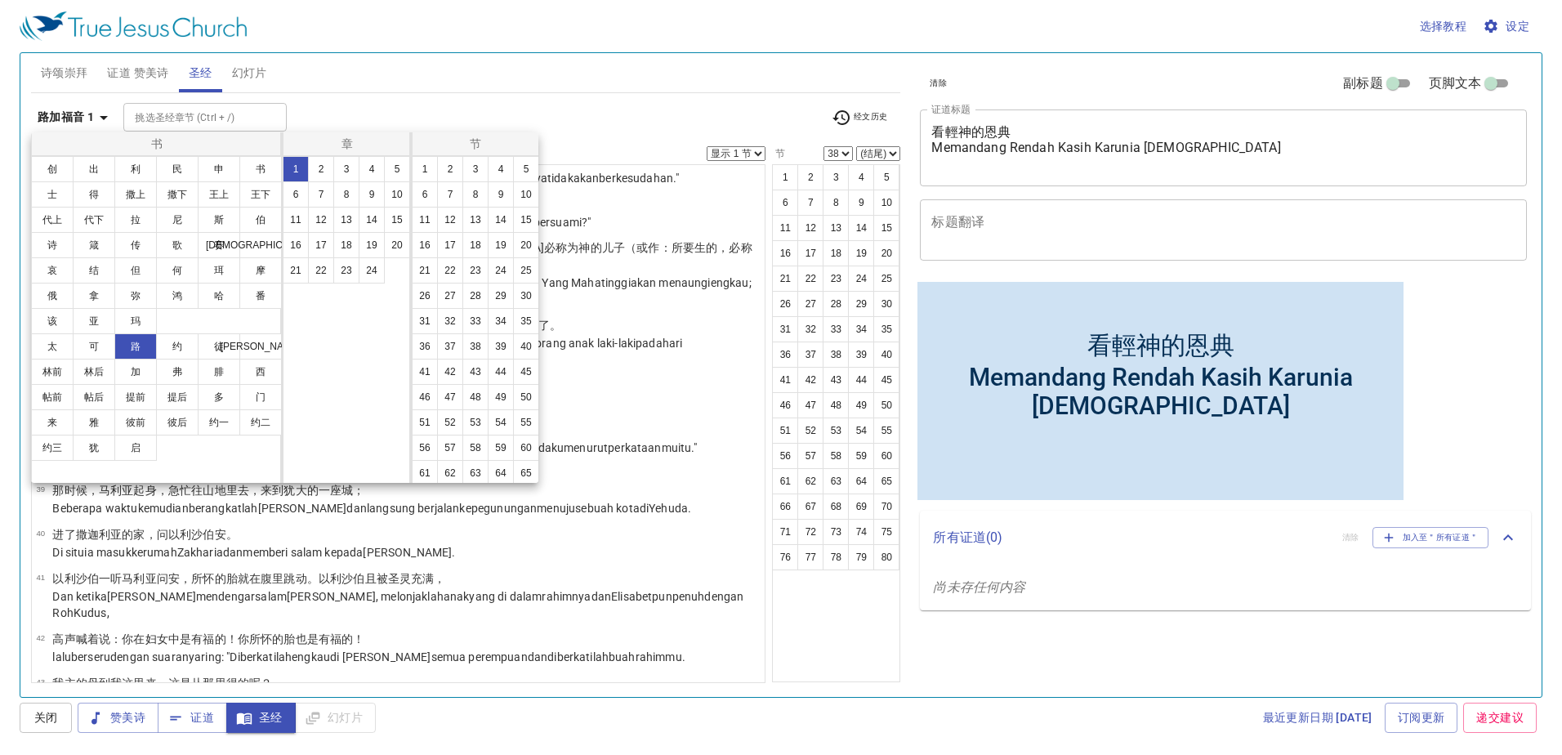
scroll to position [0, 0]
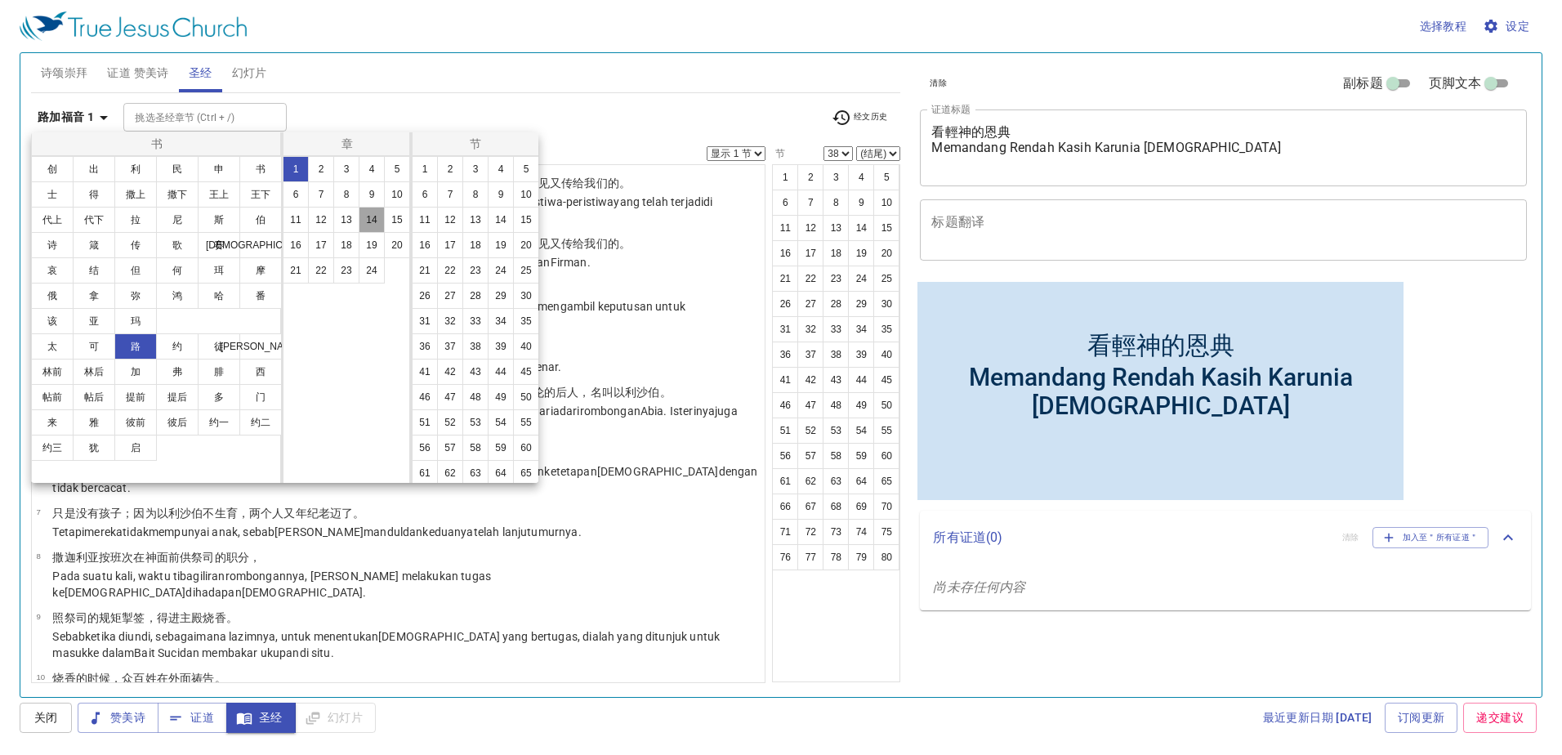
click at [367, 221] on button "14" at bounding box center [372, 220] width 26 height 26
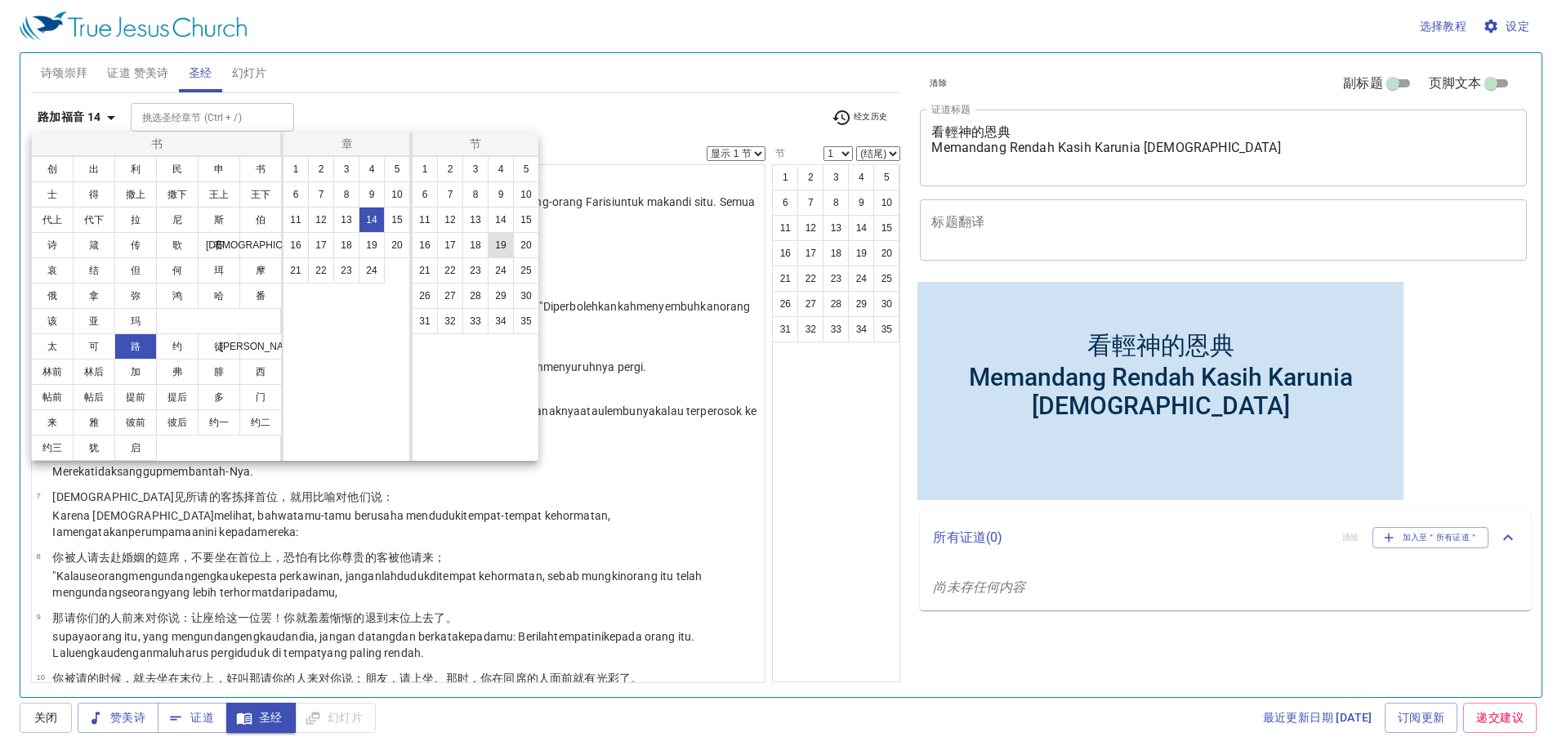
click at [507, 246] on button "19" at bounding box center [501, 245] width 26 height 26
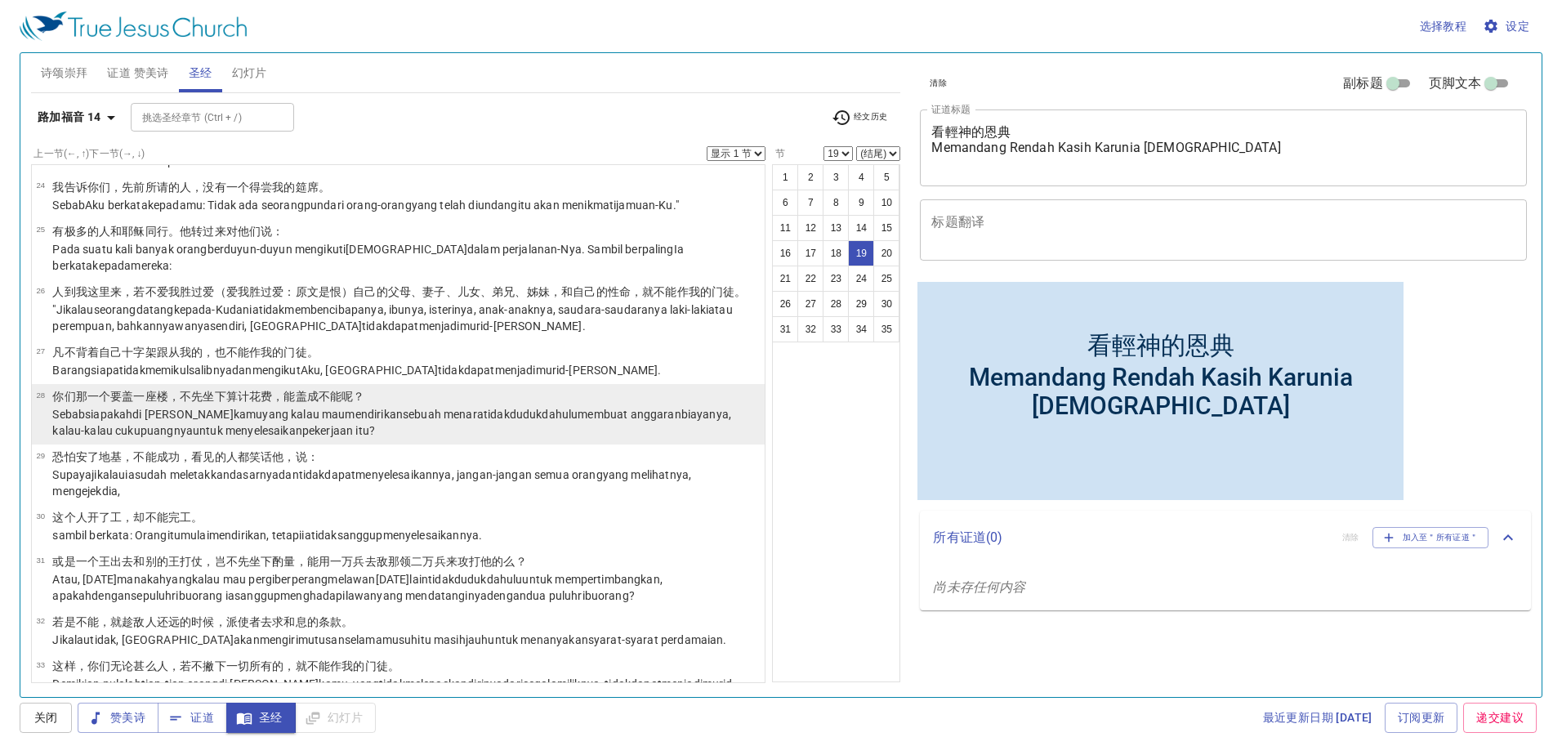
scroll to position [1416, 0]
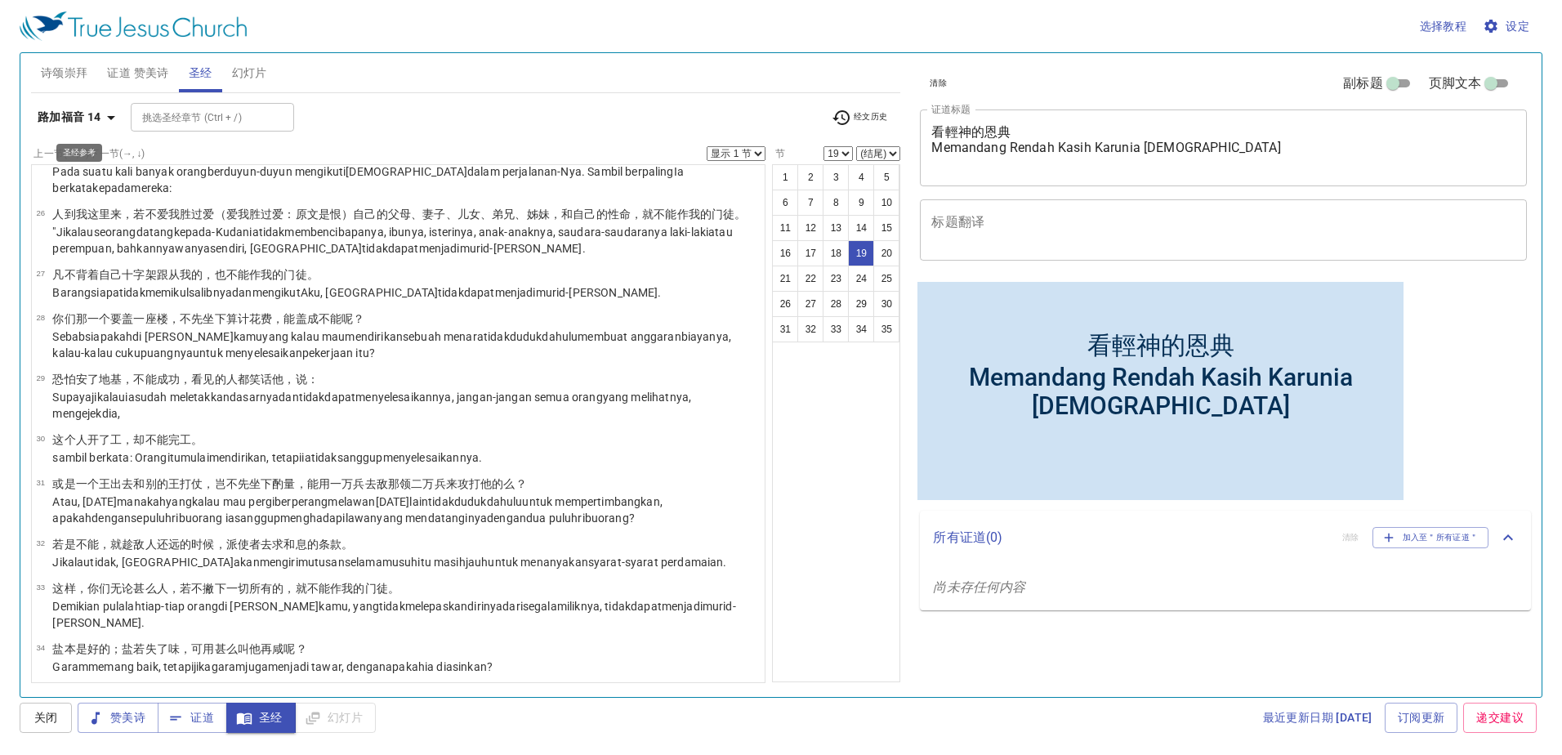
click at [95, 122] on b "路加福音 14" at bounding box center [70, 117] width 64 height 20
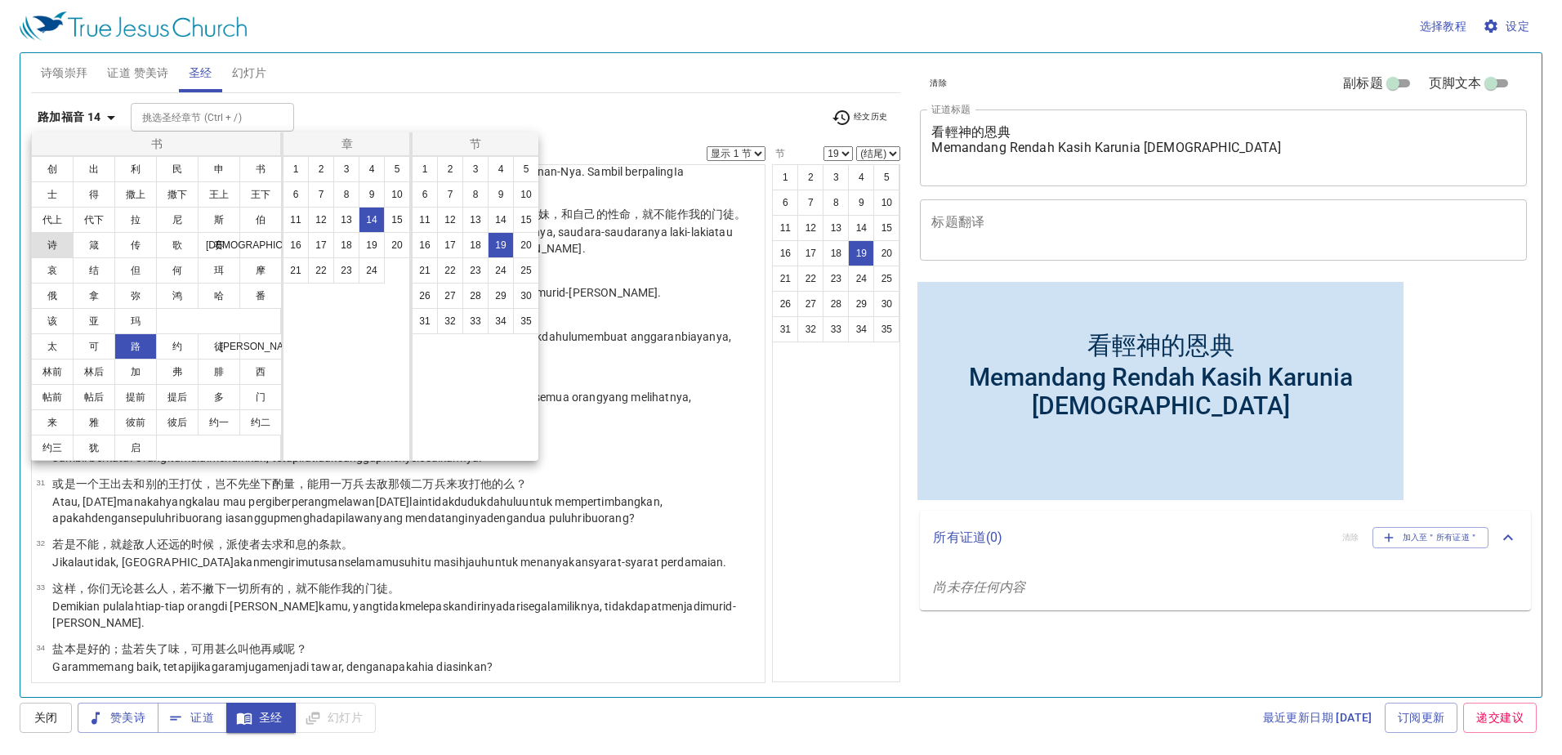
click at [67, 246] on button "诗" at bounding box center [52, 245] width 42 height 26
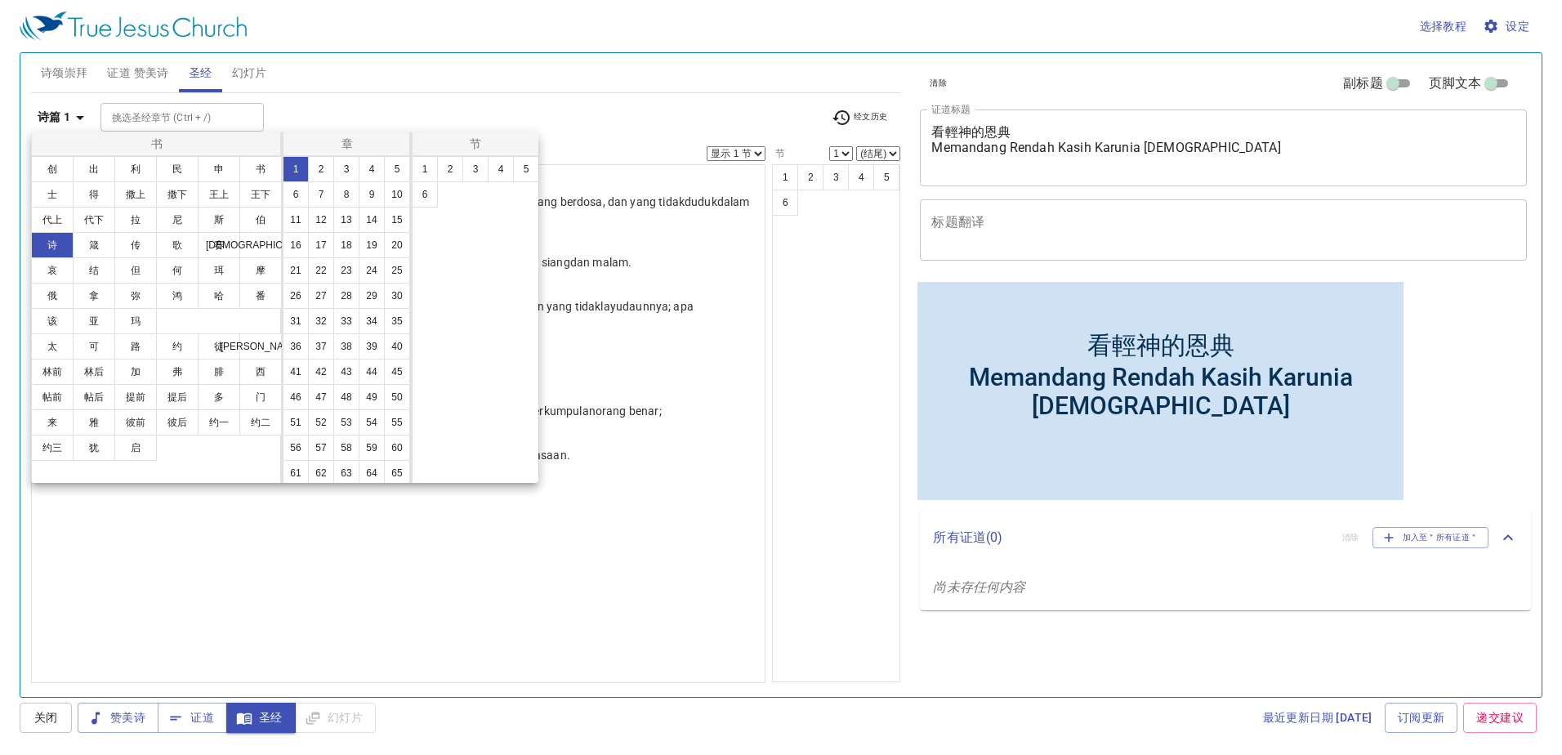
scroll to position [0, 0]
click at [359, 360] on button "39" at bounding box center [372, 346] width 26 height 26
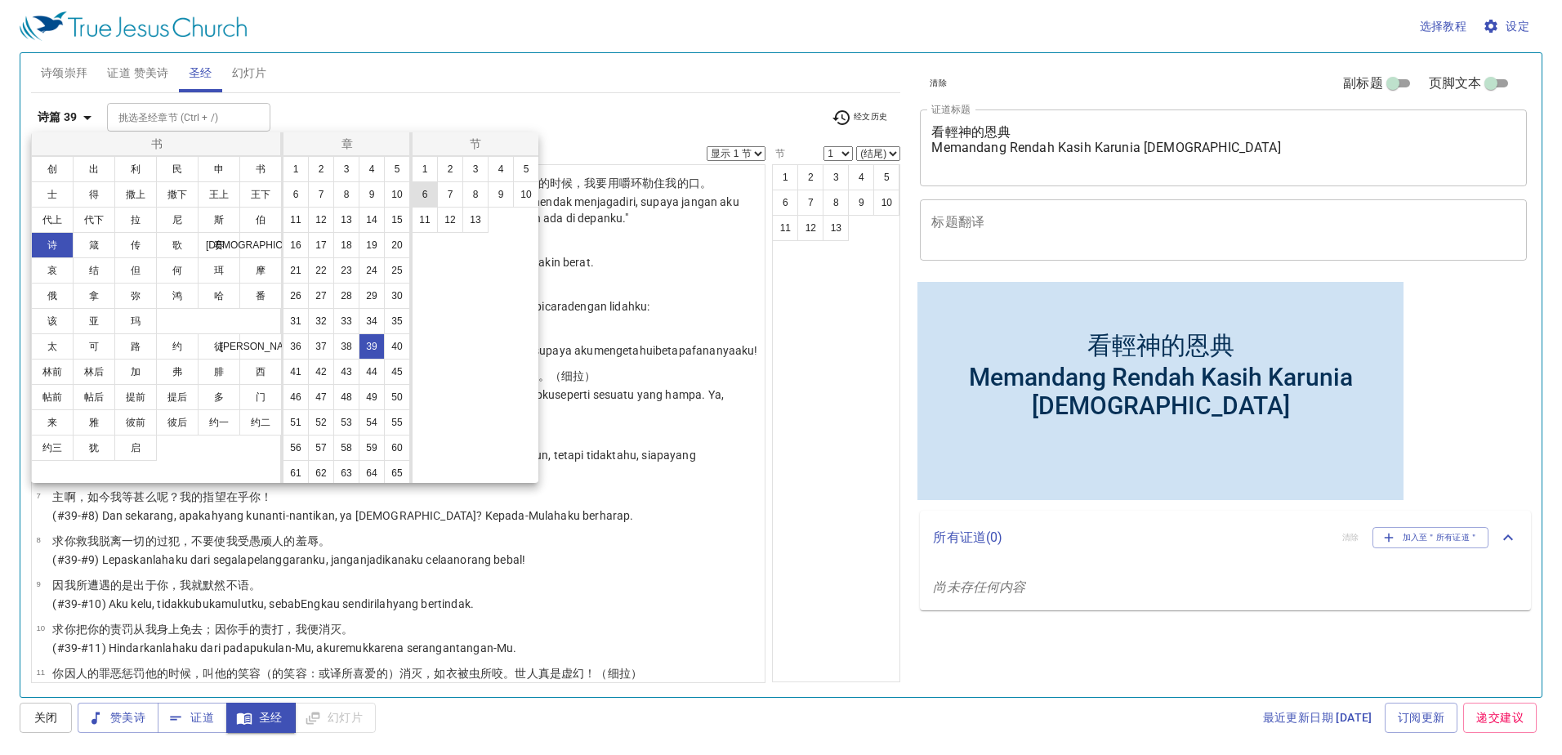
click at [431, 204] on button "6" at bounding box center [425, 194] width 26 height 26
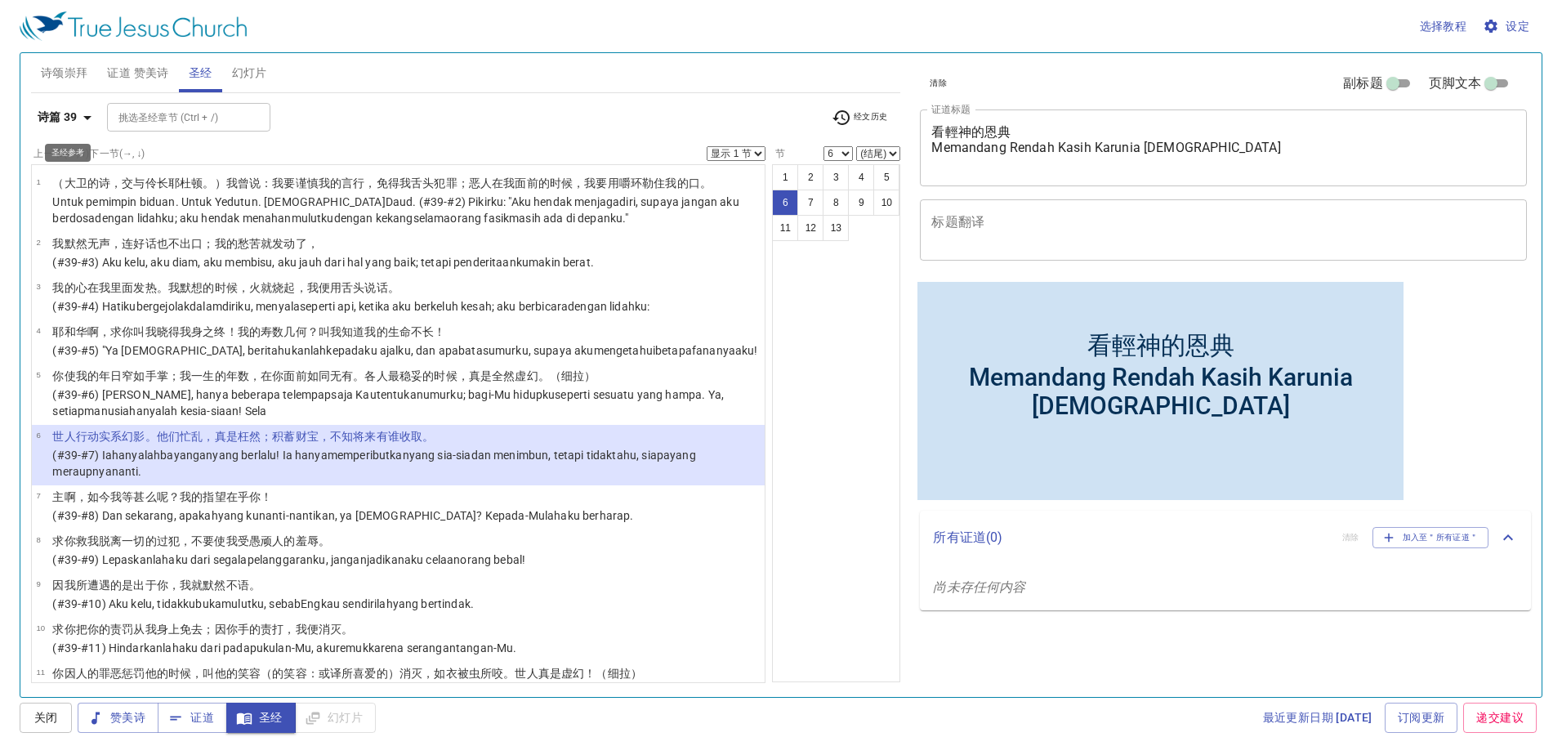
click at [56, 111] on b "诗篇 39" at bounding box center [58, 117] width 40 height 20
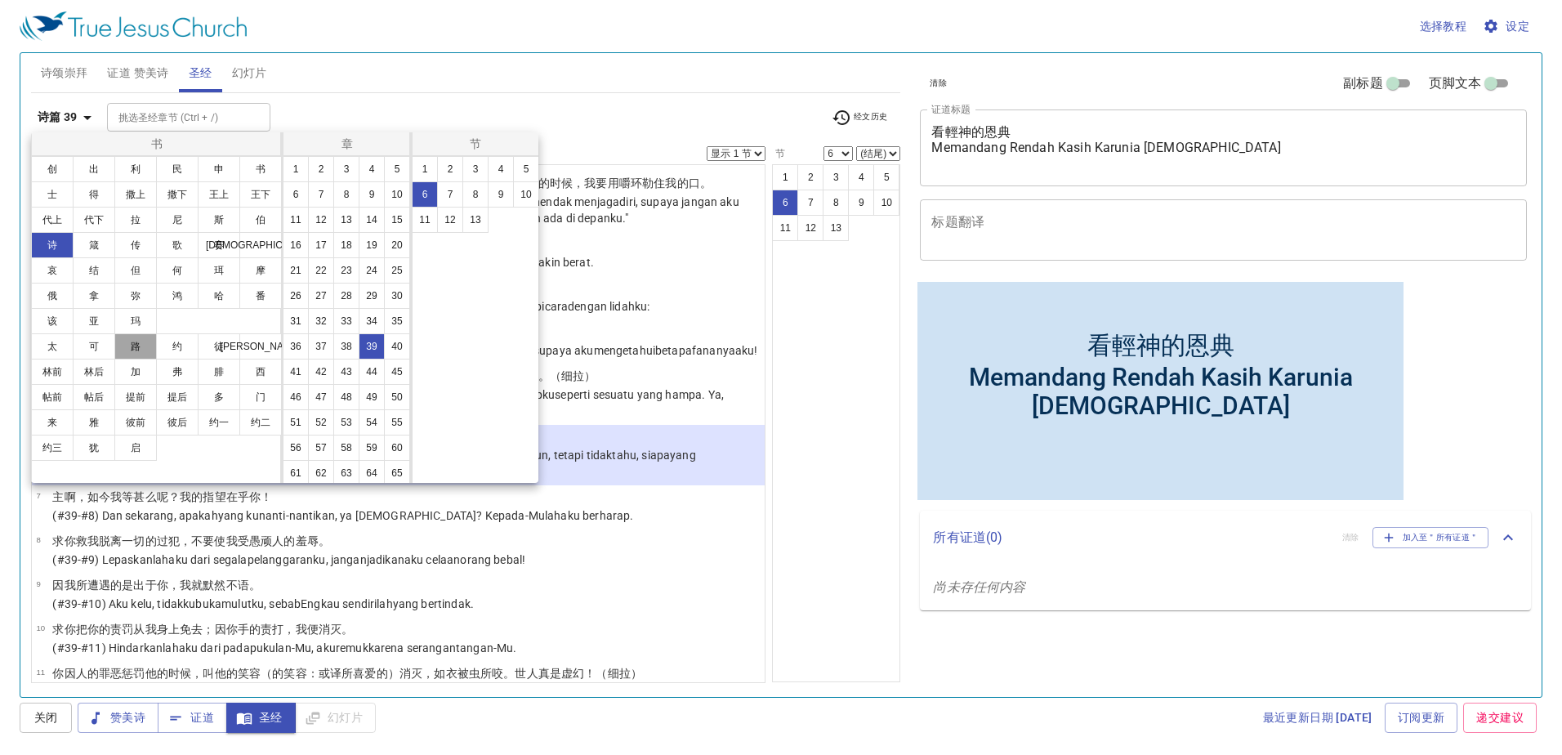
click at [134, 347] on button "路" at bounding box center [135, 346] width 42 height 26
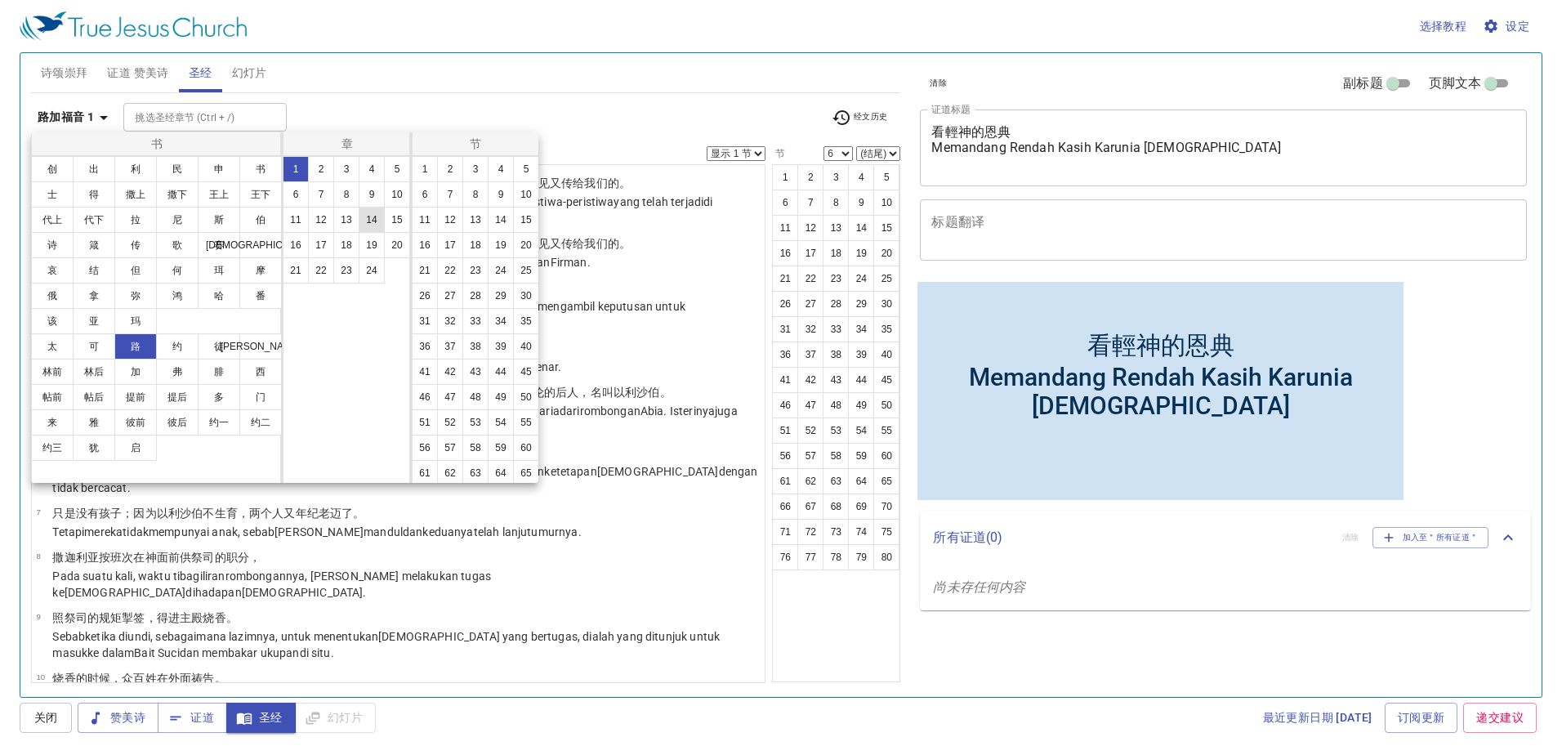
click at [380, 224] on button "14" at bounding box center [372, 220] width 26 height 26
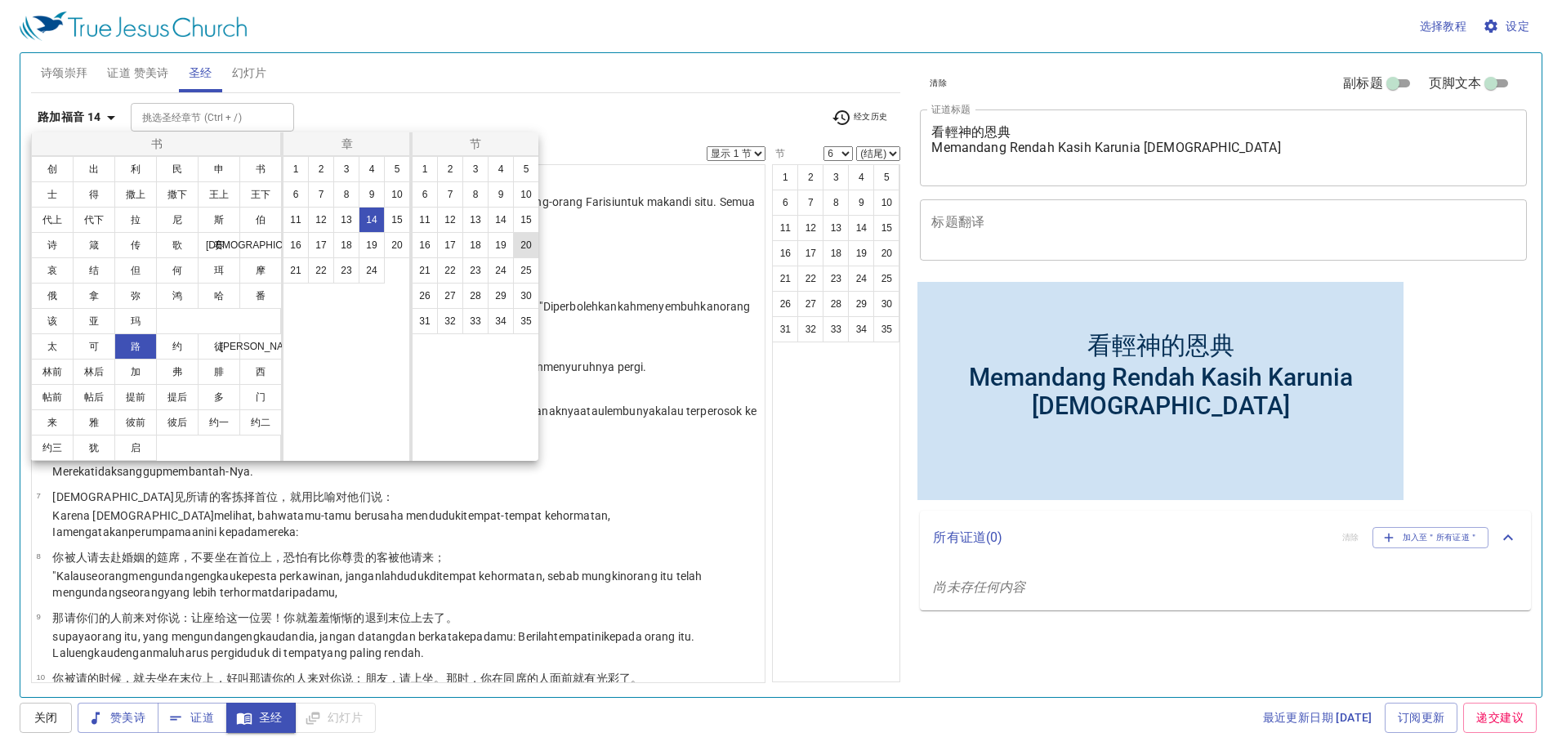
click at [525, 246] on button "20" at bounding box center [526, 245] width 26 height 26
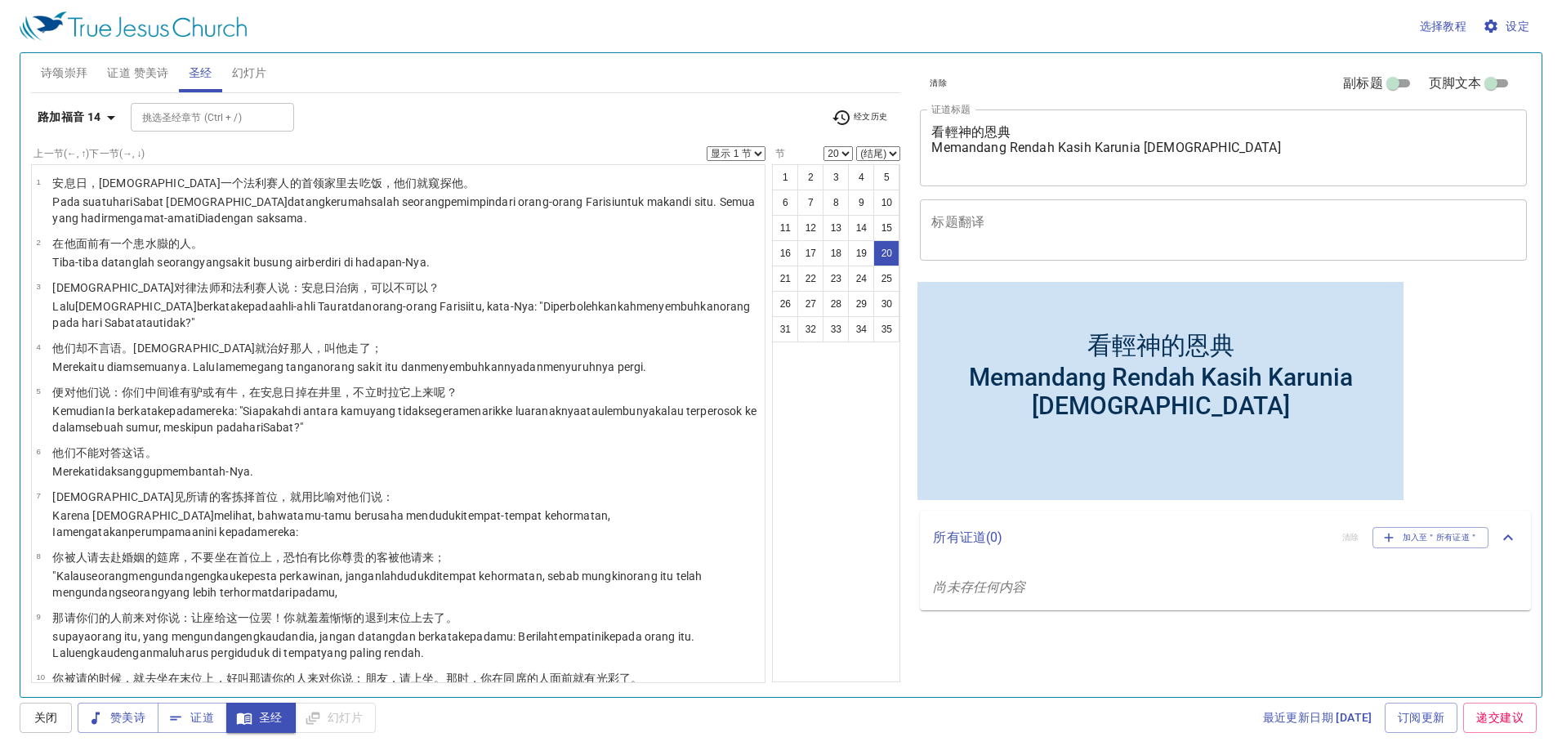
scroll to position [838, 0]
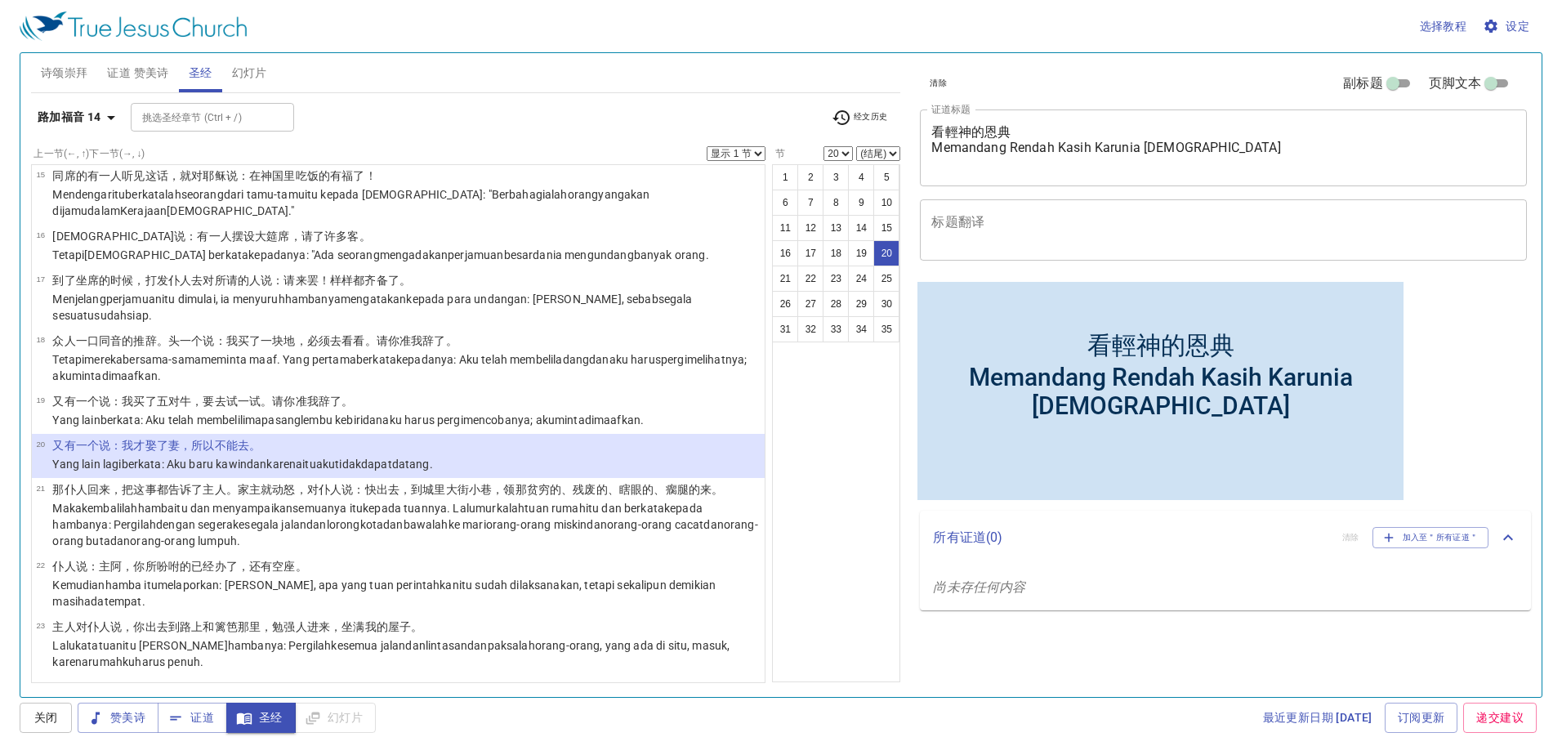
click at [80, 117] on b "路加福音 14" at bounding box center [70, 117] width 64 height 20
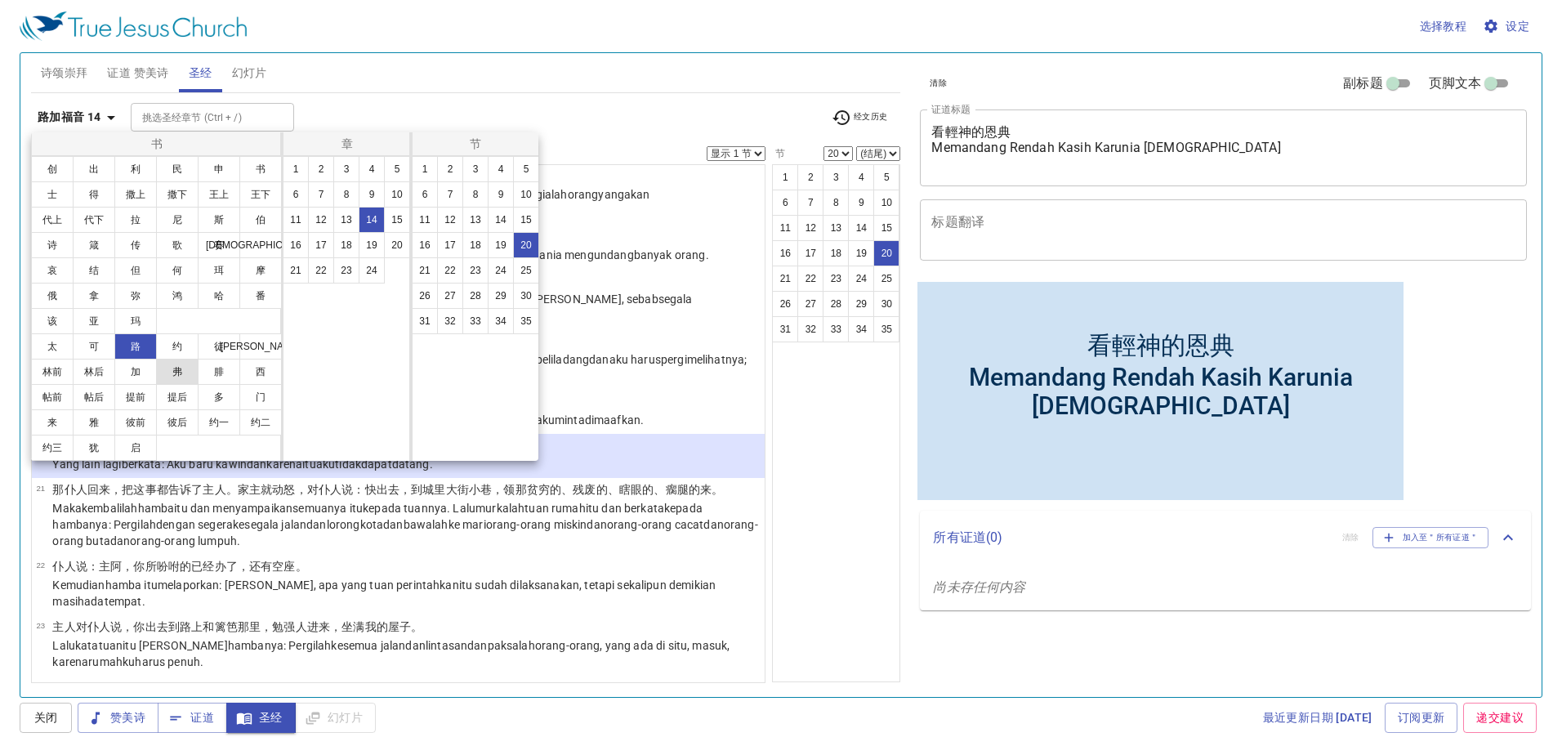
click at [194, 366] on button "弗" at bounding box center [177, 372] width 42 height 26
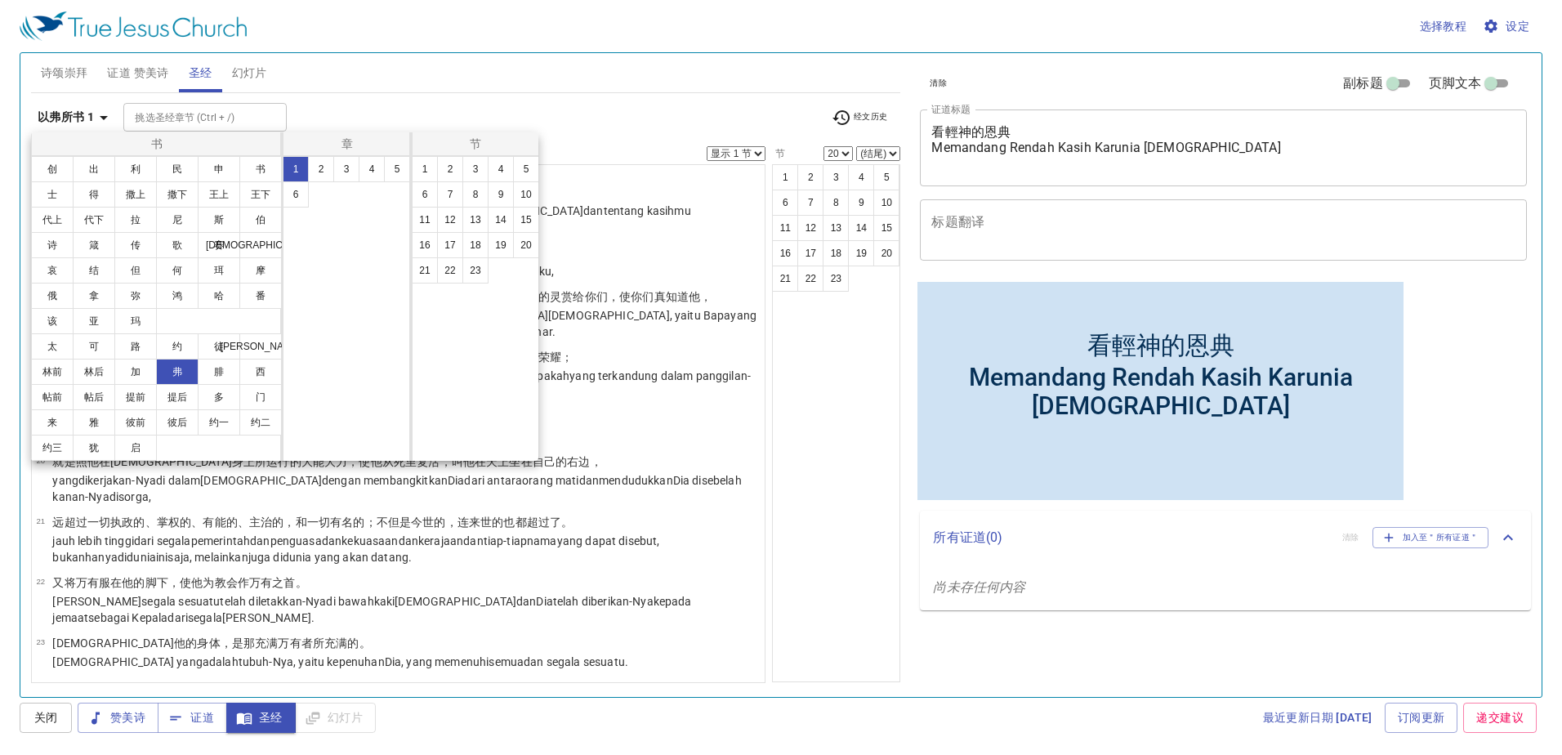
scroll to position [0, 0]
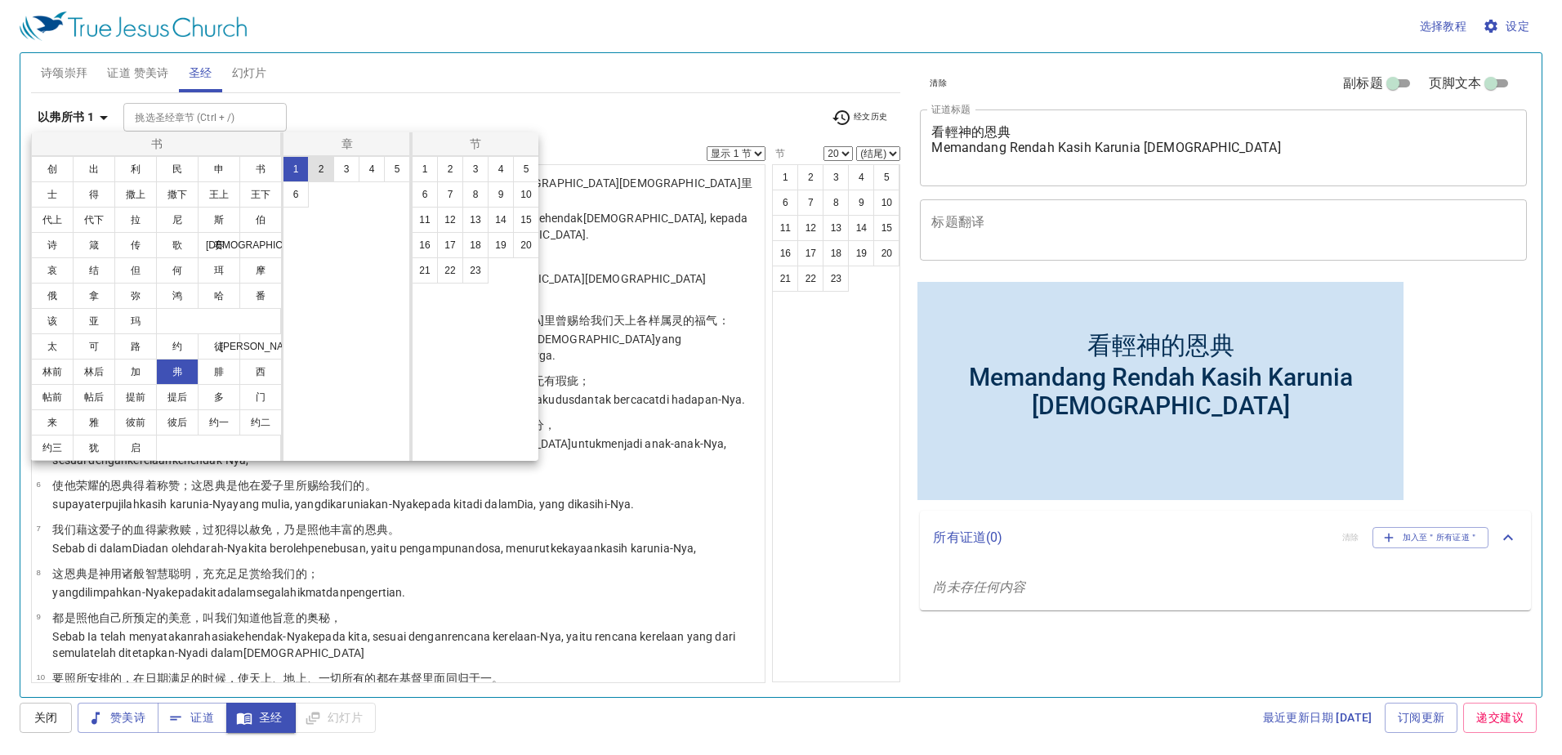
click at [317, 162] on button "2" at bounding box center [321, 169] width 26 height 26
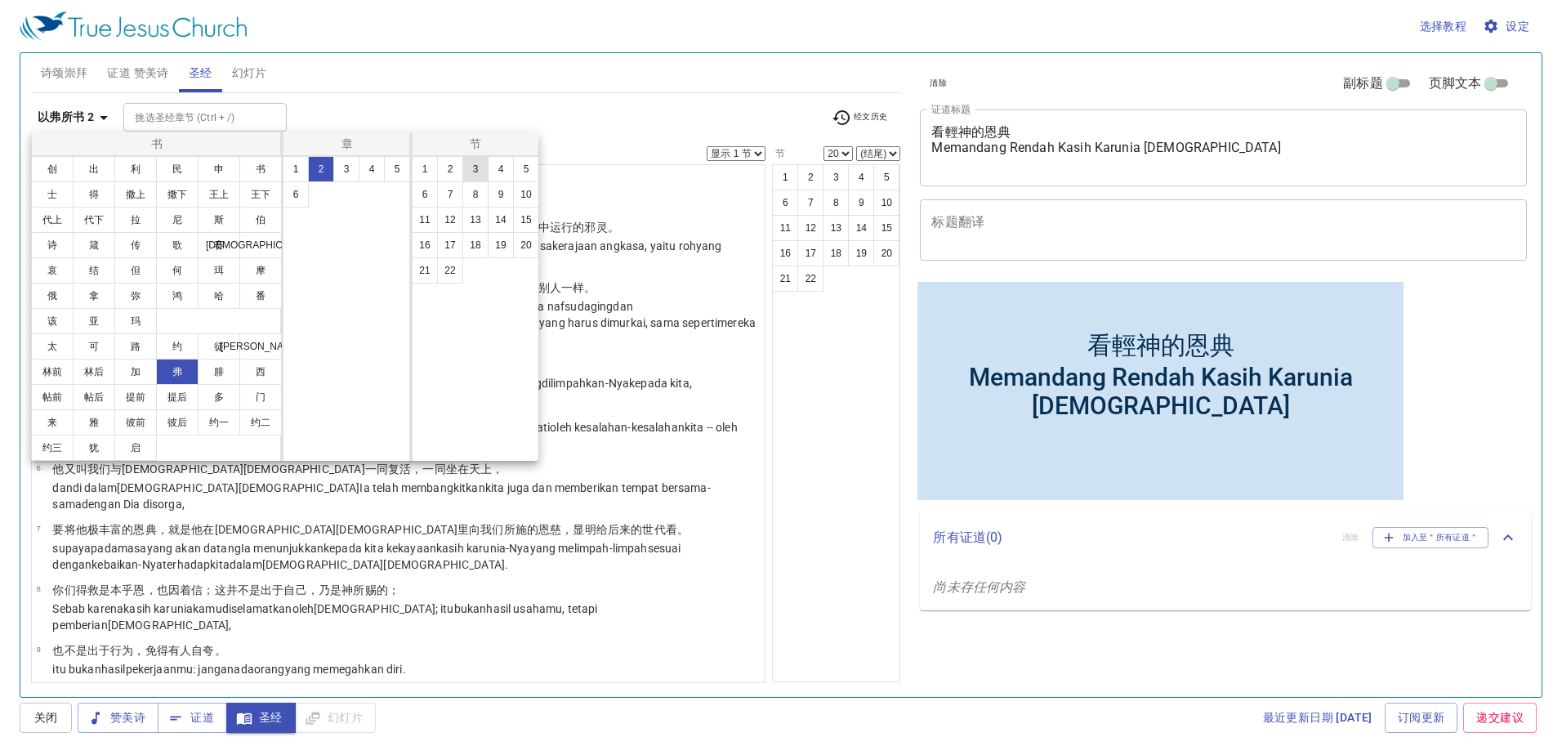
click at [477, 166] on button "3" at bounding box center [476, 169] width 26 height 26
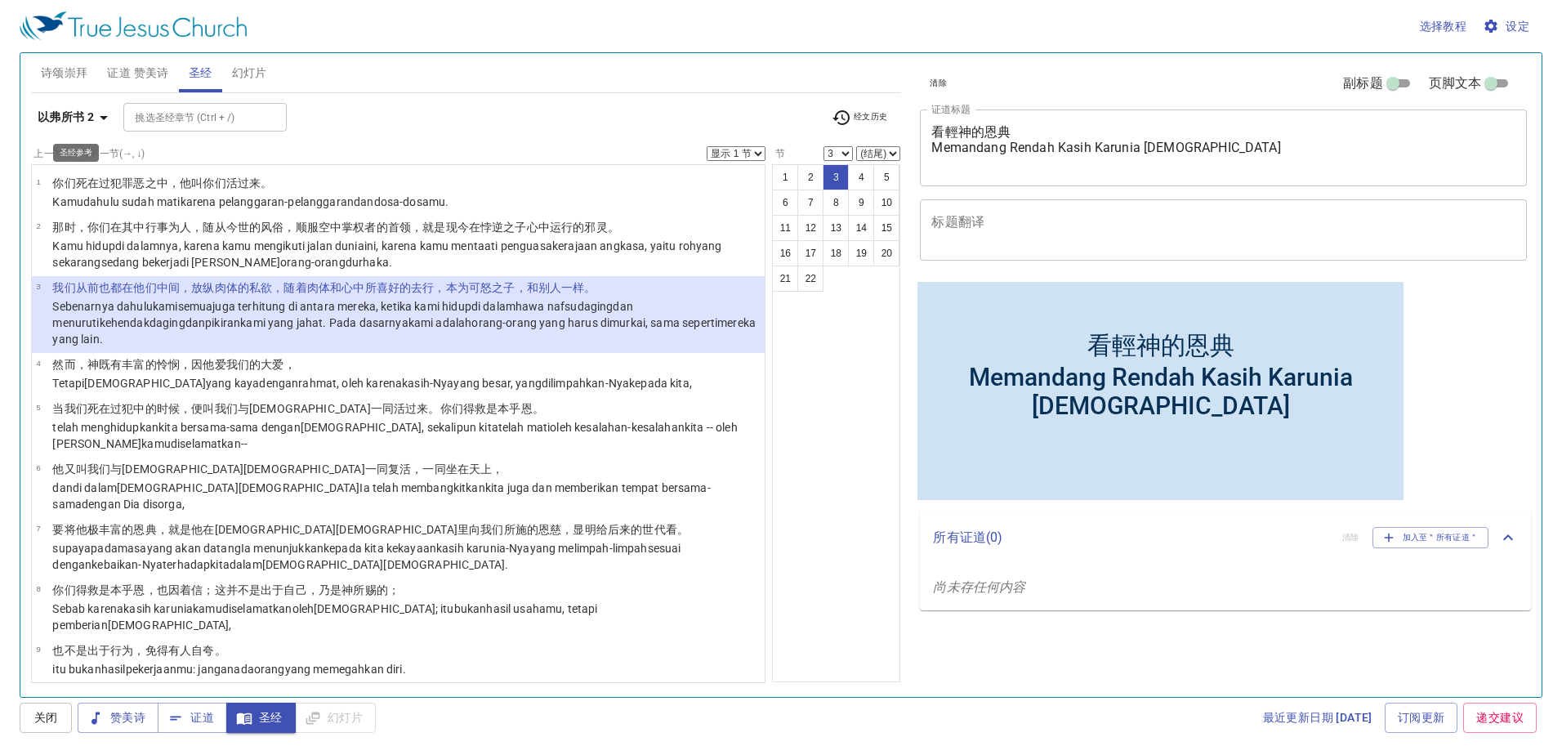
click at [68, 118] on b "以弗所书 2" at bounding box center [66, 117] width 56 height 20
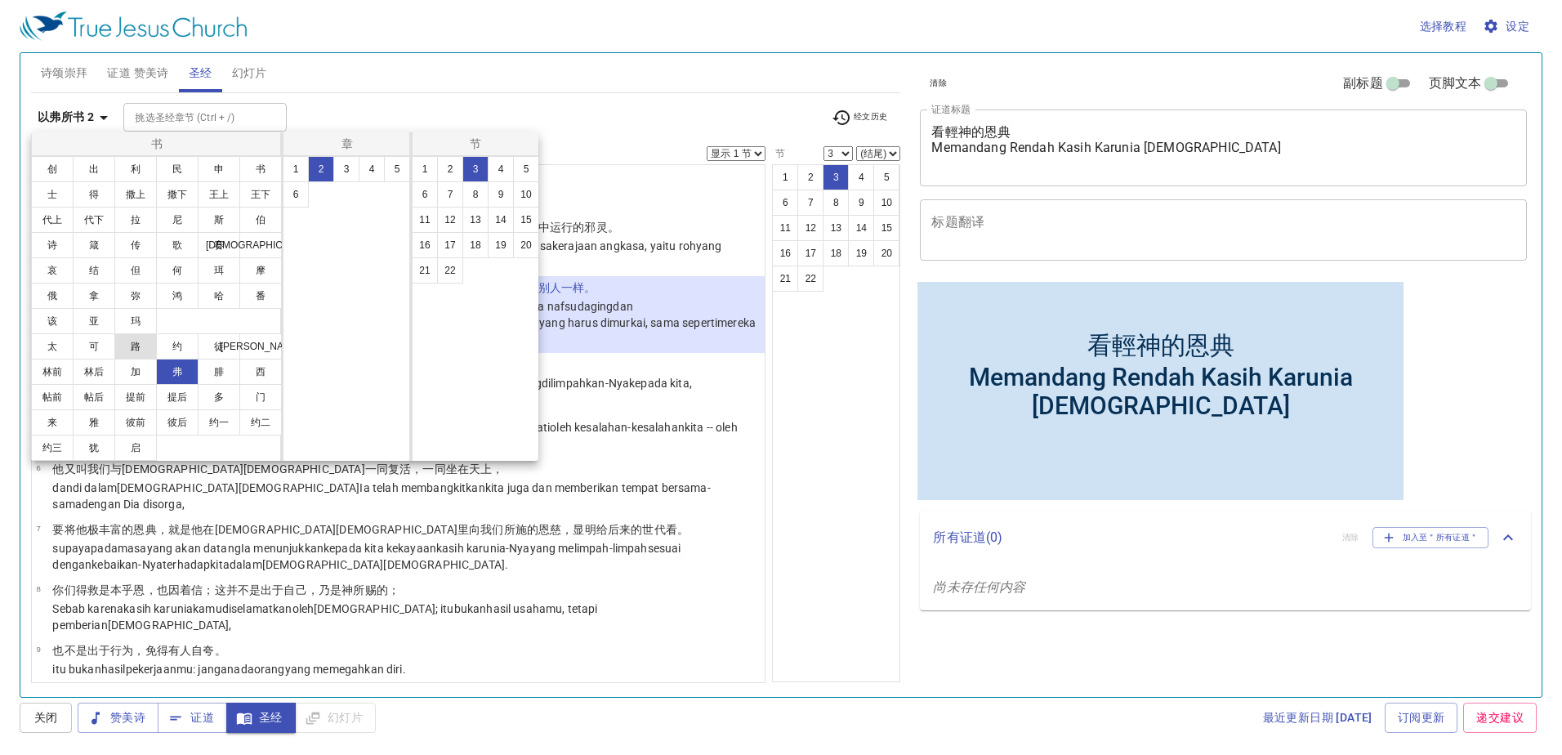
click at [141, 338] on button "路" at bounding box center [135, 346] width 42 height 26
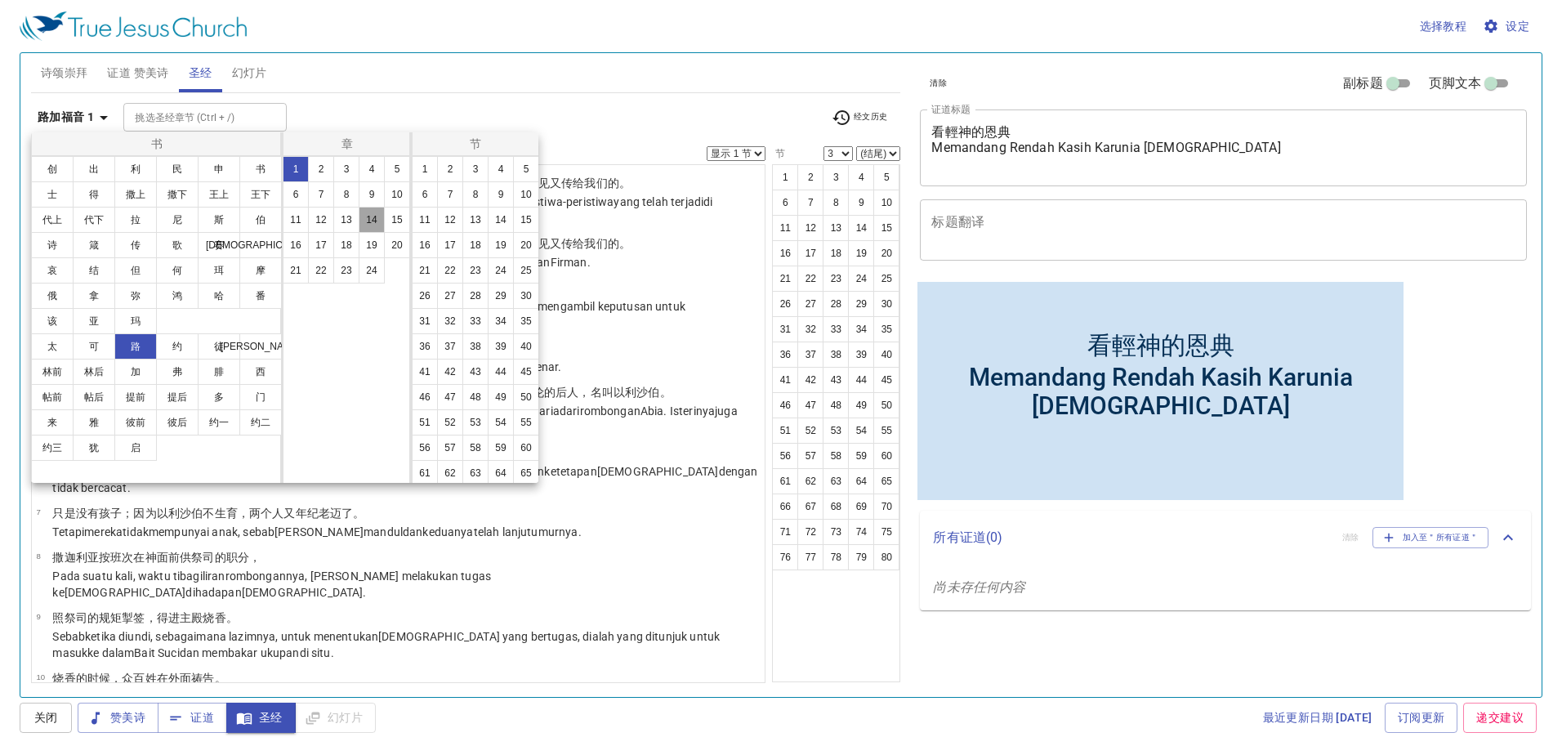
click at [378, 221] on button "14" at bounding box center [372, 220] width 26 height 26
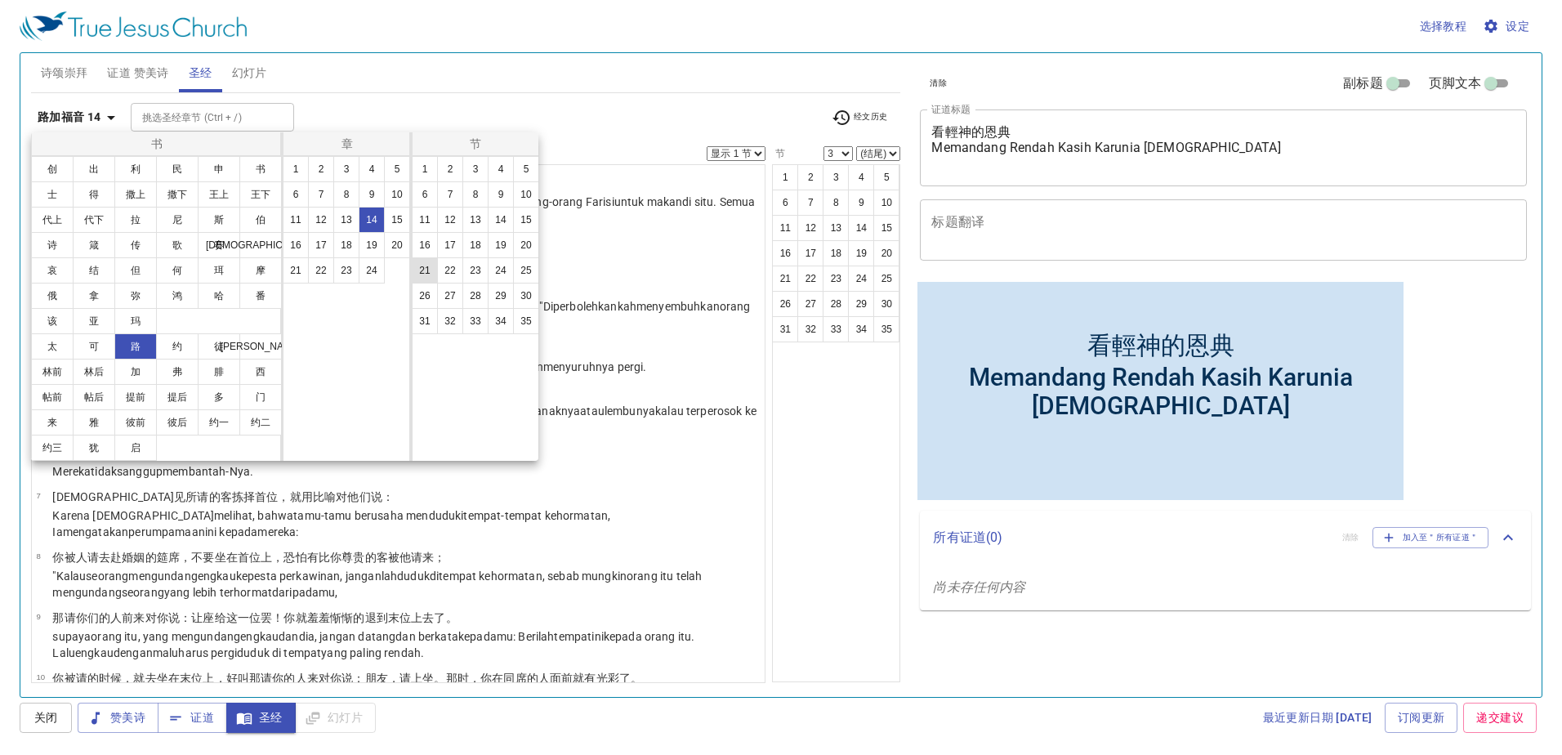
click at [429, 274] on button "21" at bounding box center [425, 270] width 26 height 26
select select "21"
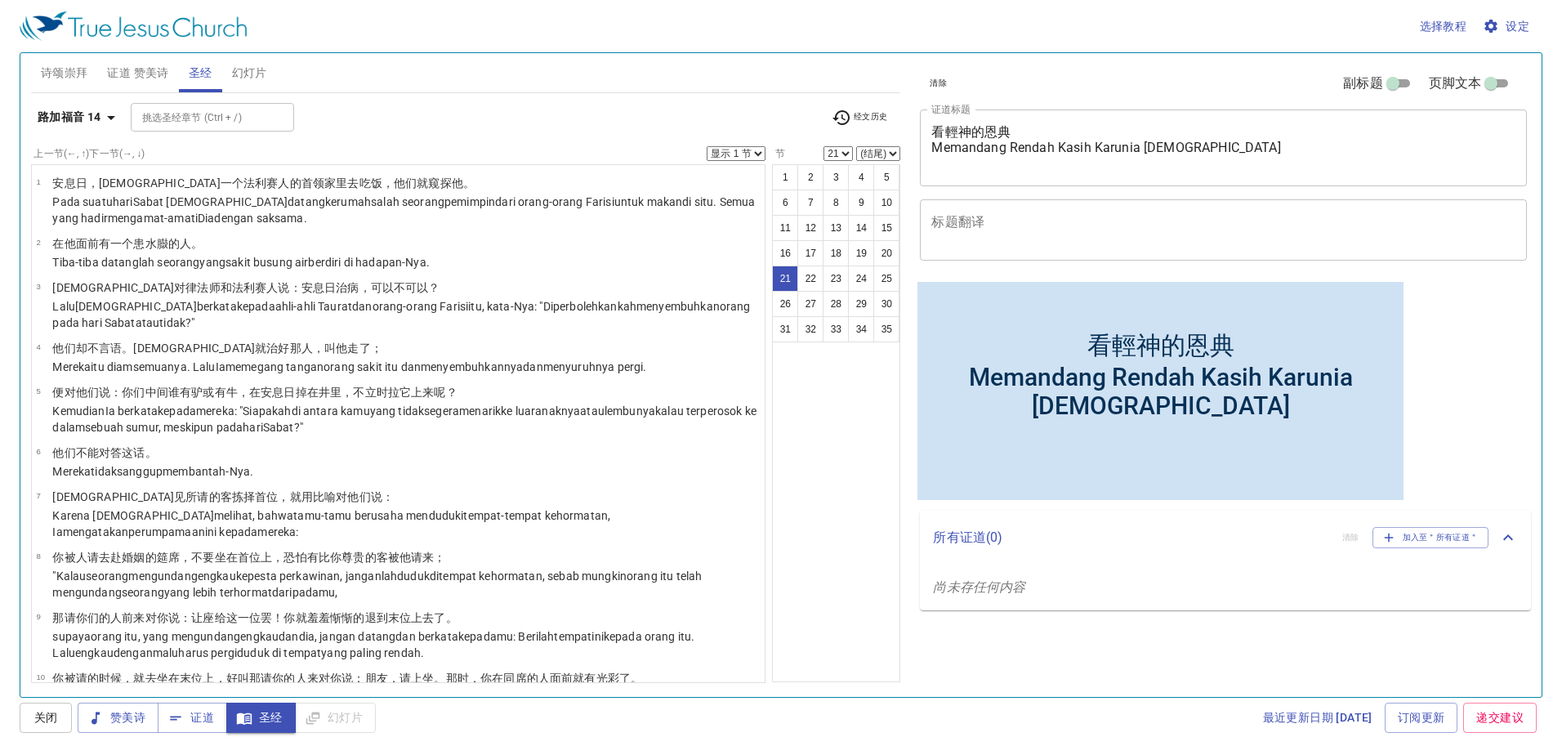
scroll to position [898, 0]
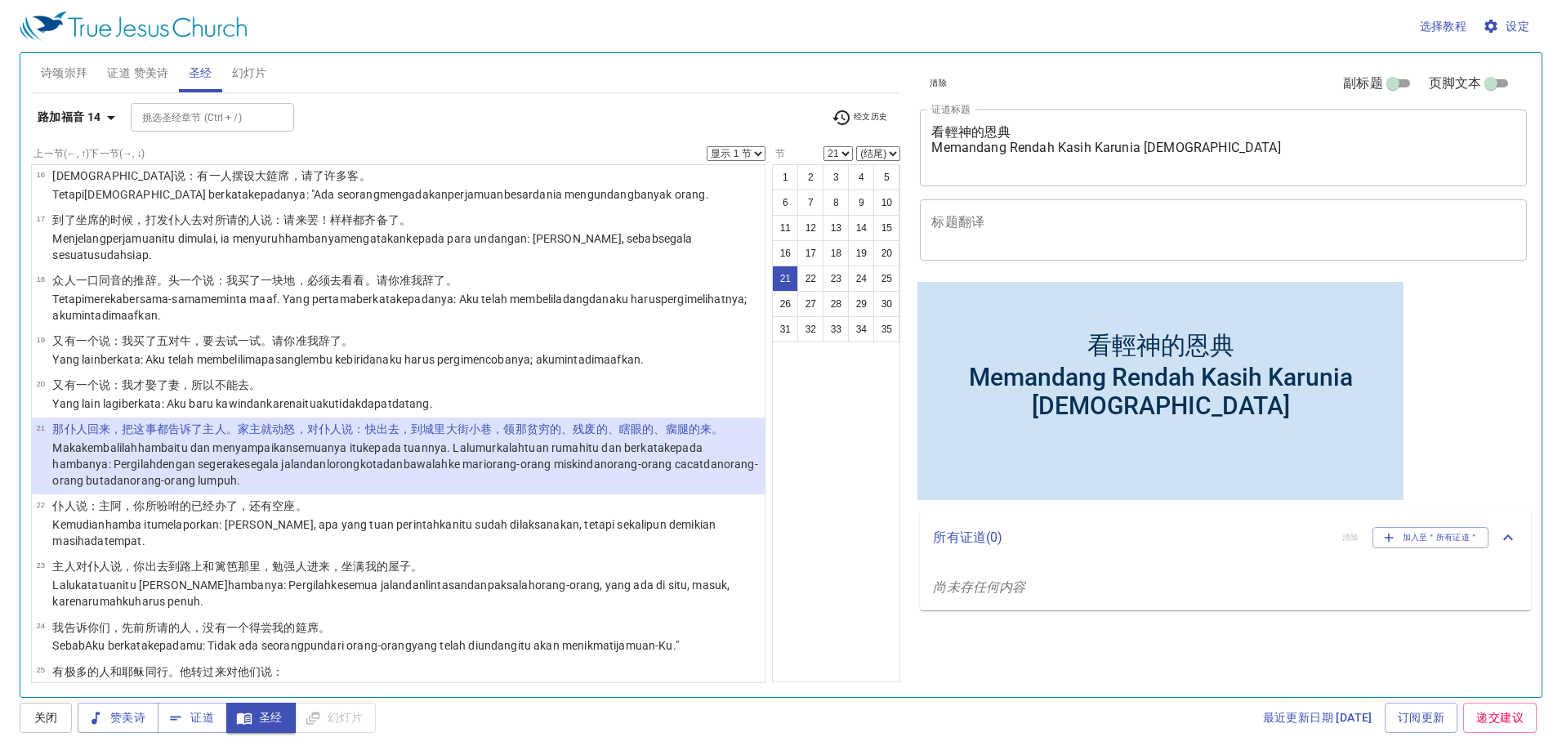
click at [845, 146] on select "1 2 3 4 5 6 7 8 9 10 11 12 13 14 15 16 17 18 19 20 21 22 23 24 25 26 27 28 29 3…" at bounding box center [838, 153] width 29 height 15
click at [899, 149] on select "(结尾) 22 23 24 25 26 27 28 29 30 31 32 33 34 35" at bounding box center [878, 153] width 44 height 15
select select "24"
click at [856, 146] on select "(结尾) 22 23 24 25 26 27 28 29 30 31 32 33 34 35" at bounding box center [878, 153] width 44 height 15
click at [65, 120] on b "路加福音 14" at bounding box center [70, 117] width 64 height 20
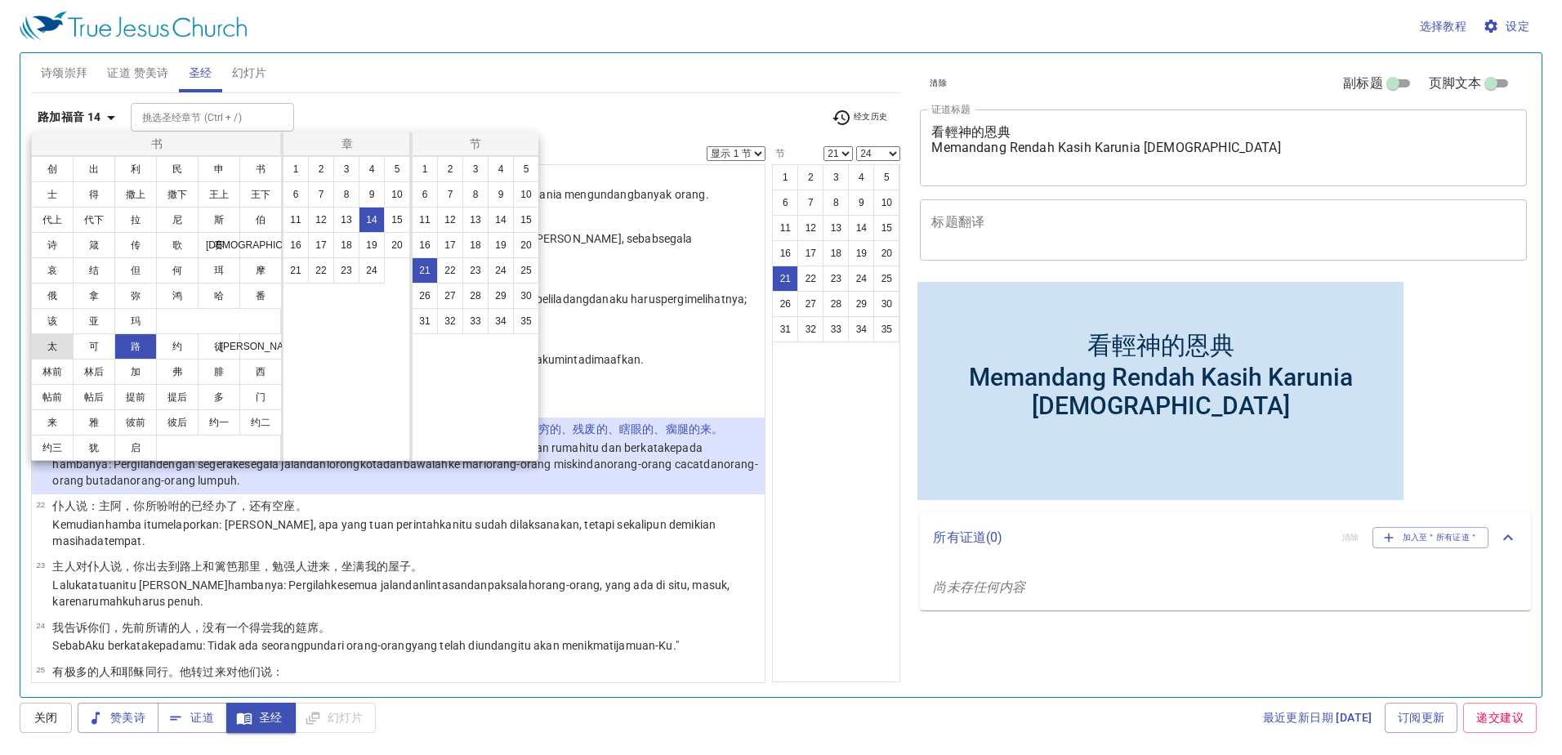
click at [56, 334] on button "太" at bounding box center [52, 346] width 42 height 26
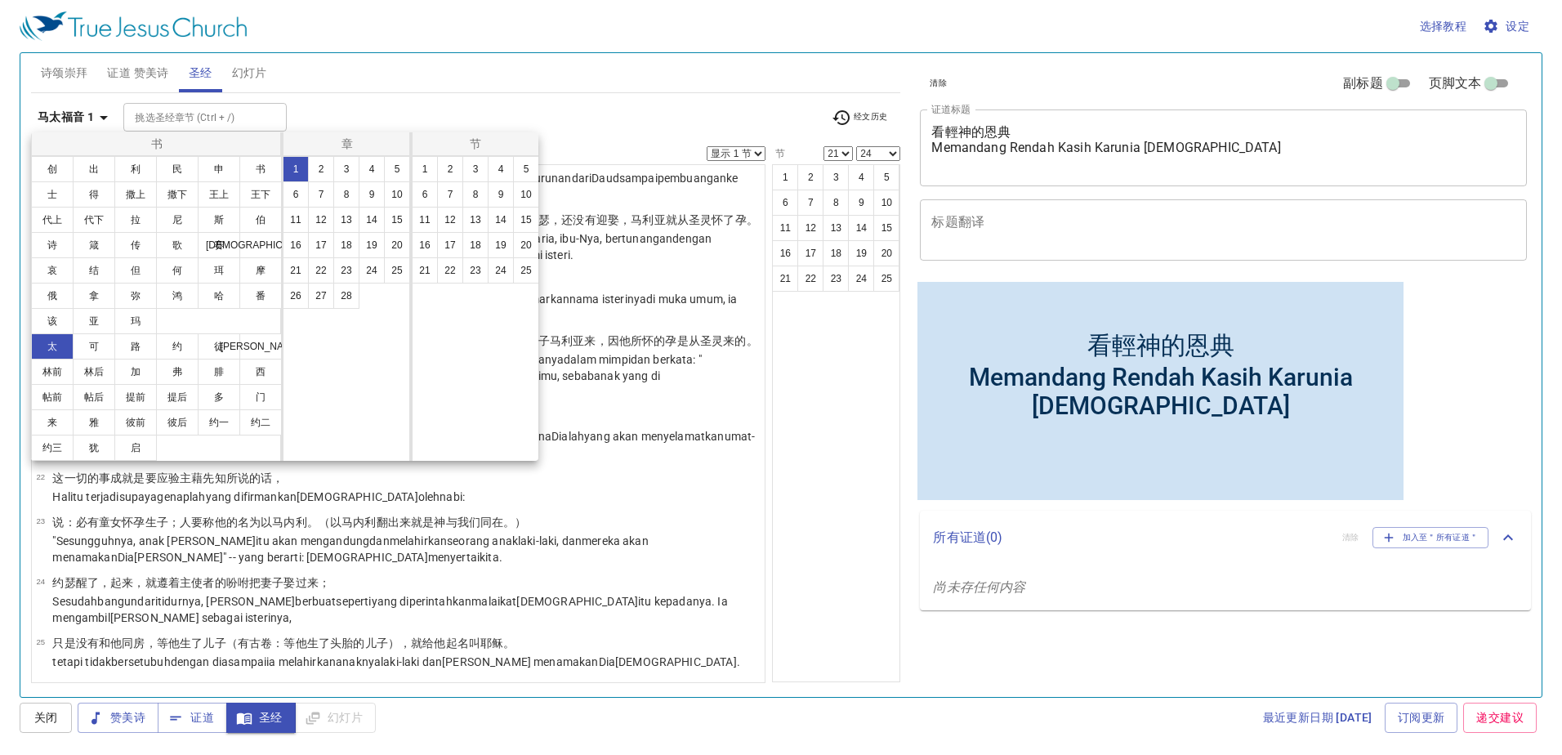
scroll to position [0, 0]
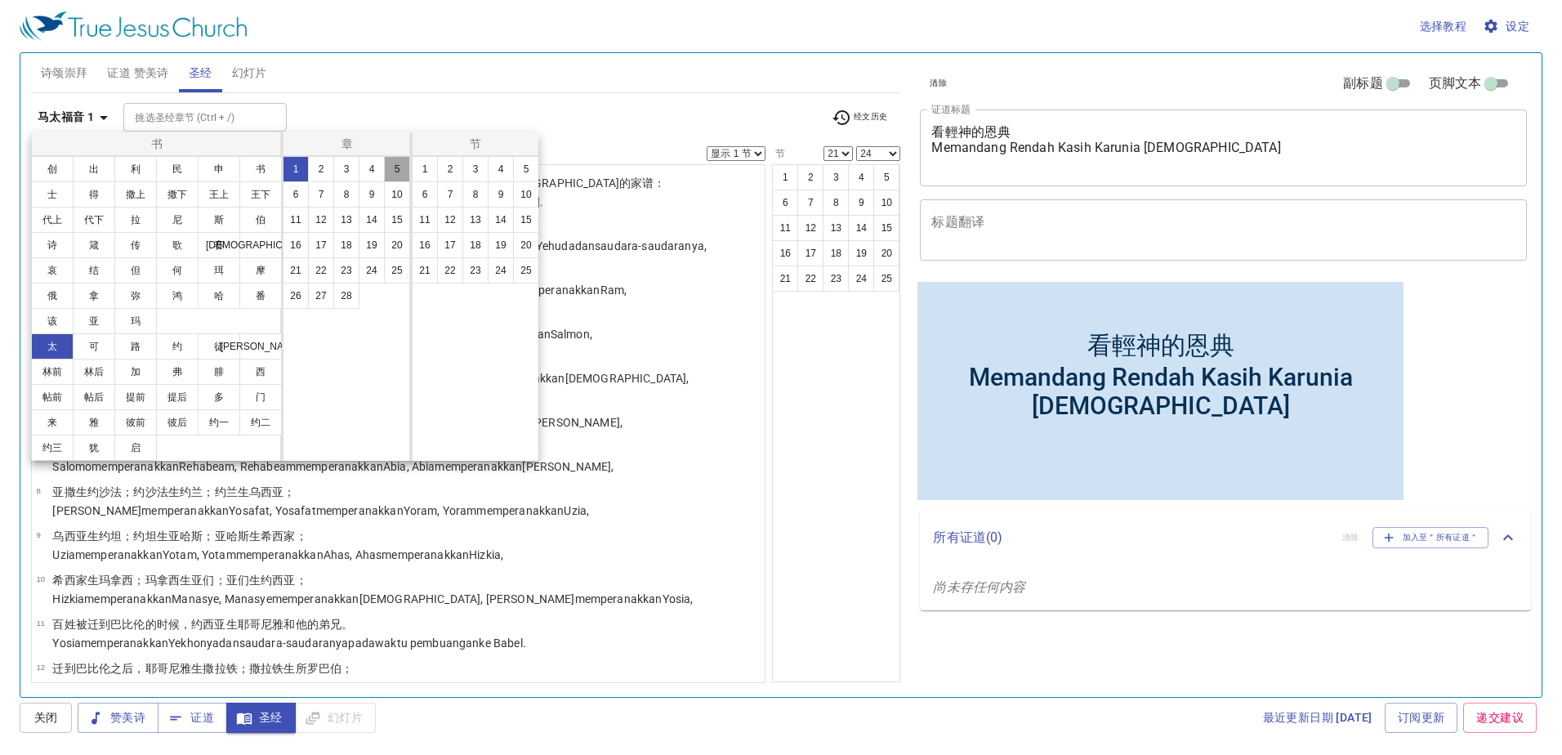
click at [399, 169] on button "5" at bounding box center [397, 169] width 26 height 26
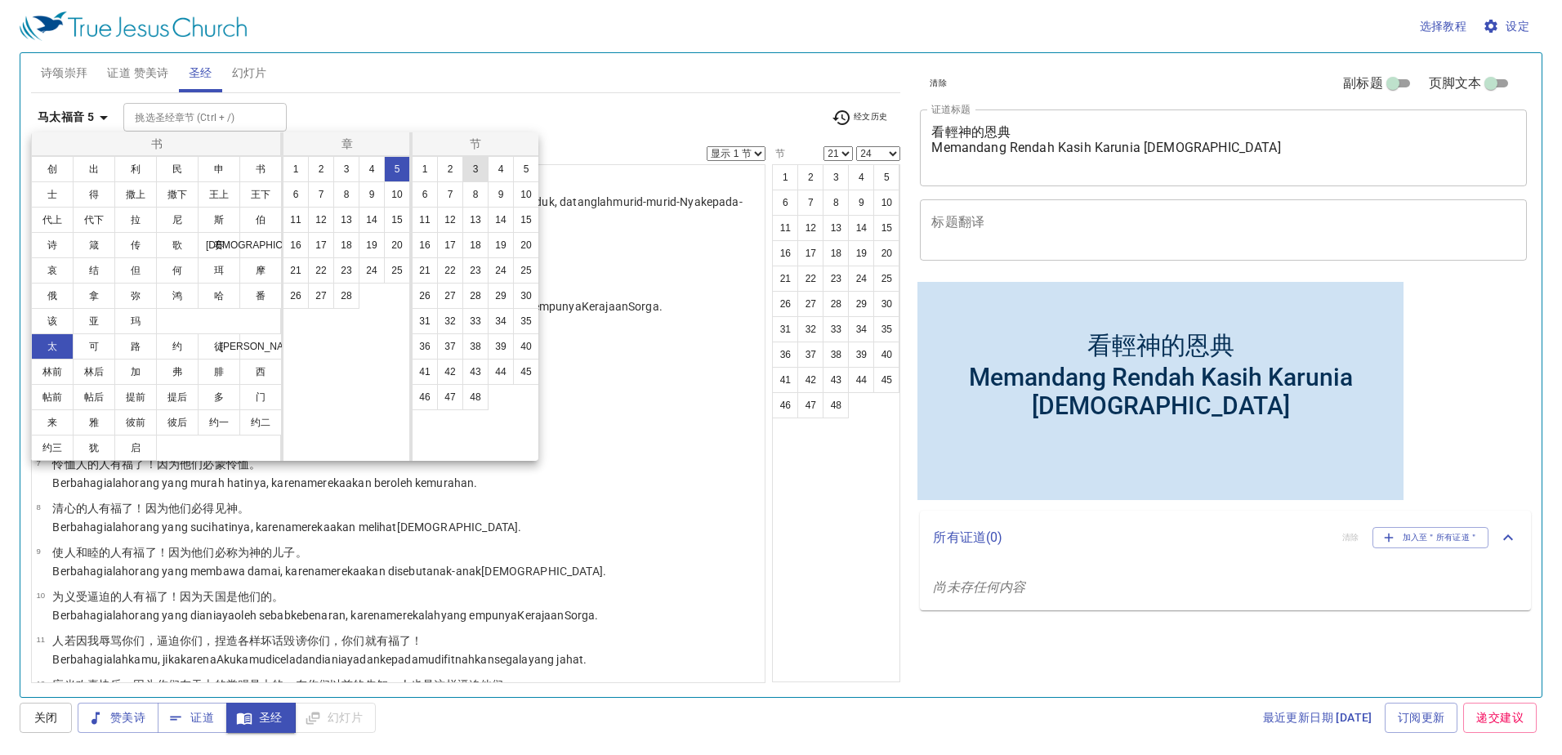
click at [480, 170] on button "3" at bounding box center [476, 169] width 26 height 26
select select "3"
select select
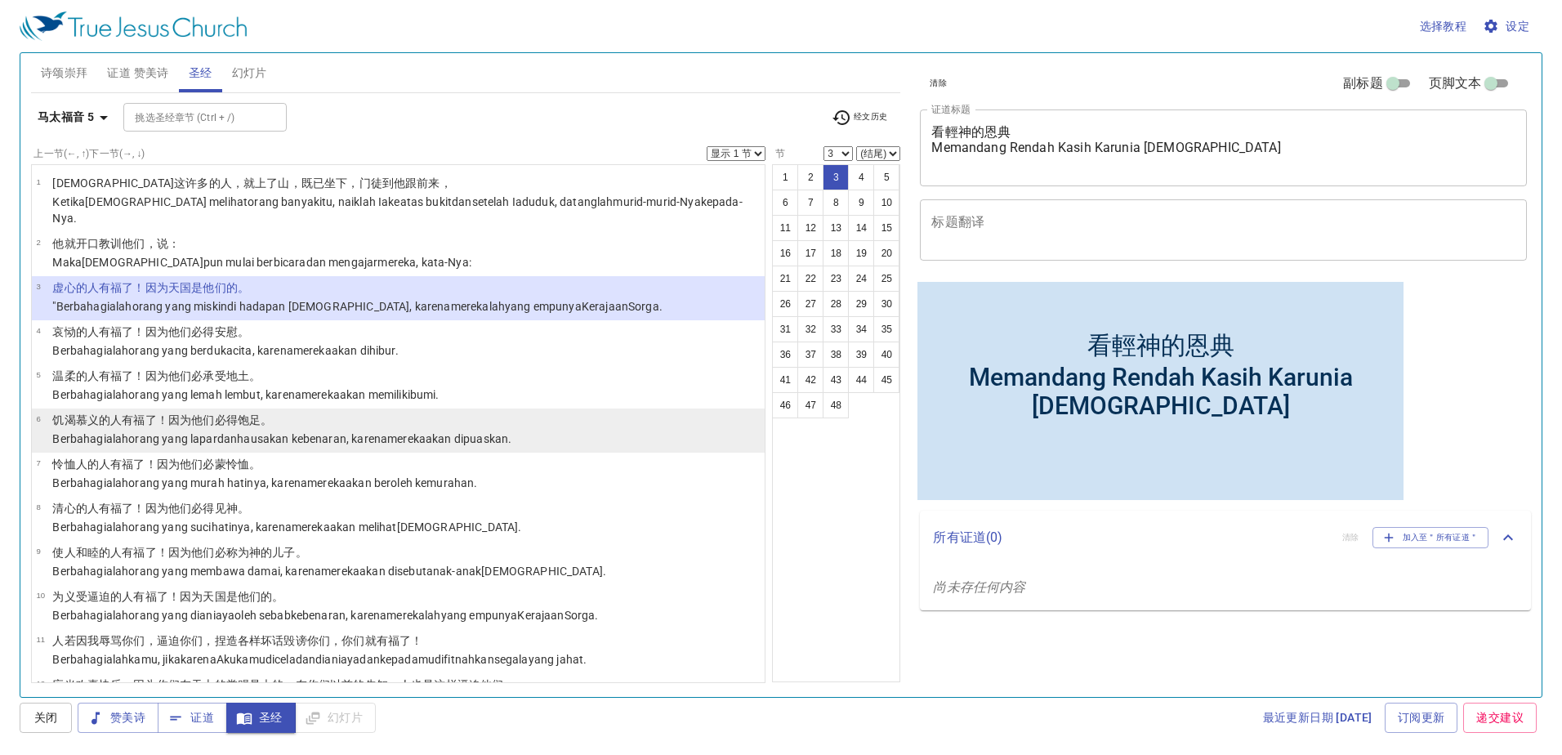
click at [139, 409] on li "6 饥 渴 慕义 的人有福了 ！因为 他们 必得饱足 。 Berbahagialah orang yang lapar dan haus akan keben…" at bounding box center [399, 431] width 734 height 44
select select "6"
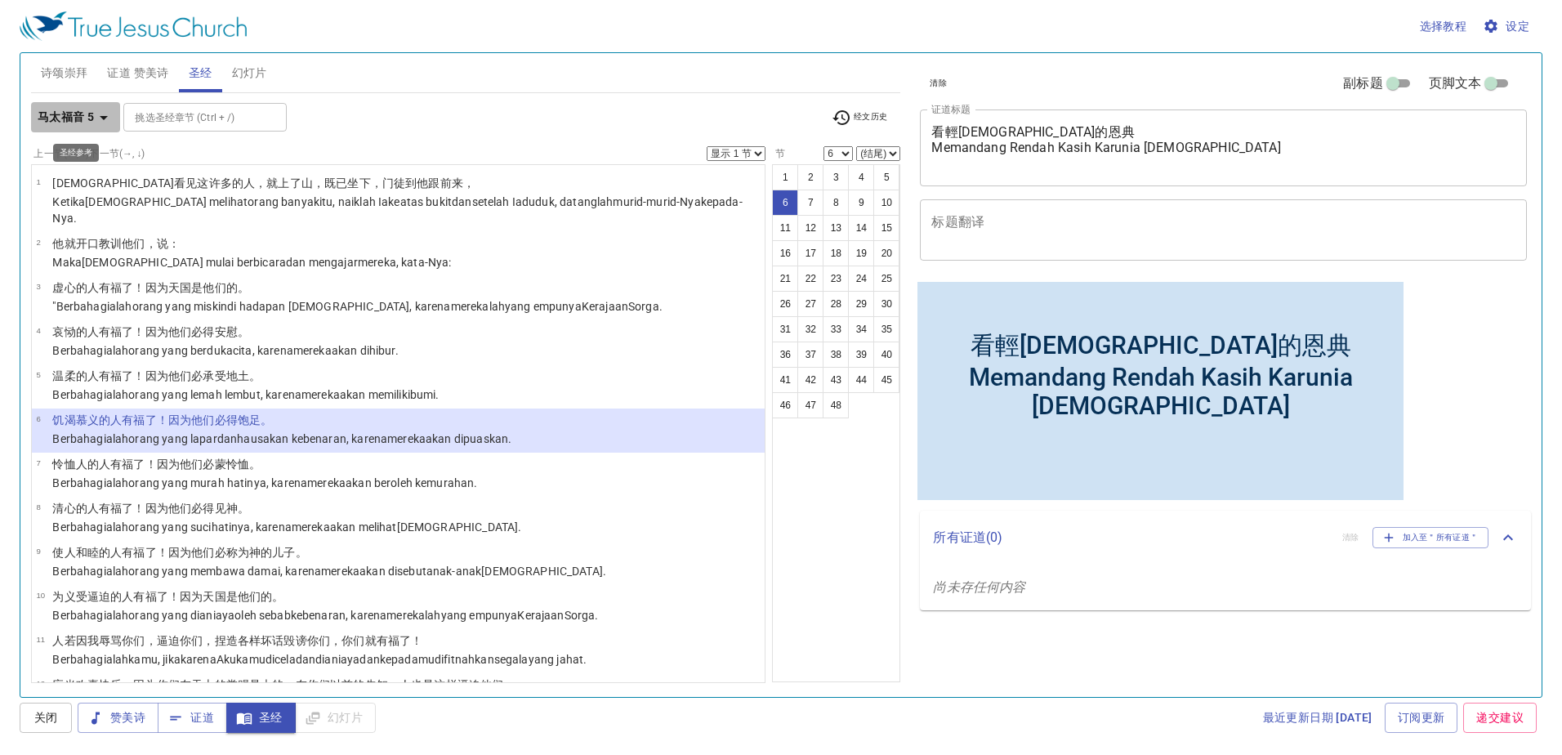
click at [99, 122] on icon "button" at bounding box center [104, 118] width 20 height 20
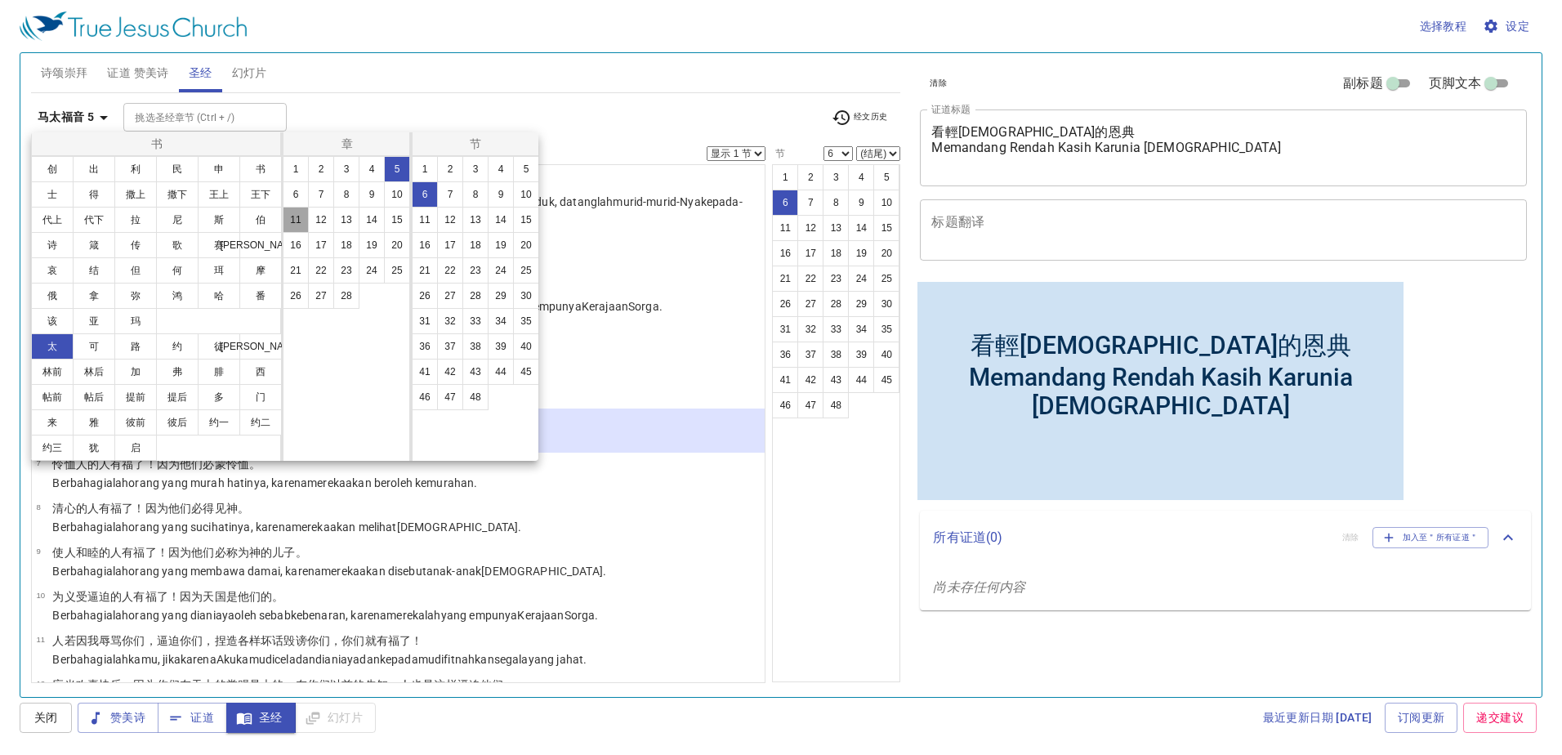
click at [293, 216] on button "11" at bounding box center [296, 220] width 26 height 26
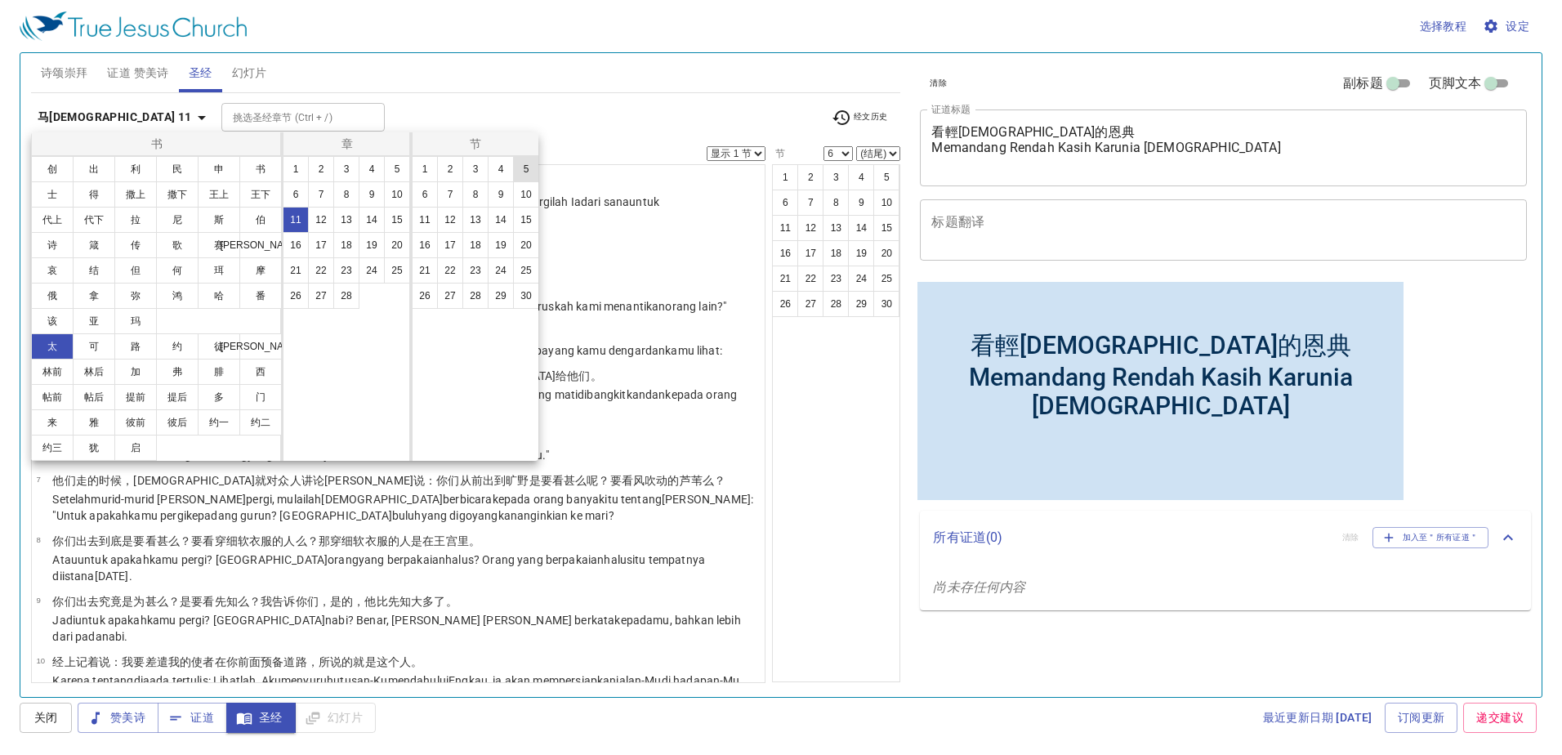
click at [525, 173] on button "5" at bounding box center [526, 169] width 26 height 26
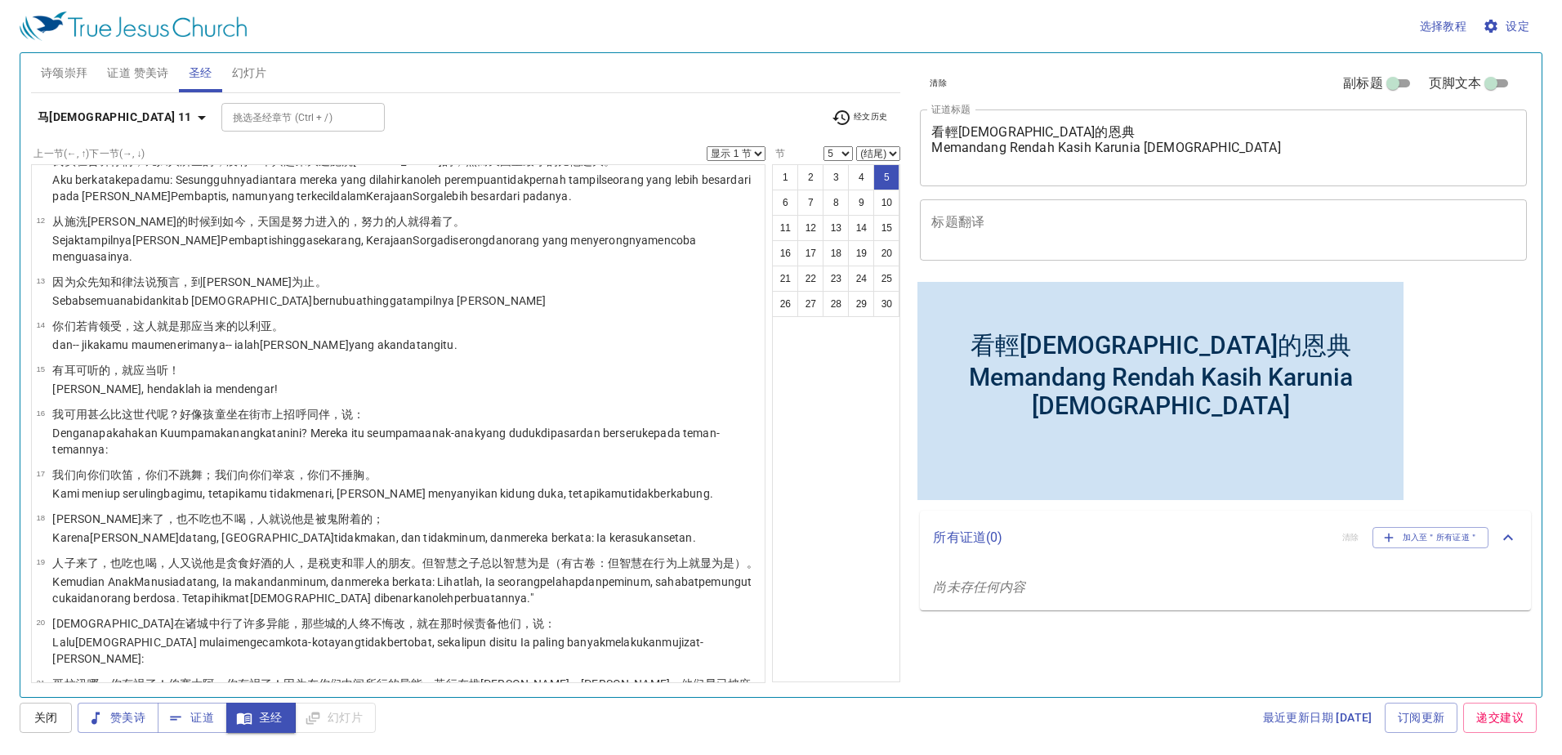
scroll to position [1065, 0]
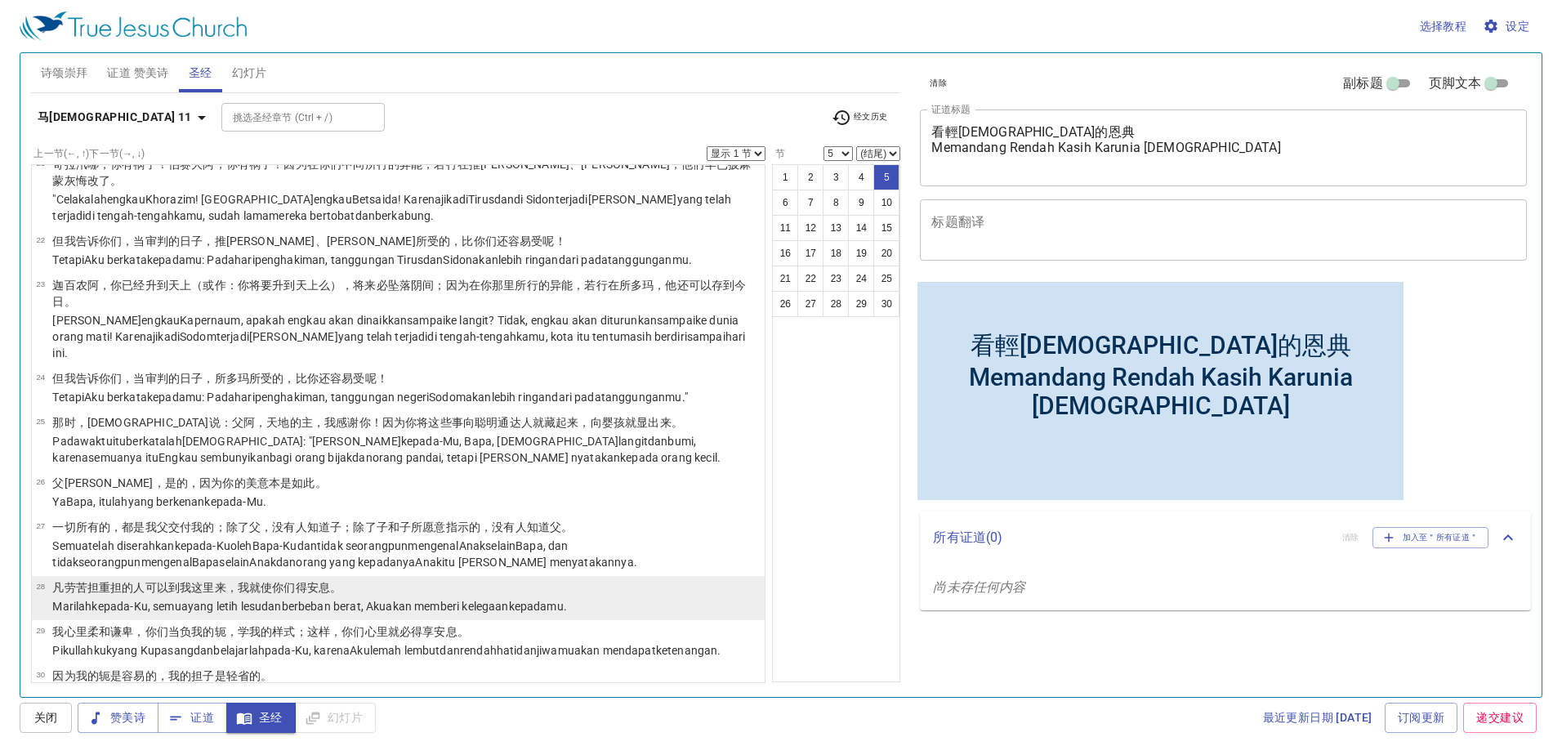
click at [329, 581] on wg5209 "得安息 。" at bounding box center [319, 587] width 47 height 13
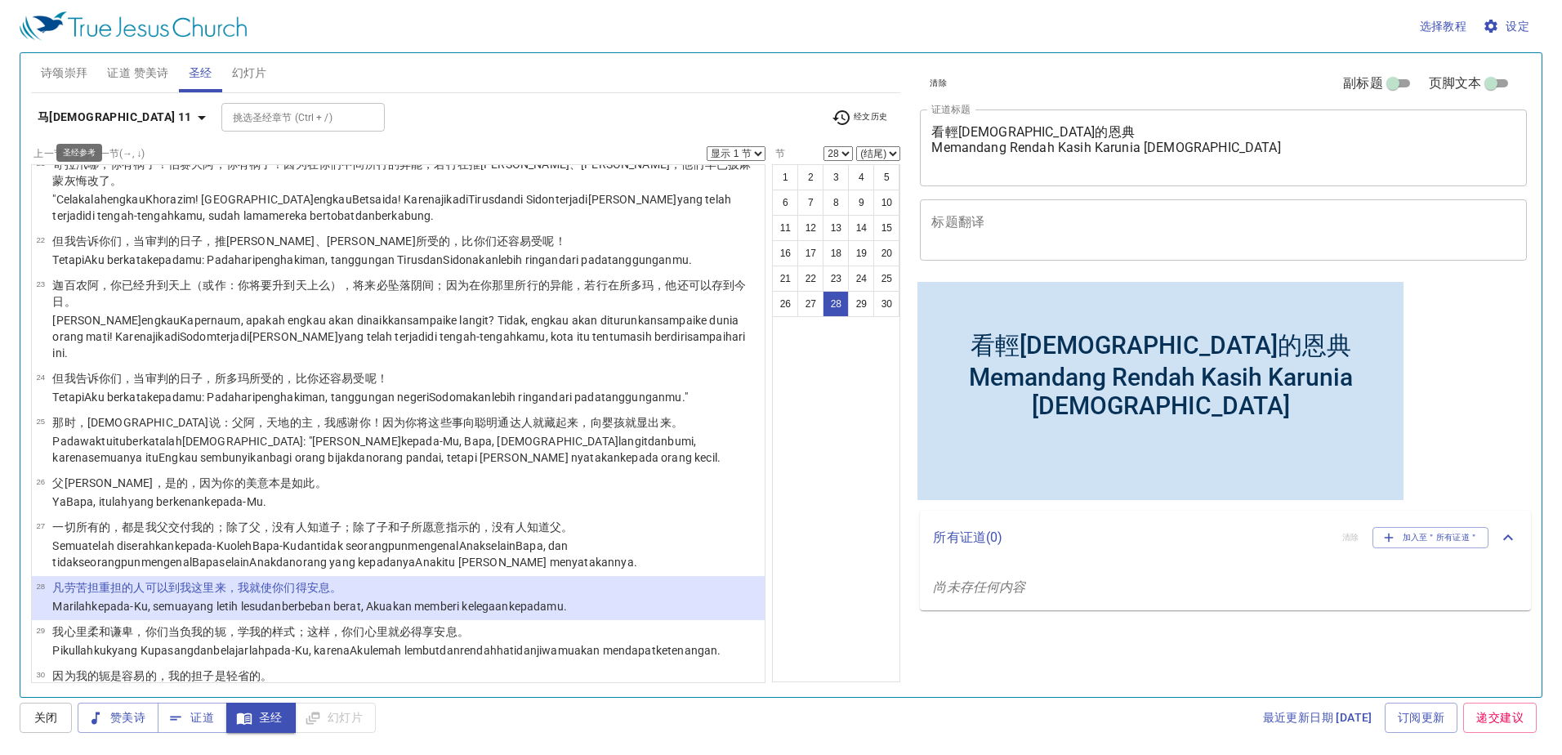
click at [66, 118] on b "马太福音 11" at bounding box center [115, 117] width 154 height 20
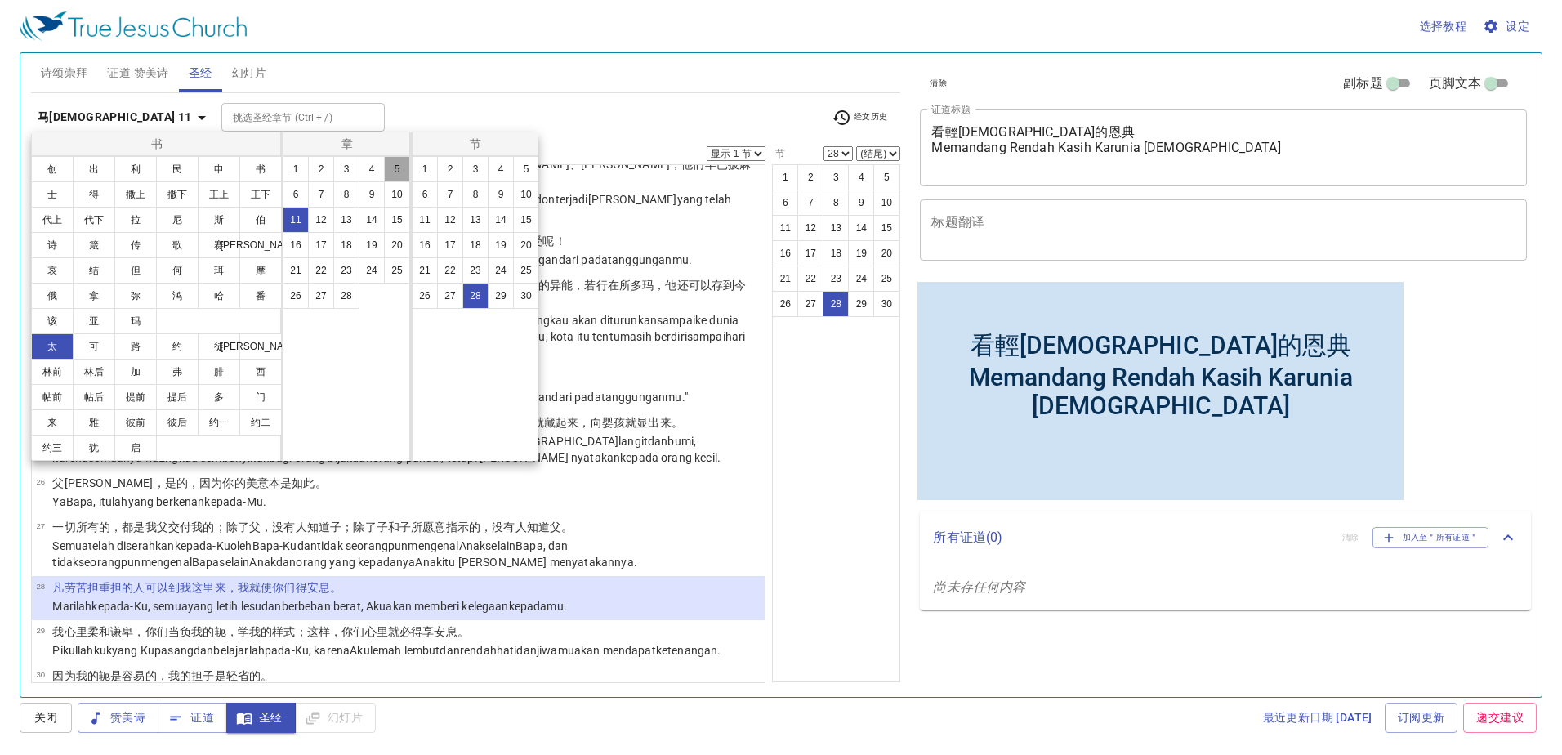
click at [408, 168] on button "5" at bounding box center [397, 169] width 26 height 26
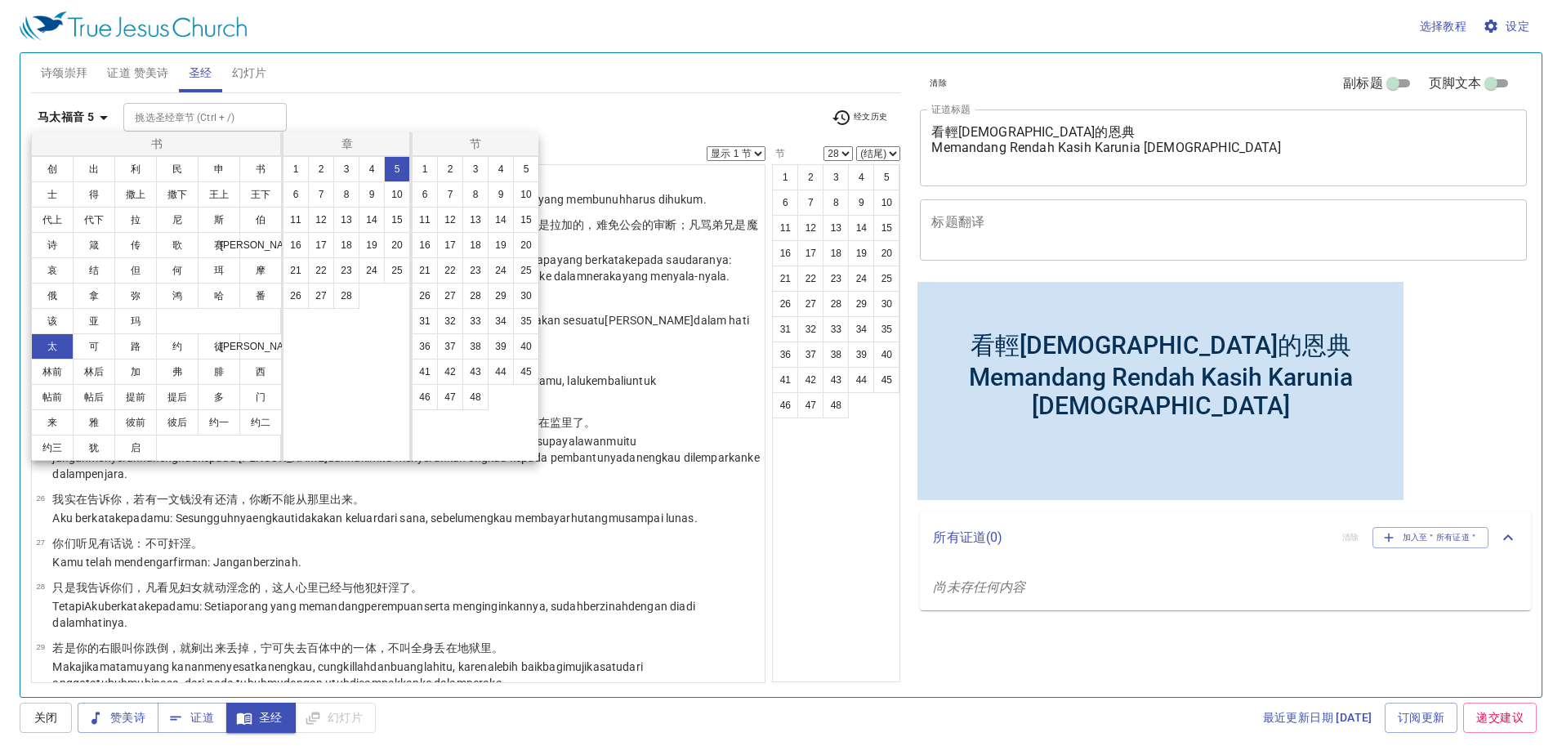
scroll to position [0, 0]
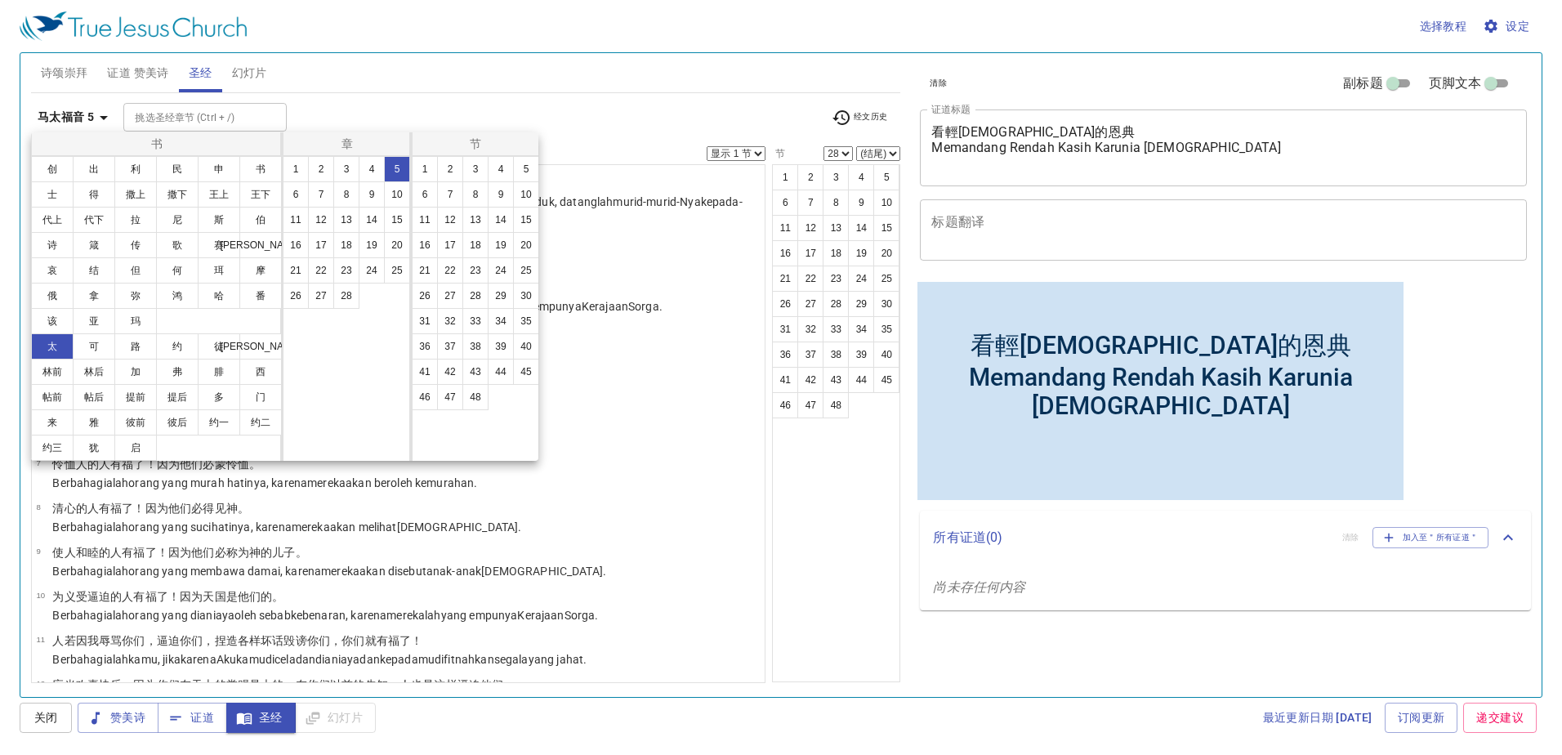
click at [816, 476] on div at bounding box center [781, 377] width 1562 height 755
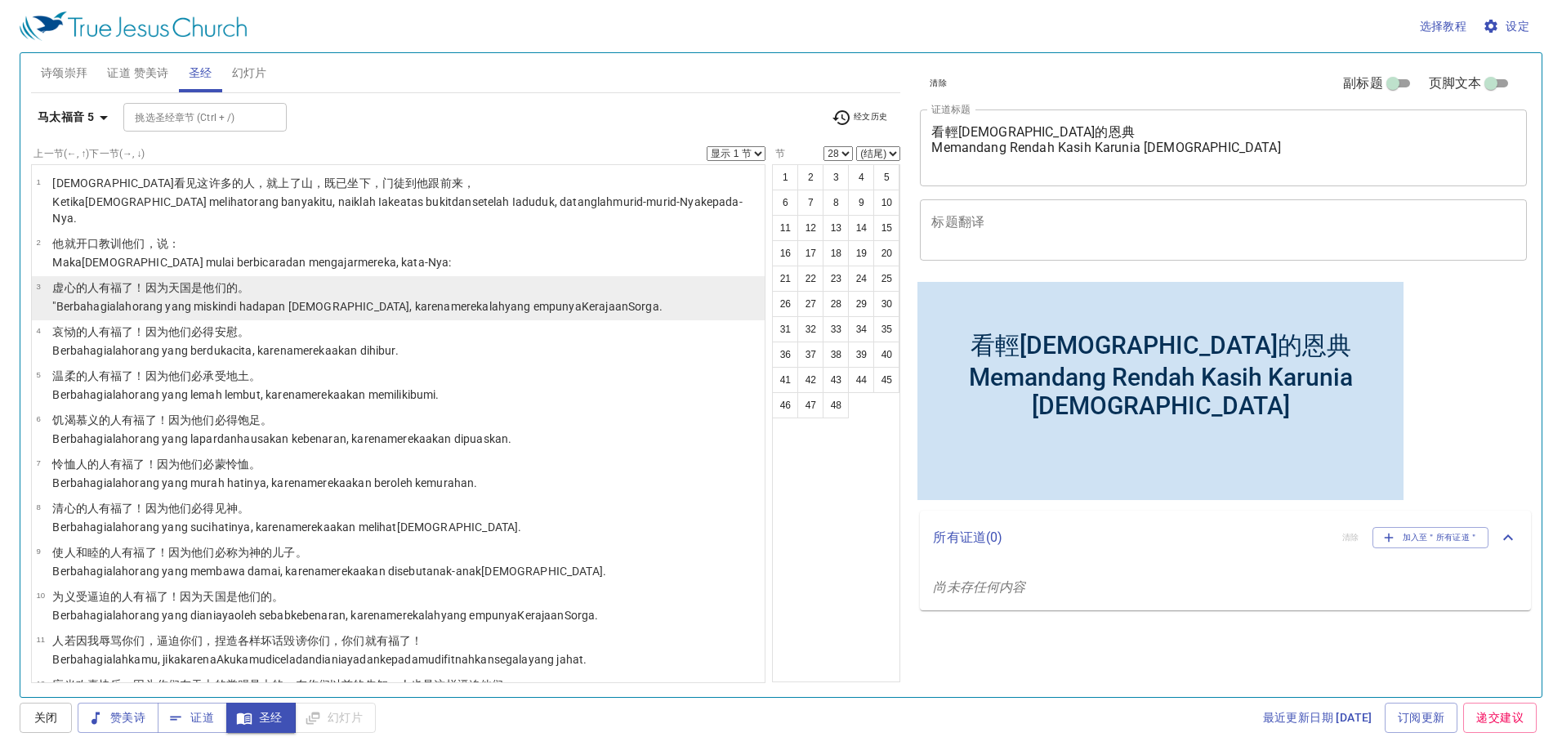
click at [136, 300] on wg3107 "orang yang miskin di hadapan Allah , karena merekalah yang empunya Kerajaan Sor…" at bounding box center [397, 306] width 530 height 13
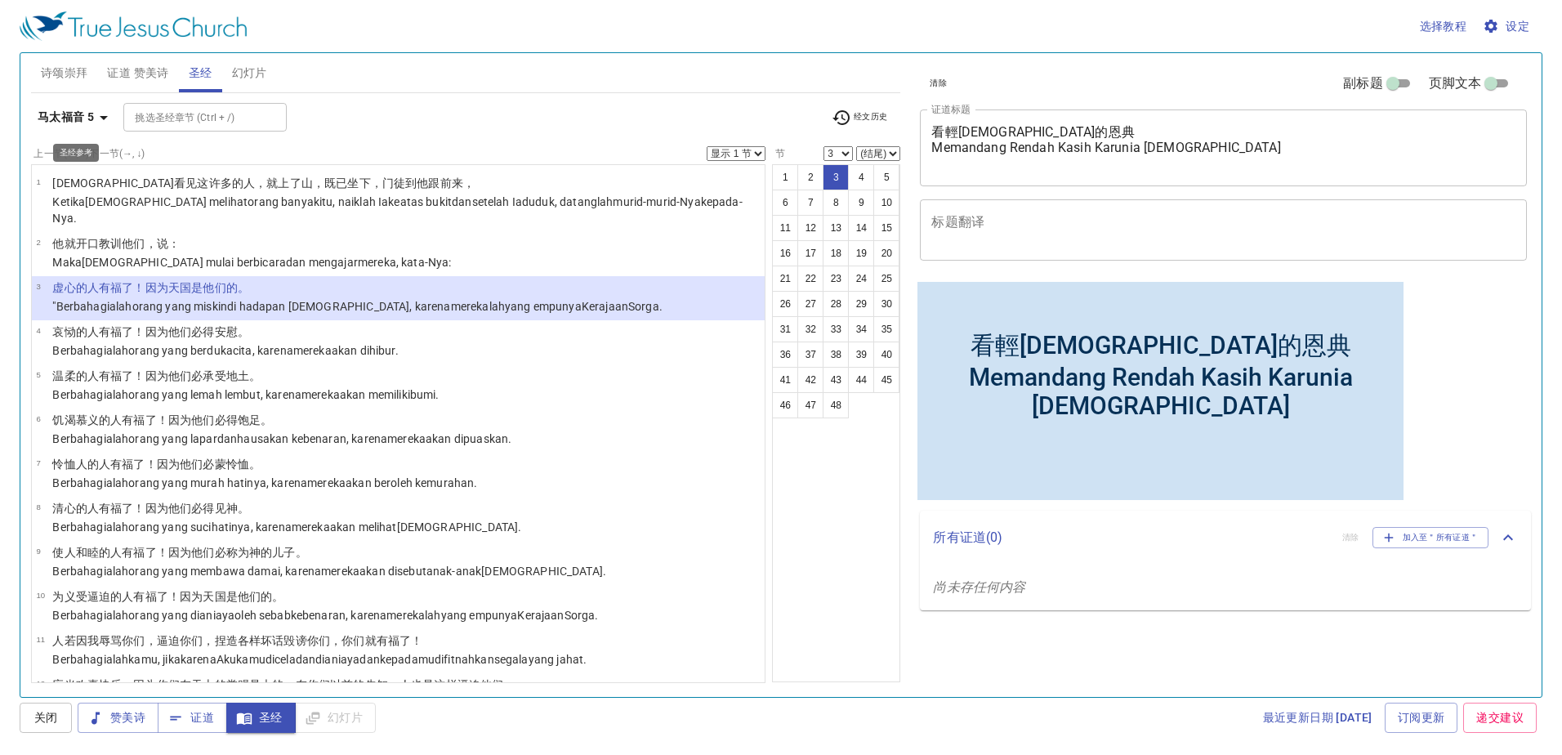
click at [91, 120] on b "马太福音 5" at bounding box center [66, 117] width 56 height 20
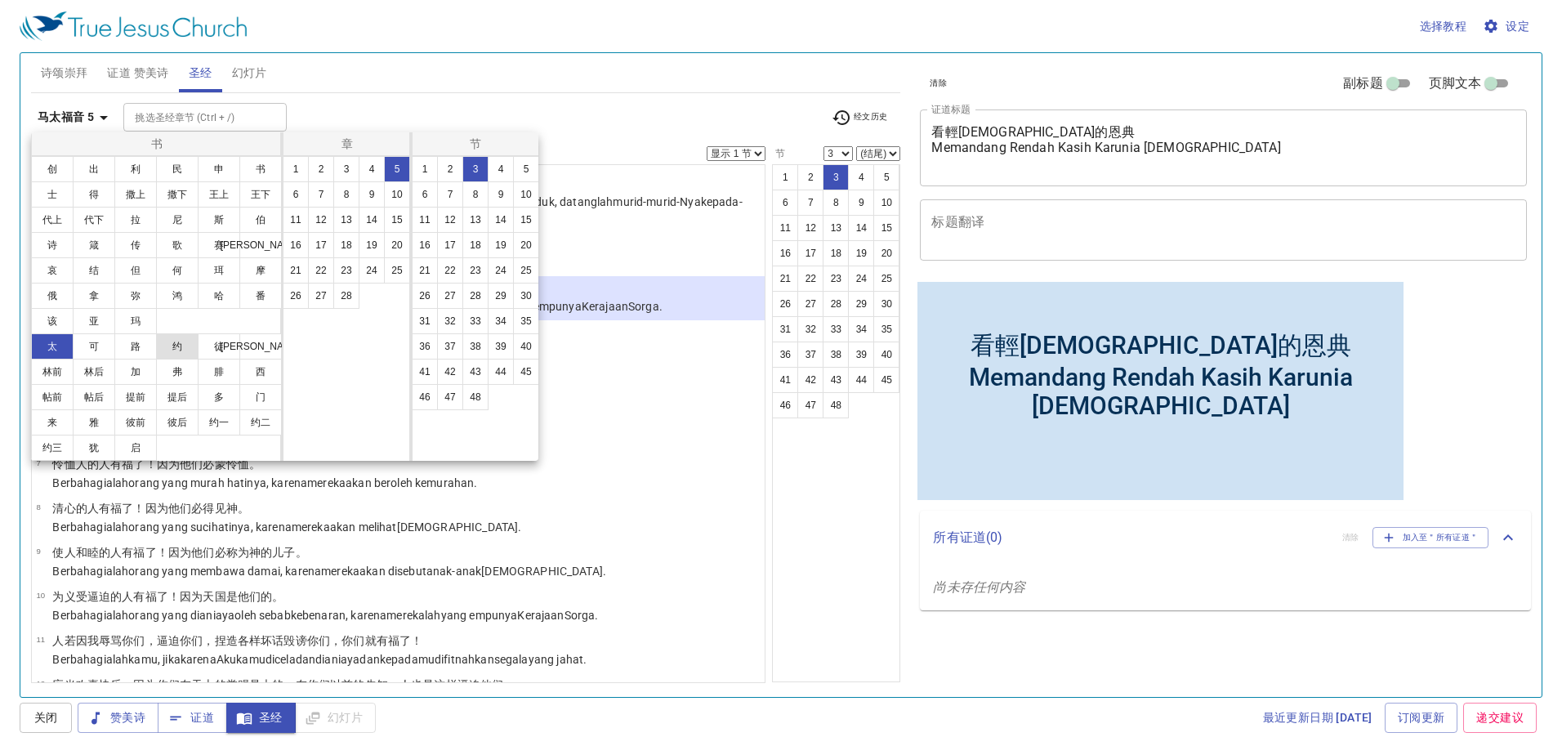
click at [184, 351] on button "约" at bounding box center [177, 346] width 42 height 26
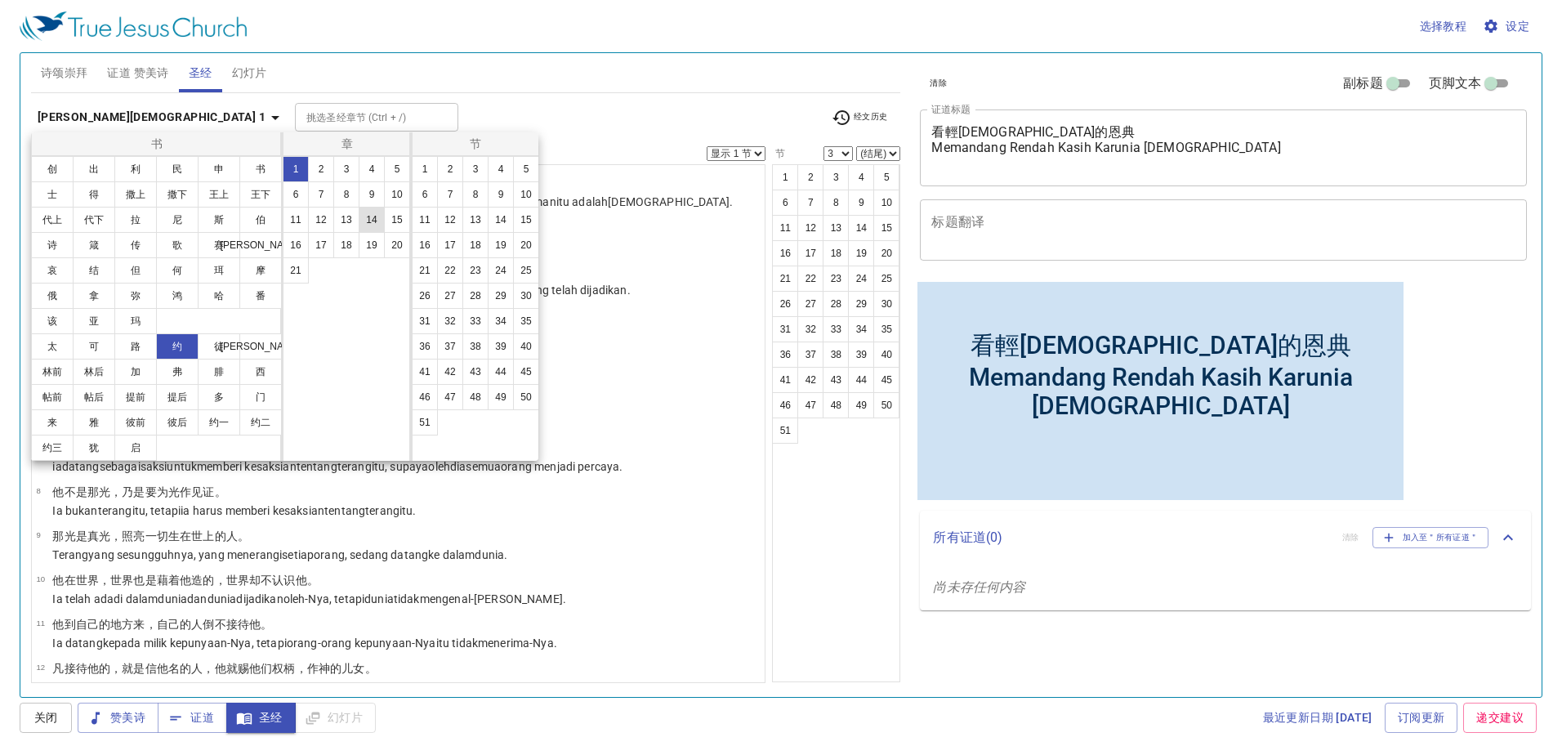
click at [381, 220] on button "14" at bounding box center [372, 220] width 26 height 26
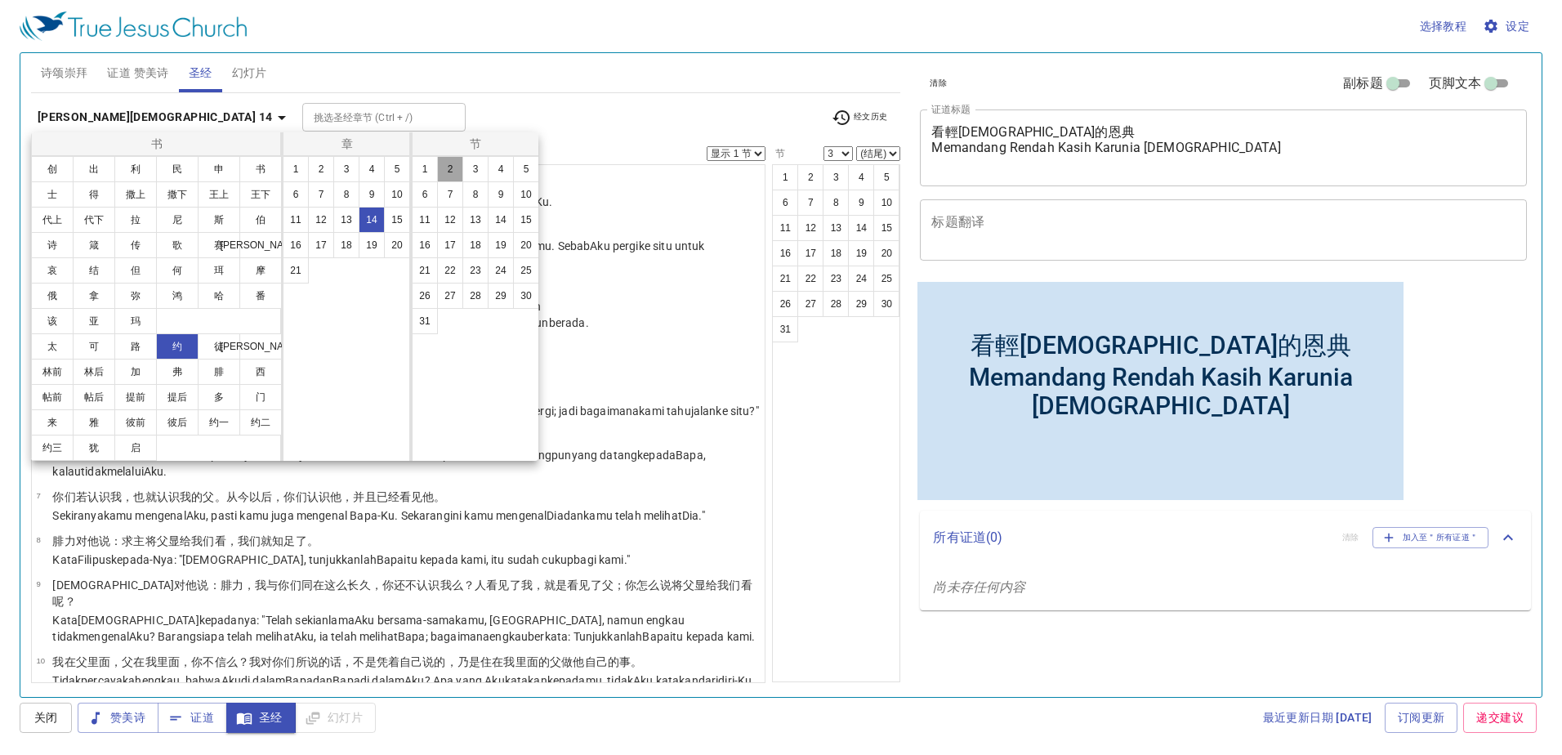
click at [455, 168] on button "2" at bounding box center [450, 169] width 26 height 26
select select "2"
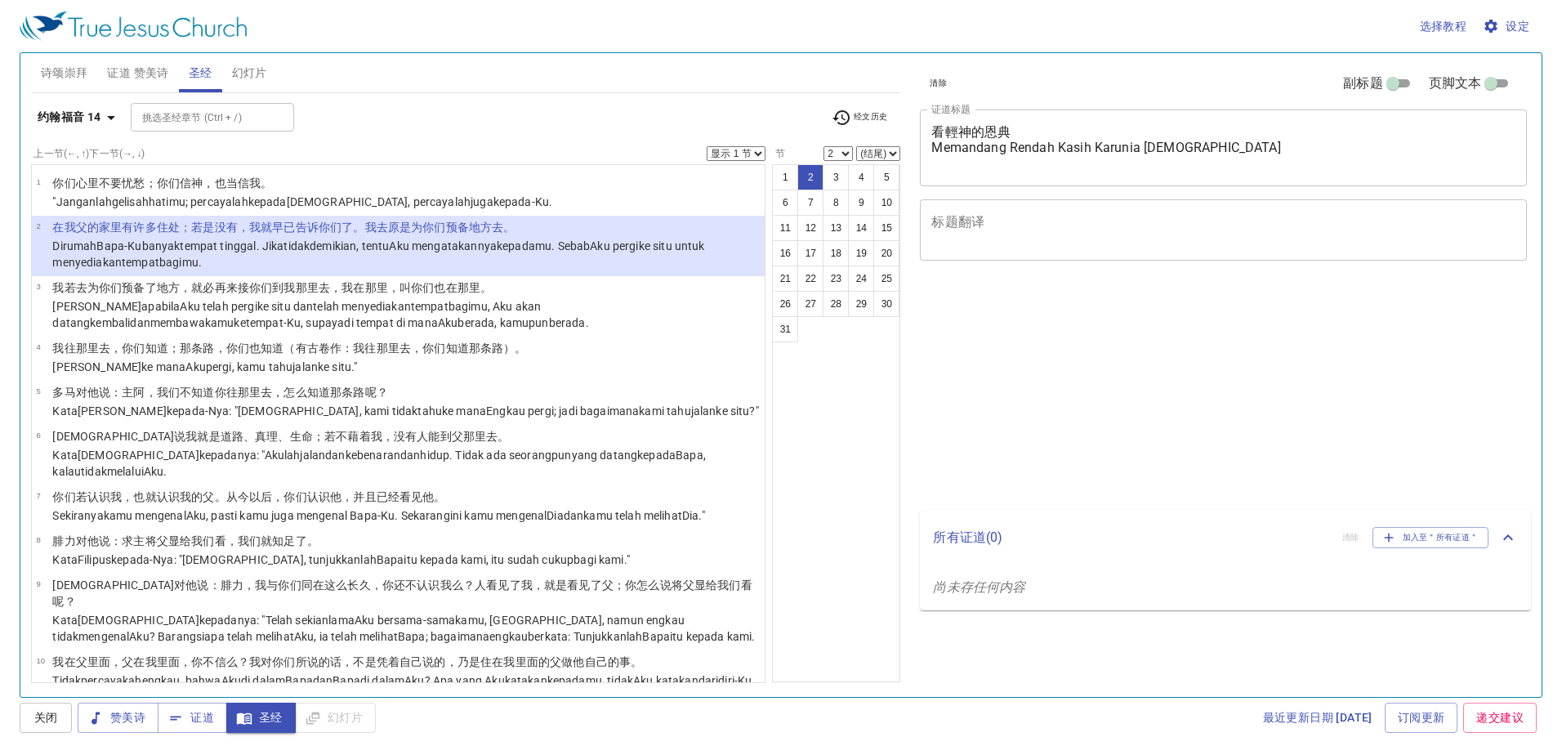
select select "2"
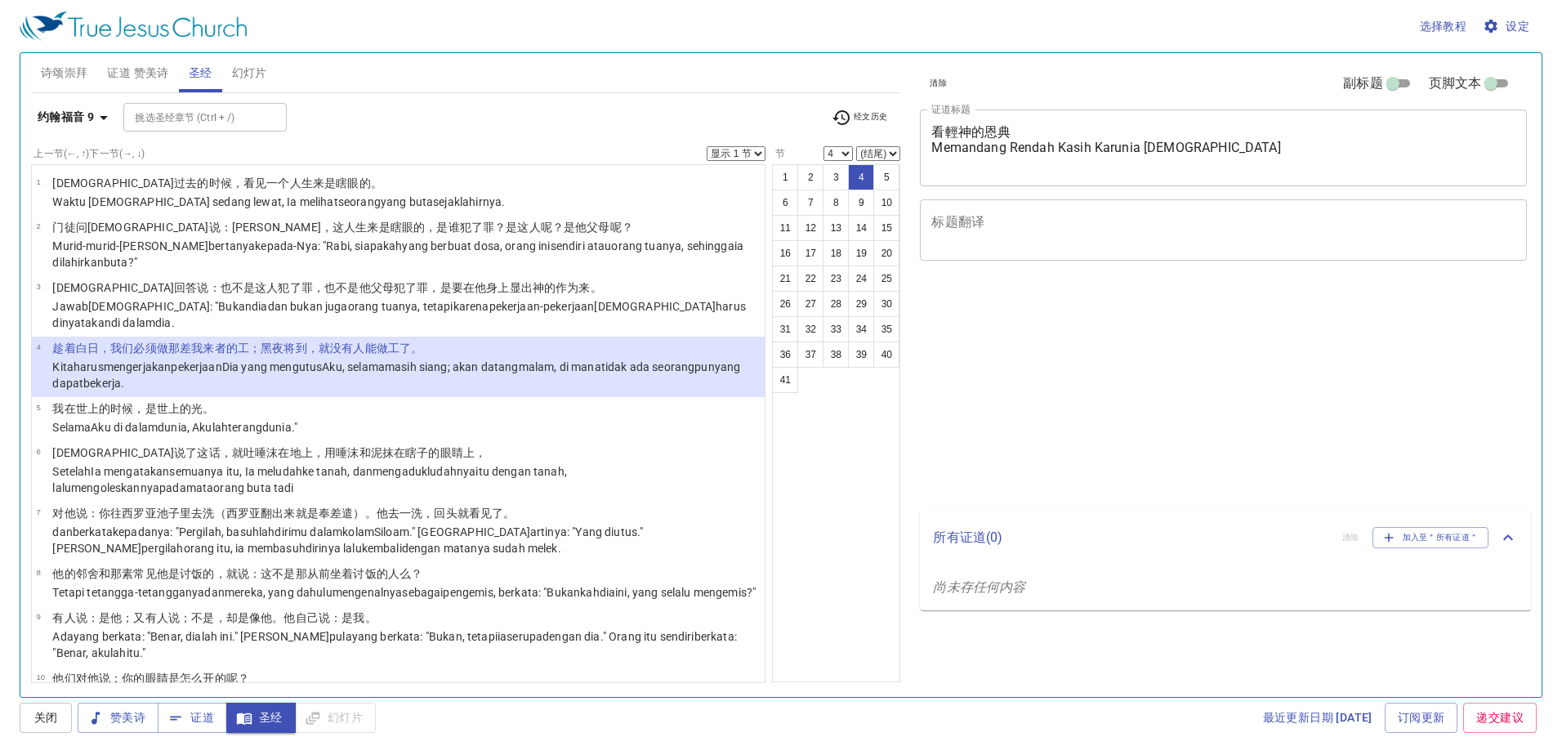
select select "4"
